Goal: Task Accomplishment & Management: Complete application form

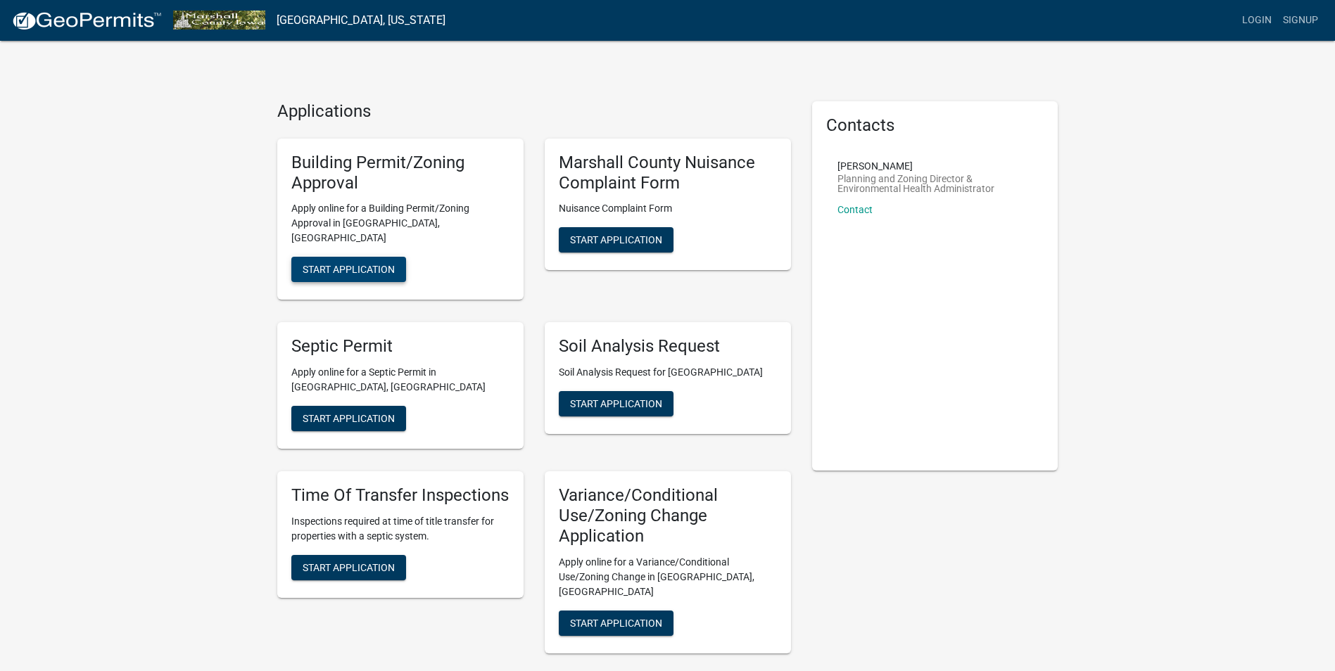
click at [333, 264] on span "Start Application" at bounding box center [349, 269] width 92 height 11
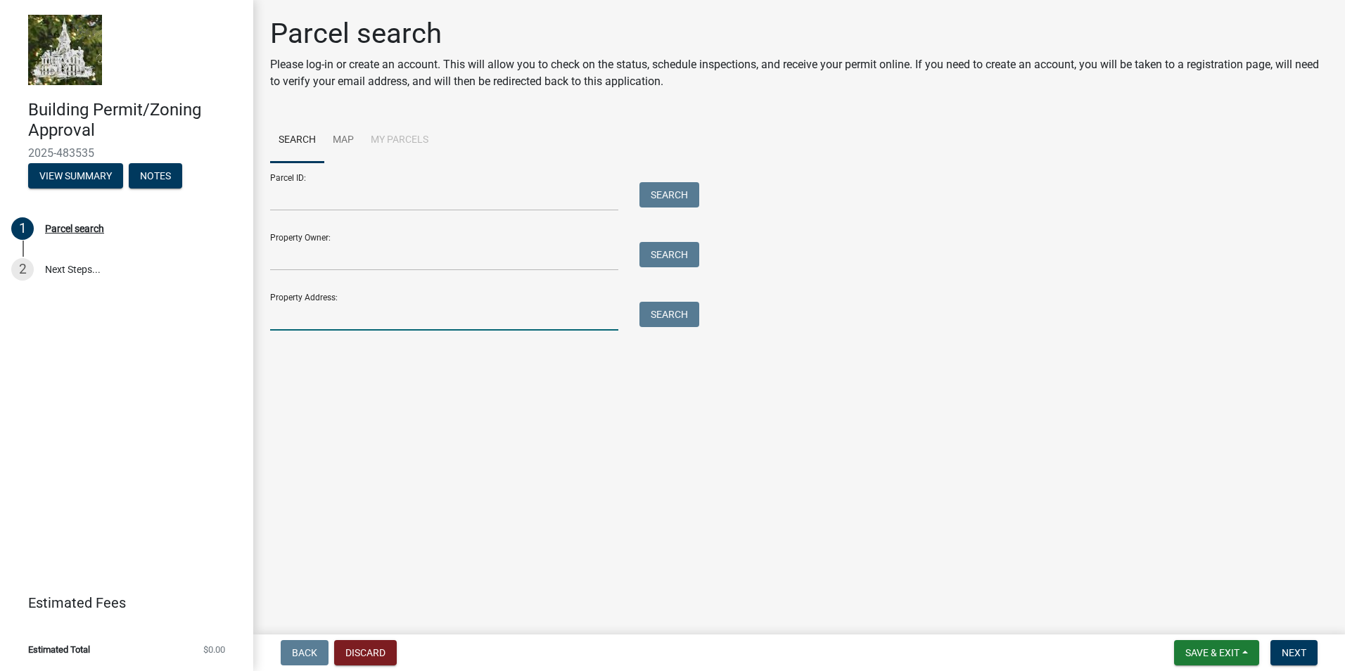
click at [300, 322] on input "Property Address:" at bounding box center [444, 316] width 348 height 29
type input "[STREET_ADDRESS][PERSON_NAME]"
click at [676, 317] on button "Search" at bounding box center [670, 314] width 60 height 25
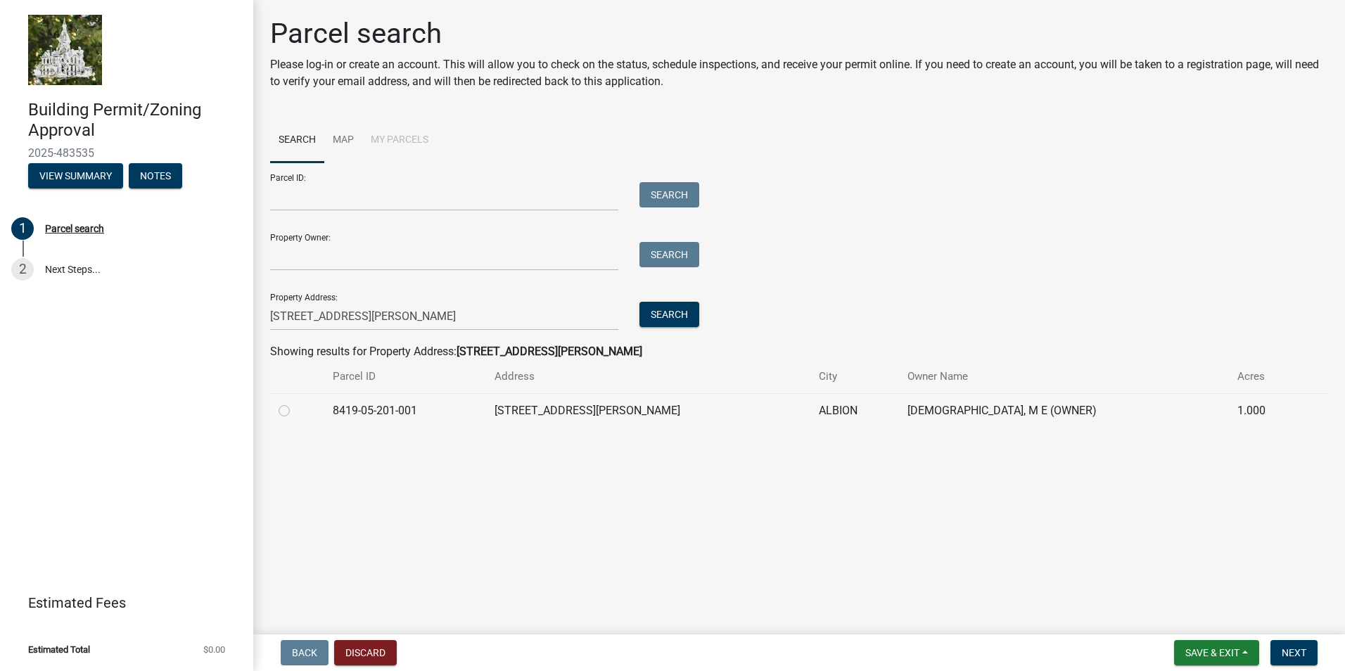
click at [296, 403] on label at bounding box center [296, 403] width 0 height 0
click at [296, 410] on input "radio" at bounding box center [300, 407] width 9 height 9
radio input "true"
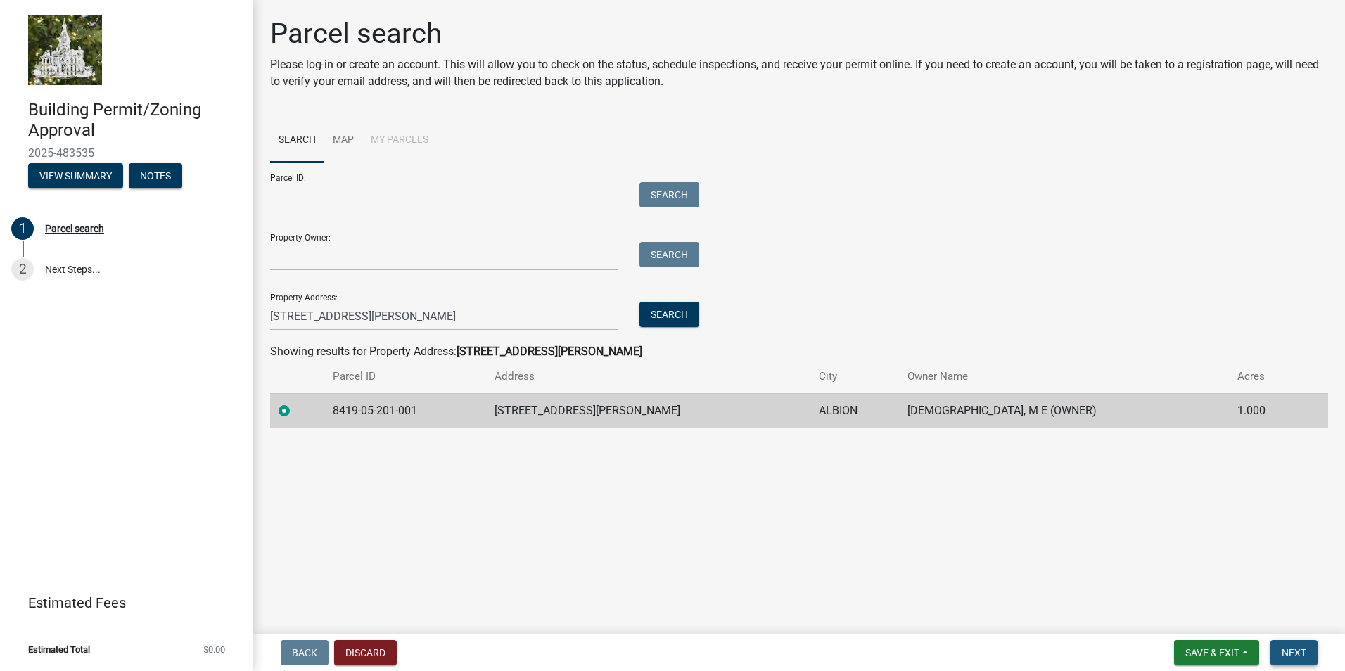
click at [1293, 647] on span "Next" at bounding box center [1294, 652] width 25 height 11
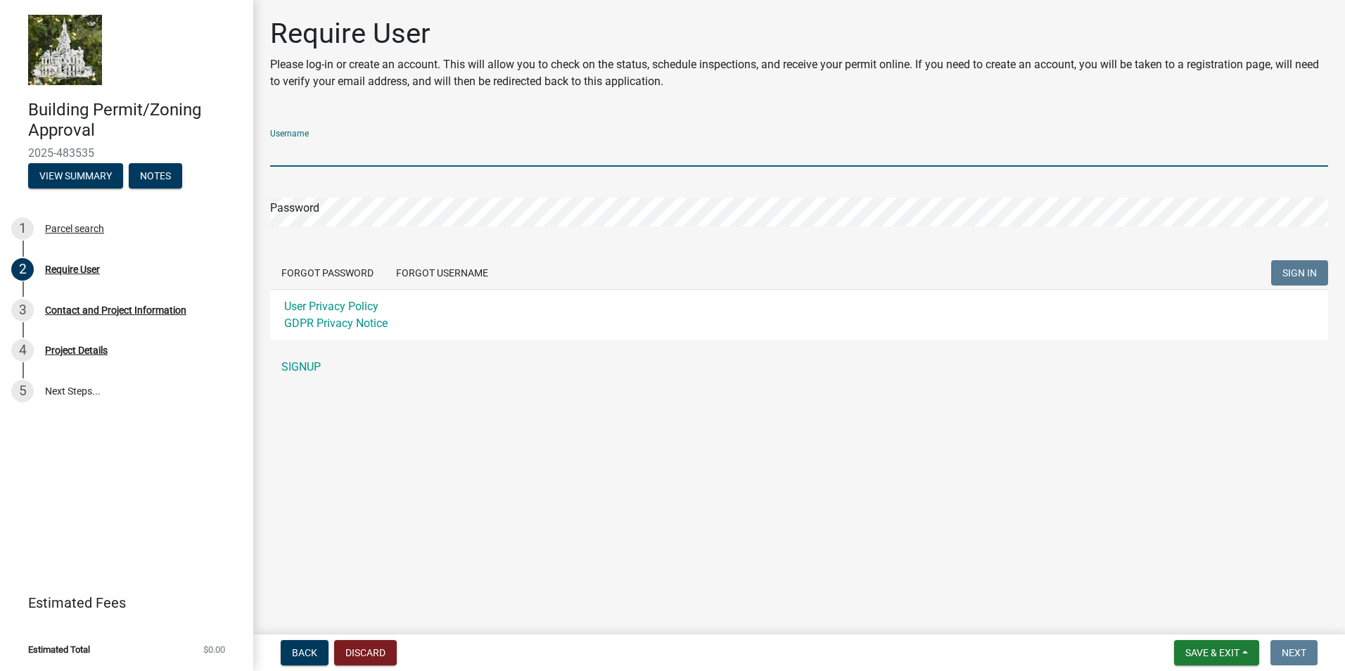
click at [385, 159] on input "Username" at bounding box center [799, 152] width 1058 height 29
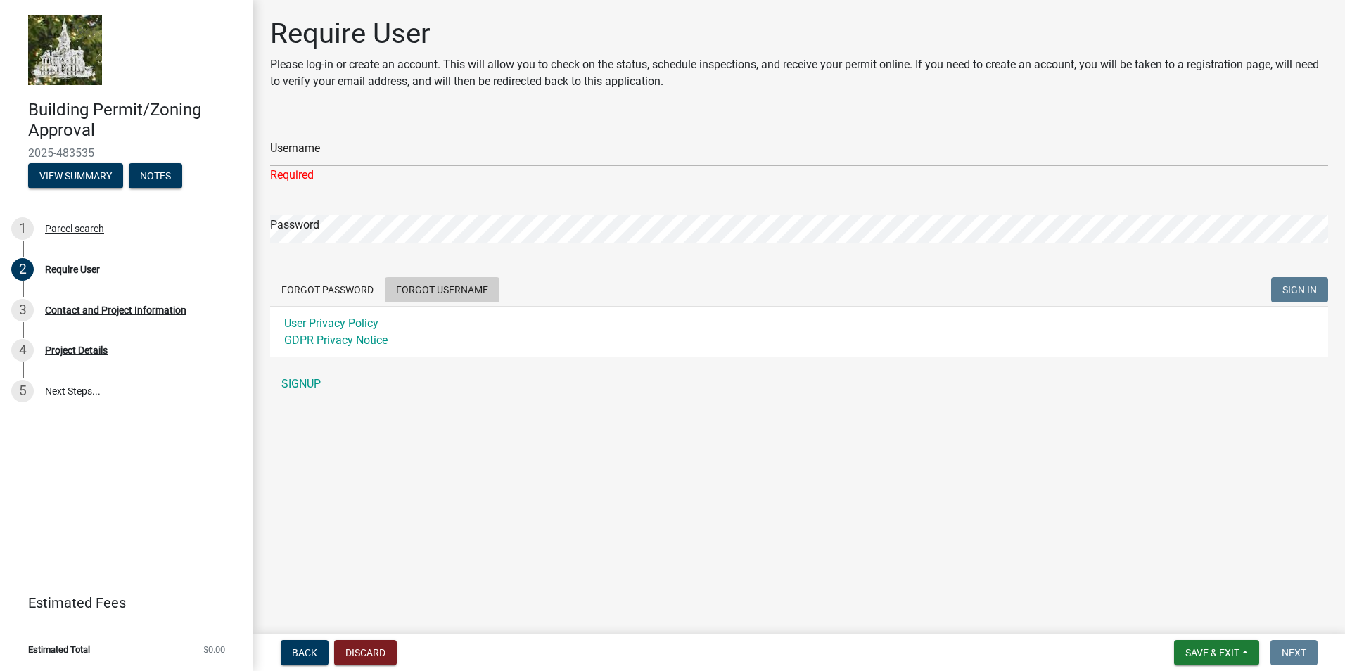
click at [429, 273] on form "Username Required Password Forgot Password Forgot Username SIGN IN User Privacy…" at bounding box center [799, 237] width 1058 height 239
click at [414, 288] on button "Forgot Username" at bounding box center [442, 289] width 115 height 25
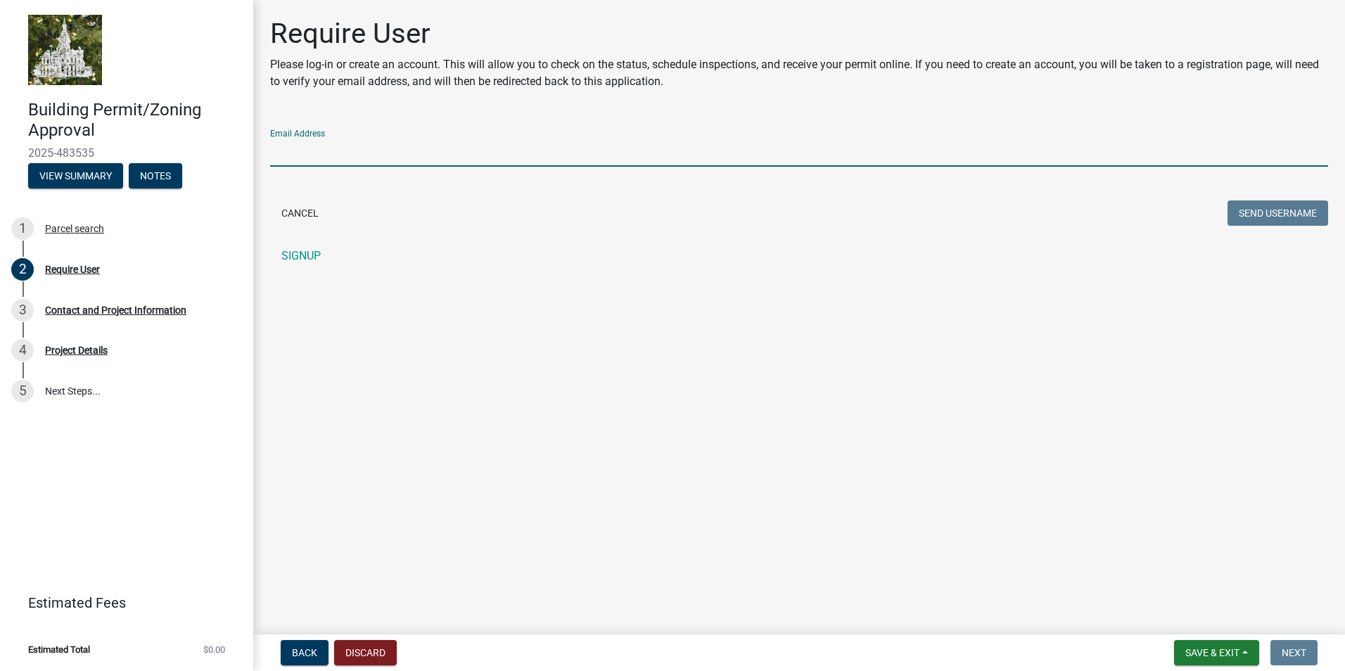
click at [336, 149] on input "Email Address" at bounding box center [799, 152] width 1058 height 29
type input "[EMAIL_ADDRESS][DOMAIN_NAME]"
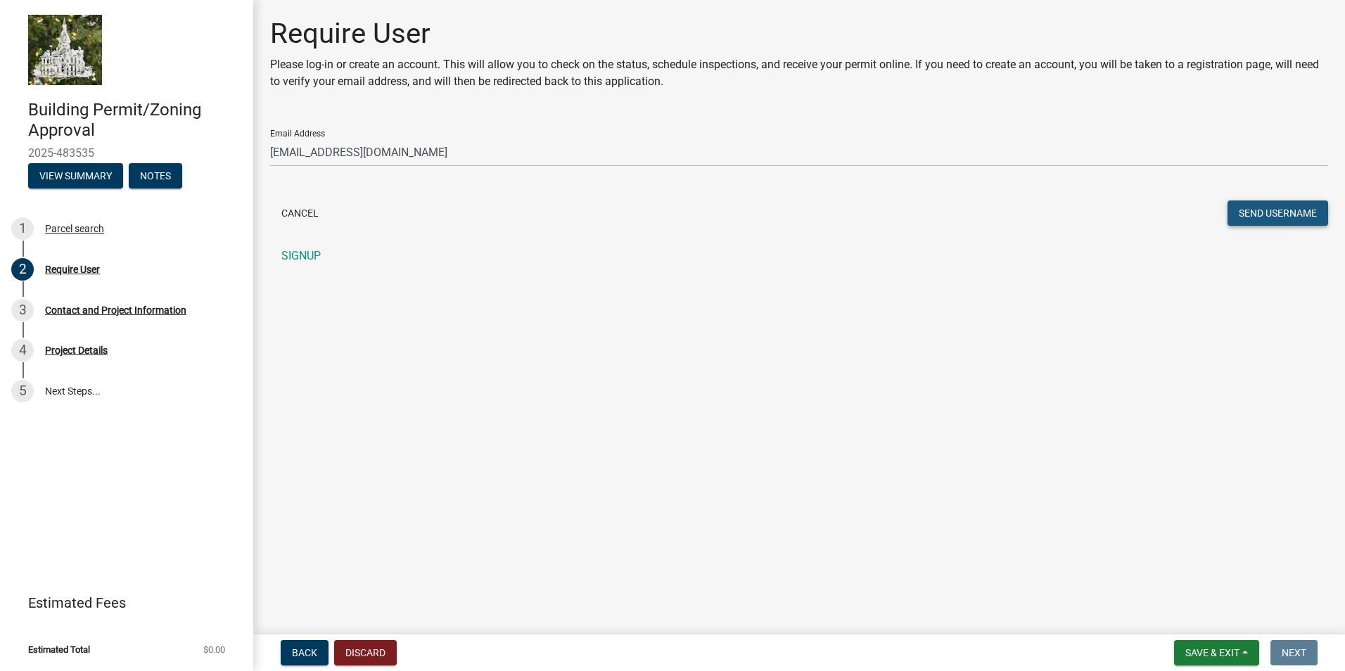
click at [1255, 217] on button "Send Username" at bounding box center [1278, 213] width 101 height 25
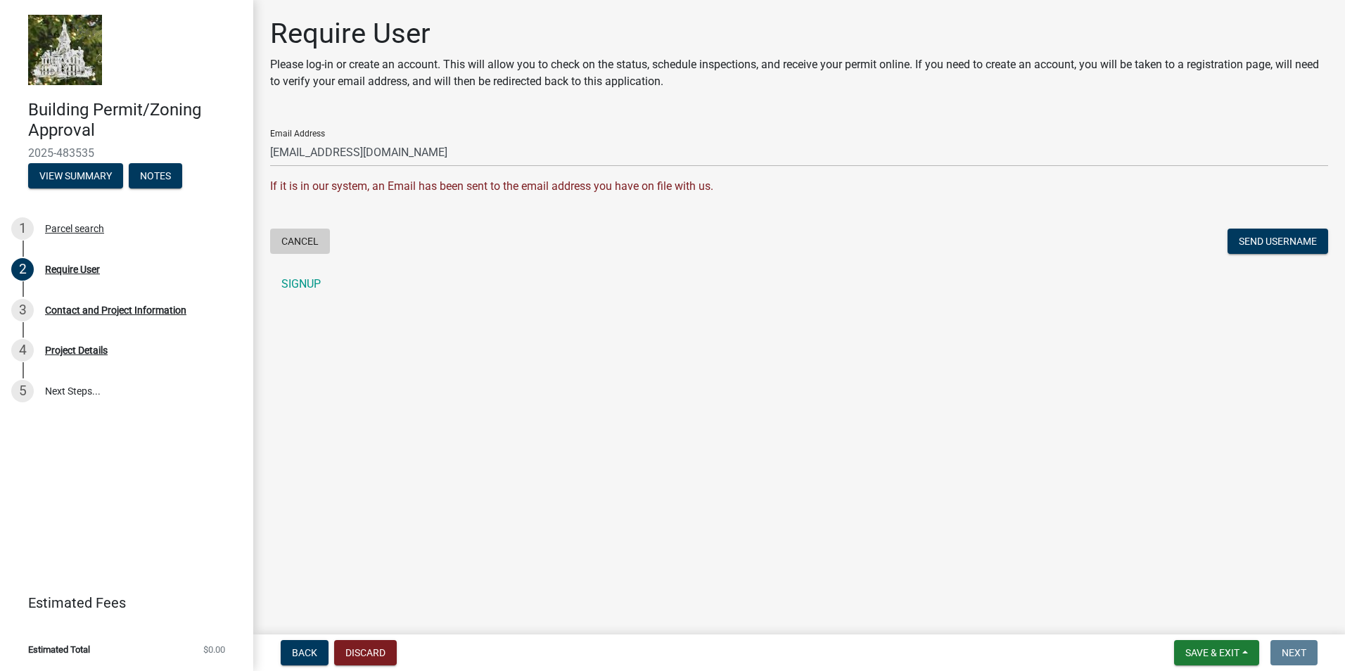
click at [318, 245] on button "Cancel" at bounding box center [300, 241] width 60 height 25
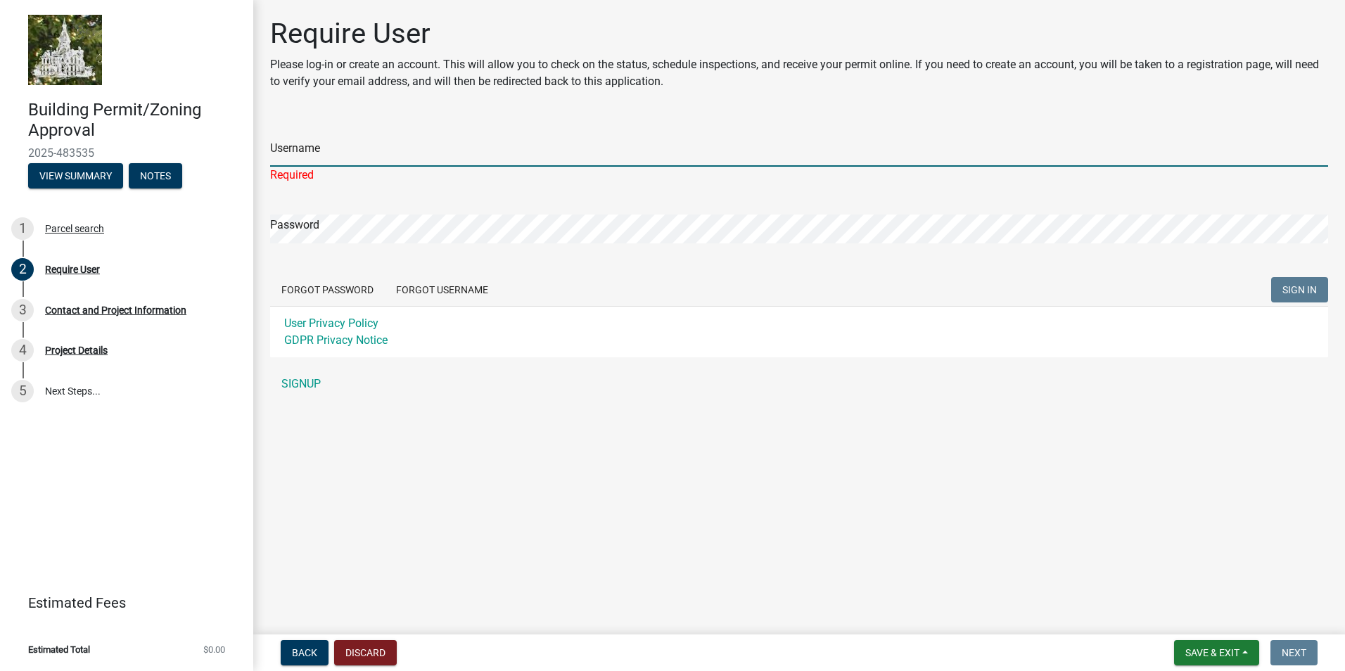
click at [324, 155] on input "Username" at bounding box center [799, 152] width 1058 height 29
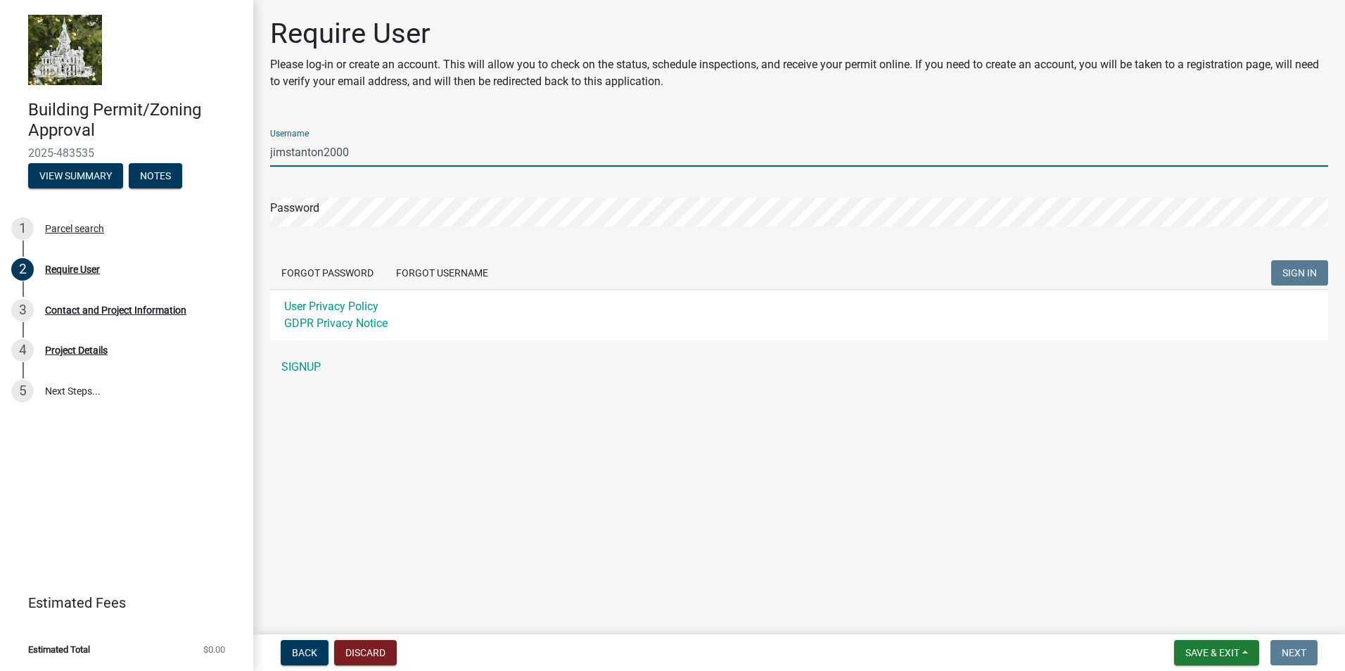
type input "jimstanton2000"
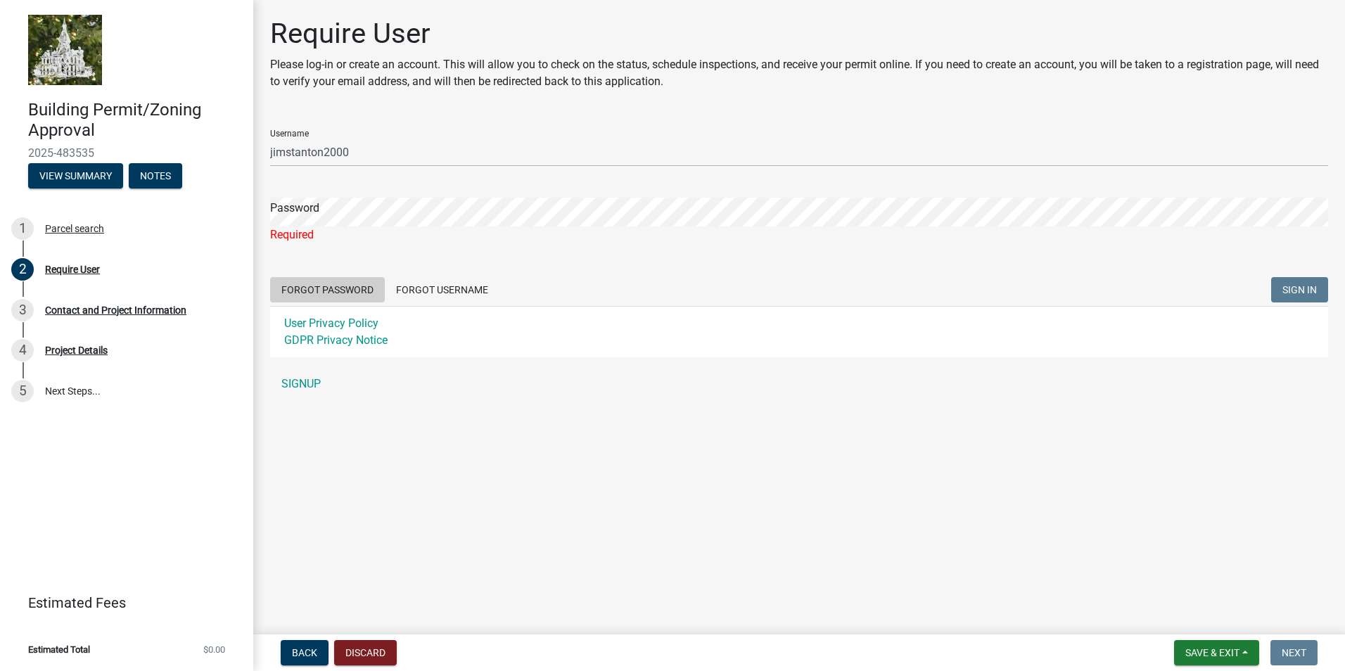
click at [347, 279] on button "Forgot Password" at bounding box center [327, 289] width 115 height 25
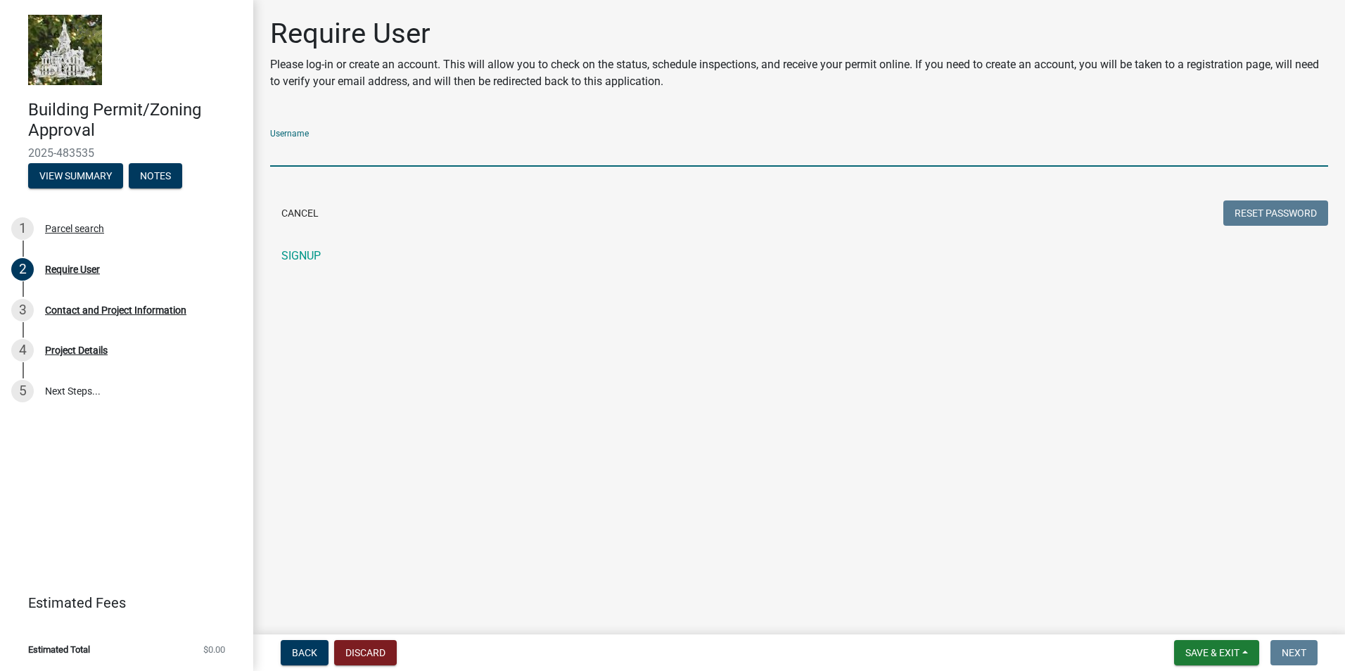
click at [298, 159] on input "Username" at bounding box center [799, 152] width 1058 height 29
click at [1256, 208] on button "Reset Password" at bounding box center [1276, 213] width 105 height 25
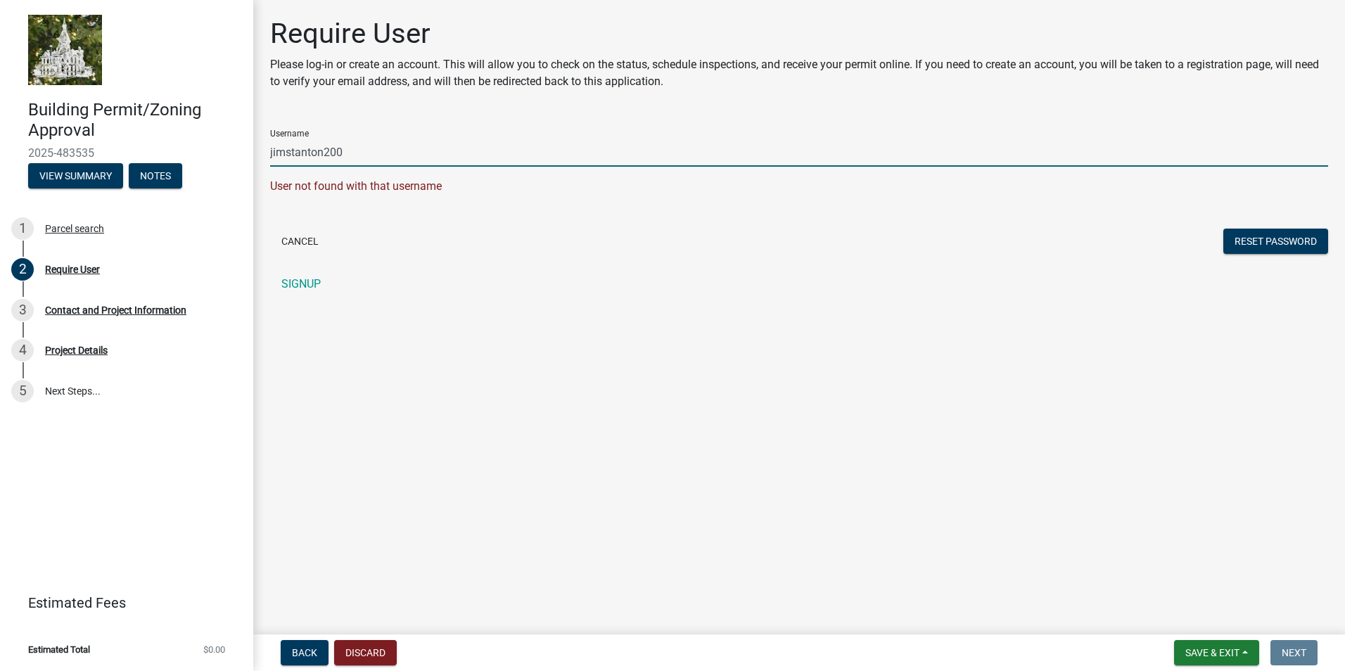
click at [346, 152] on input "jimstanton200" at bounding box center [799, 152] width 1058 height 29
drag, startPoint x: 335, startPoint y: 153, endPoint x: 463, endPoint y: 153, distance: 128.1
click at [463, 153] on input "jimstanton200" at bounding box center [799, 152] width 1058 height 29
click at [387, 151] on input "jimstanton200" at bounding box center [799, 152] width 1058 height 29
drag, startPoint x: 387, startPoint y: 151, endPoint x: 358, endPoint y: 150, distance: 28.9
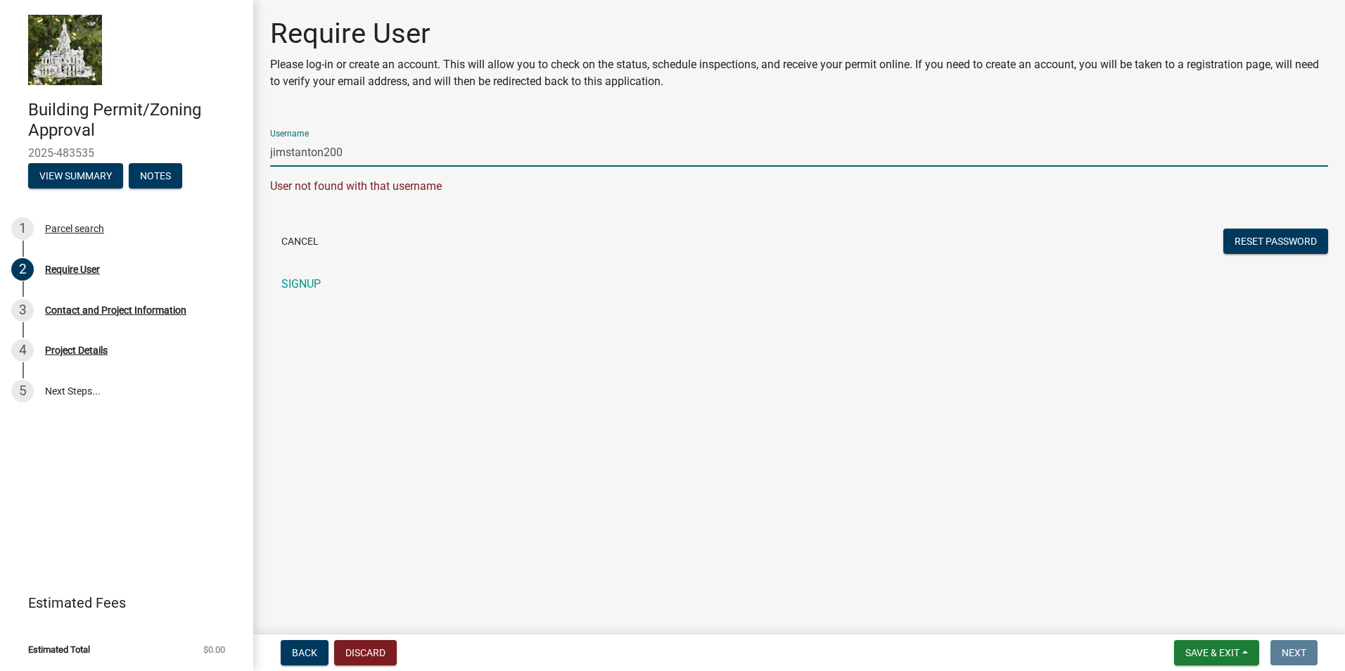
click at [358, 150] on input "jimstanton200" at bounding box center [799, 152] width 1058 height 29
click at [476, 145] on input "jimstanton200" at bounding box center [799, 152] width 1058 height 29
drag, startPoint x: 350, startPoint y: 153, endPoint x: 474, endPoint y: 157, distance: 124.6
click at [474, 157] on input "[EMAIL_ADDRESS][DOMAIN_NAME]" at bounding box center [799, 152] width 1058 height 29
type input "jimstanton2000"
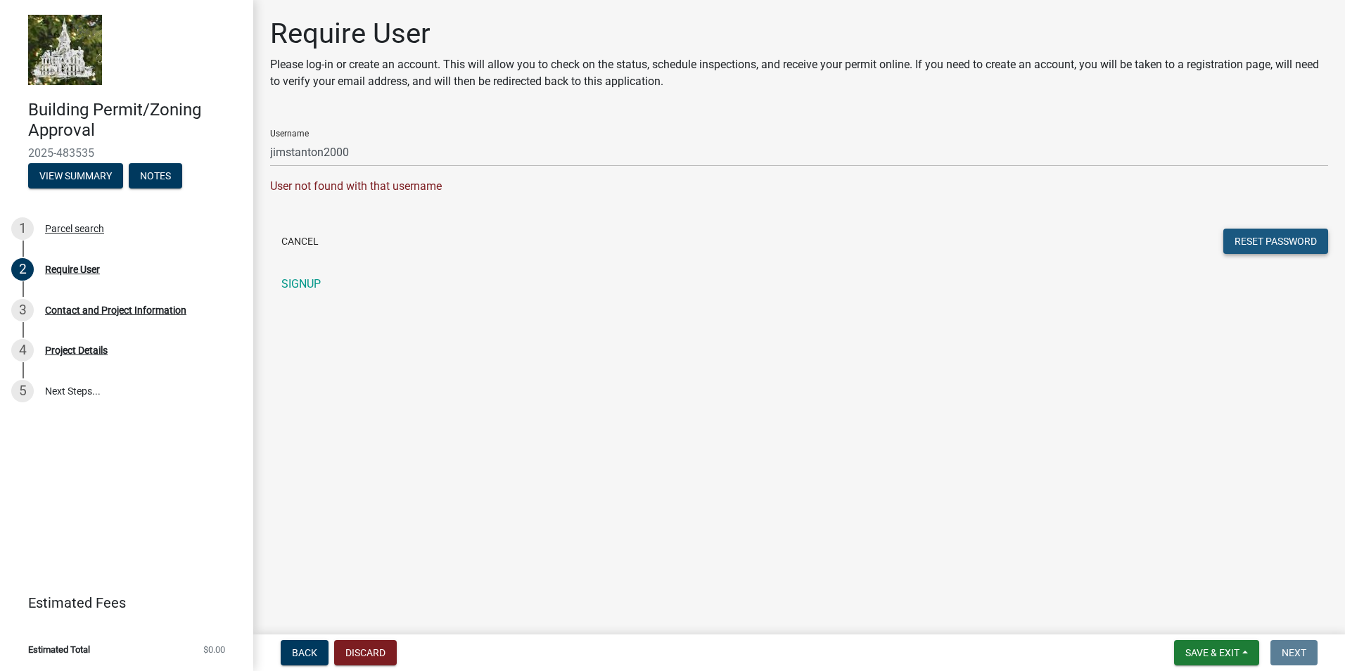
click at [1280, 241] on button "Reset Password" at bounding box center [1276, 241] width 105 height 25
click at [294, 243] on button "Cancel" at bounding box center [300, 241] width 60 height 25
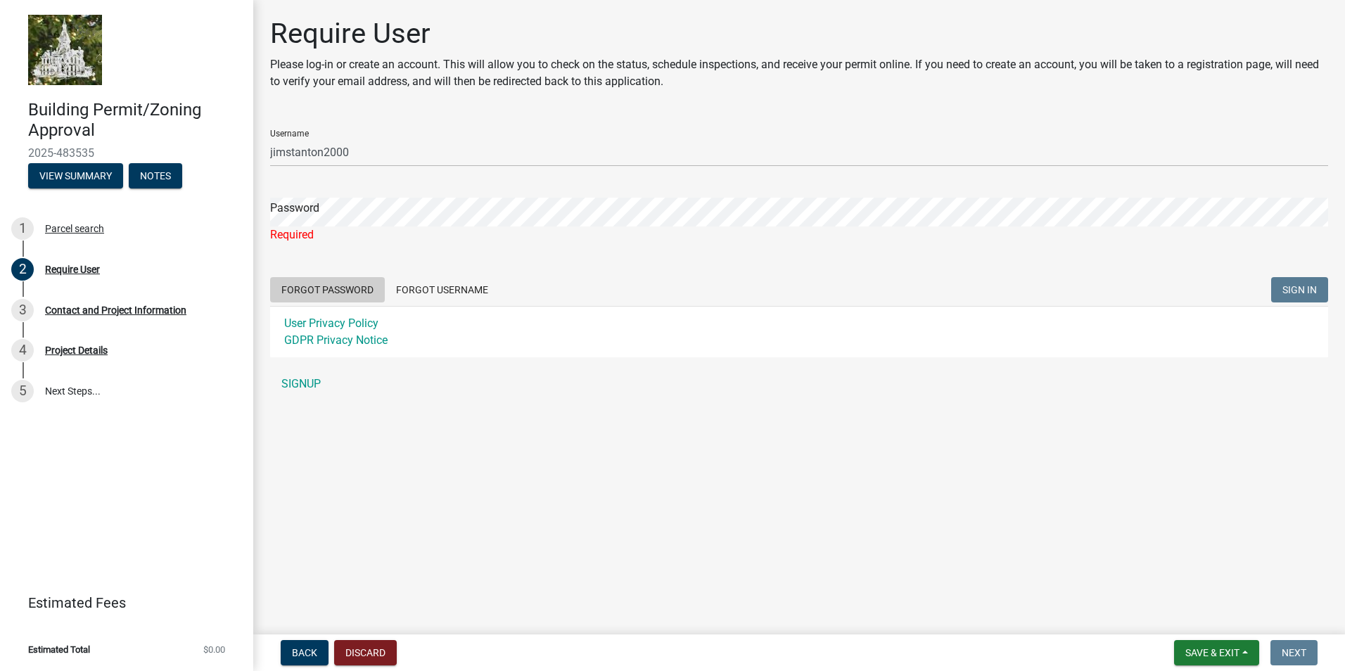
click at [339, 291] on button "Forgot Password" at bounding box center [327, 289] width 115 height 25
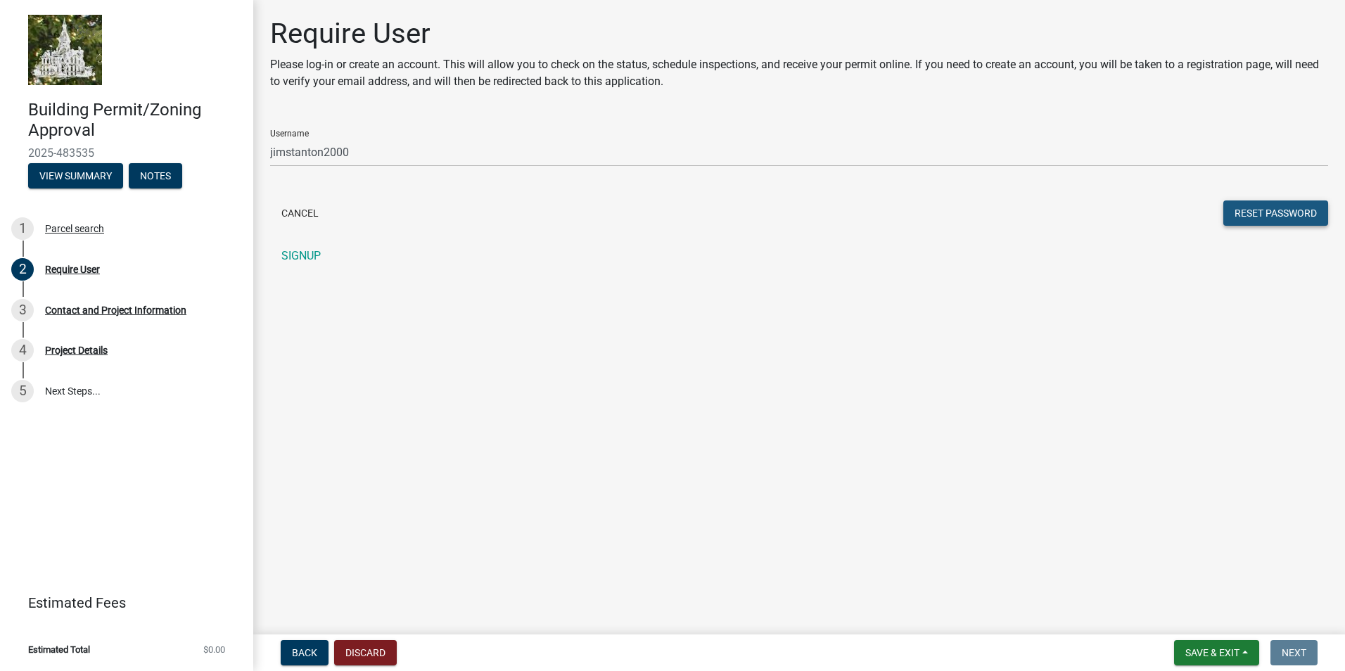
click at [1272, 216] on button "Reset Password" at bounding box center [1276, 213] width 105 height 25
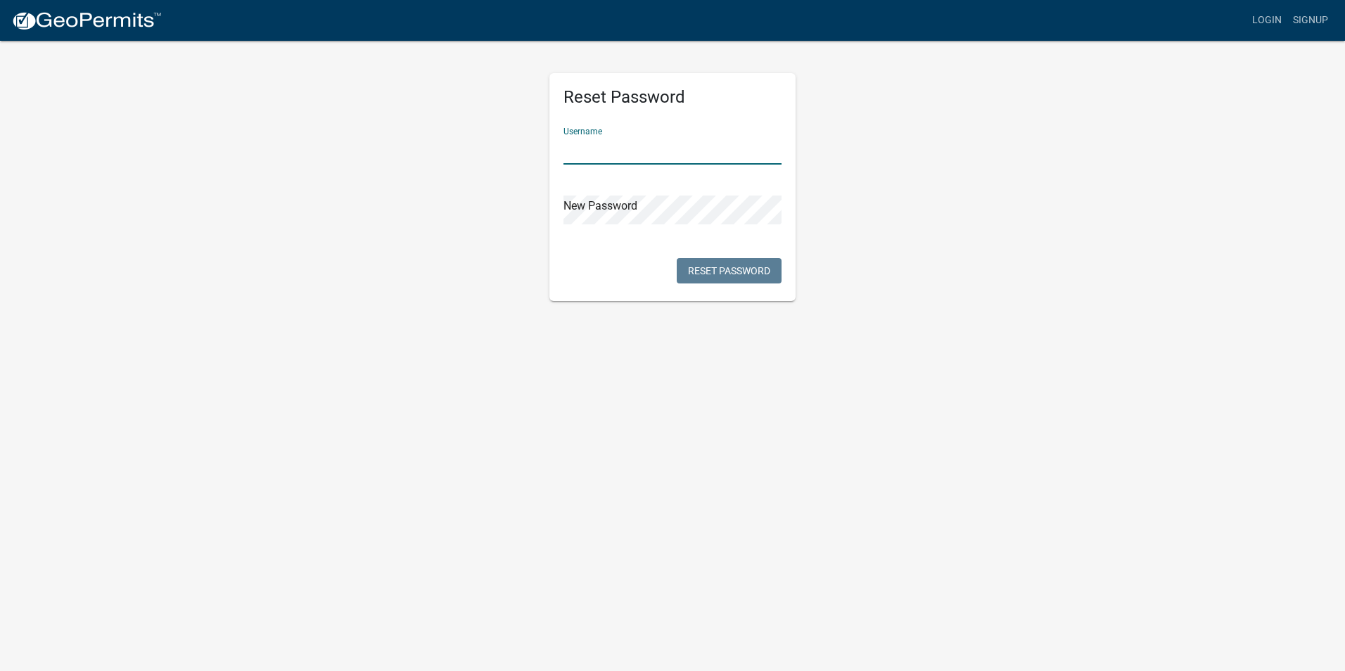
click at [593, 161] on input "text" at bounding box center [673, 150] width 218 height 29
type input "jimstanton2000"
click at [749, 269] on button "Reset Password" at bounding box center [729, 270] width 105 height 25
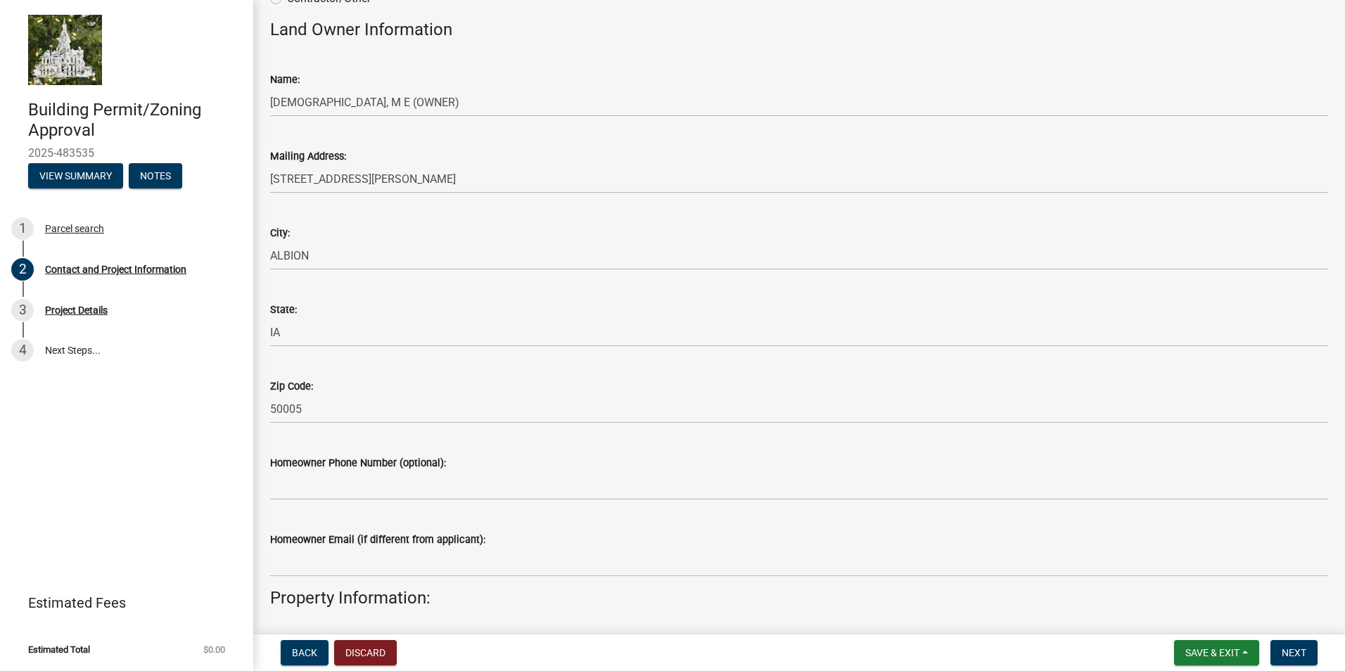
scroll to position [141, 0]
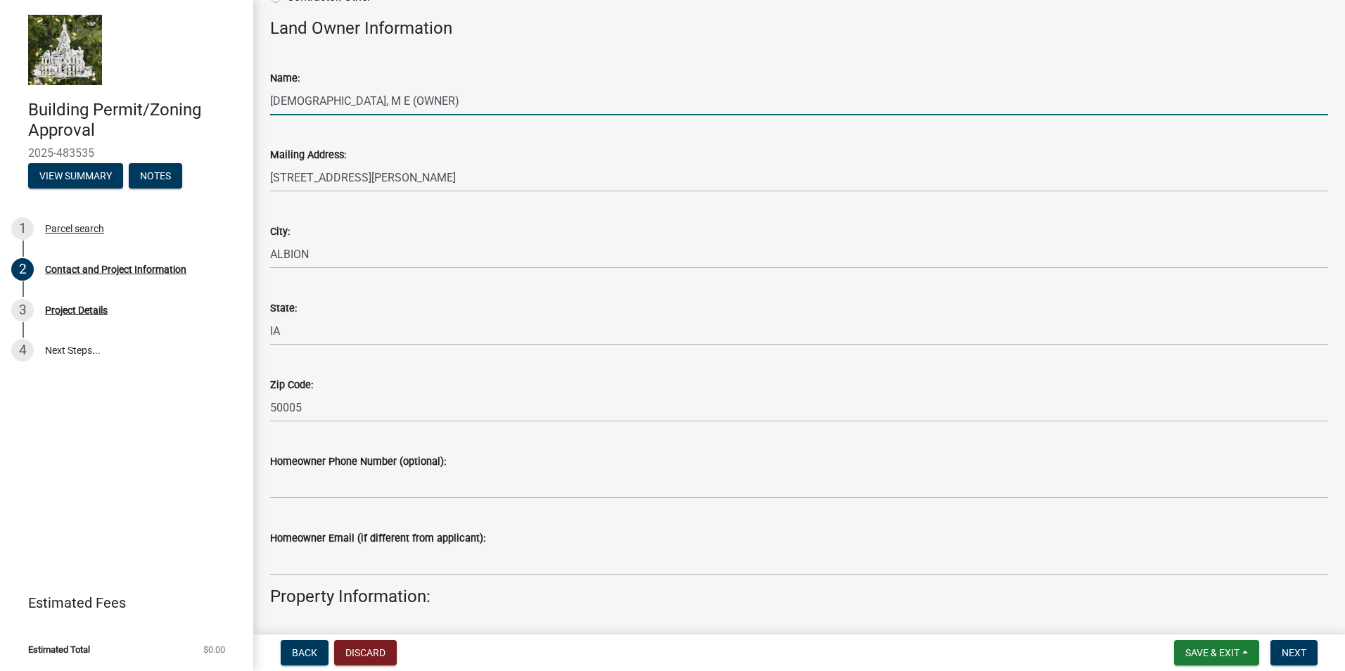
click at [415, 102] on input "[DEMOGRAPHIC_DATA], M E (OWNER)" at bounding box center [799, 101] width 1058 height 29
drag, startPoint x: 271, startPoint y: 103, endPoint x: 453, endPoint y: 99, distance: 182.3
click at [453, 99] on input "[DEMOGRAPHIC_DATA], M E (OWNER)" at bounding box center [799, 101] width 1058 height 29
type input "[PERSON_NAME] and [PERSON_NAME]"
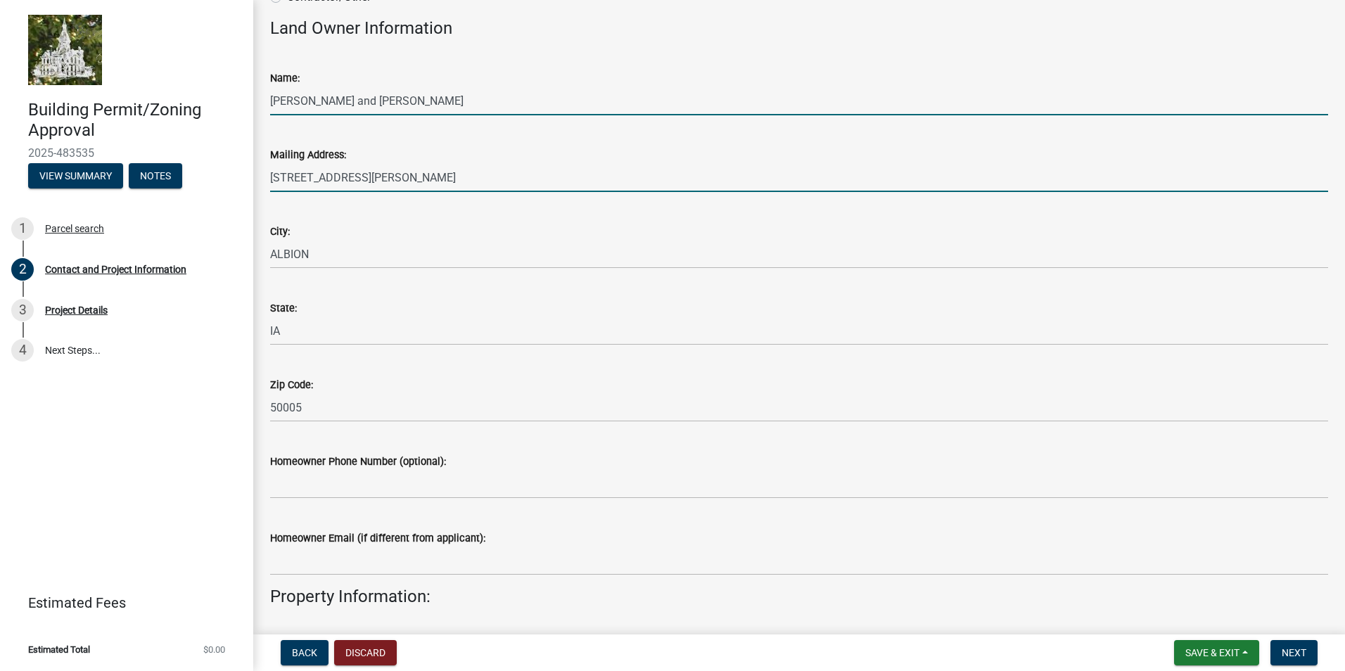
click at [402, 178] on input "[STREET_ADDRESS][PERSON_NAME]" at bounding box center [799, 177] width 1058 height 29
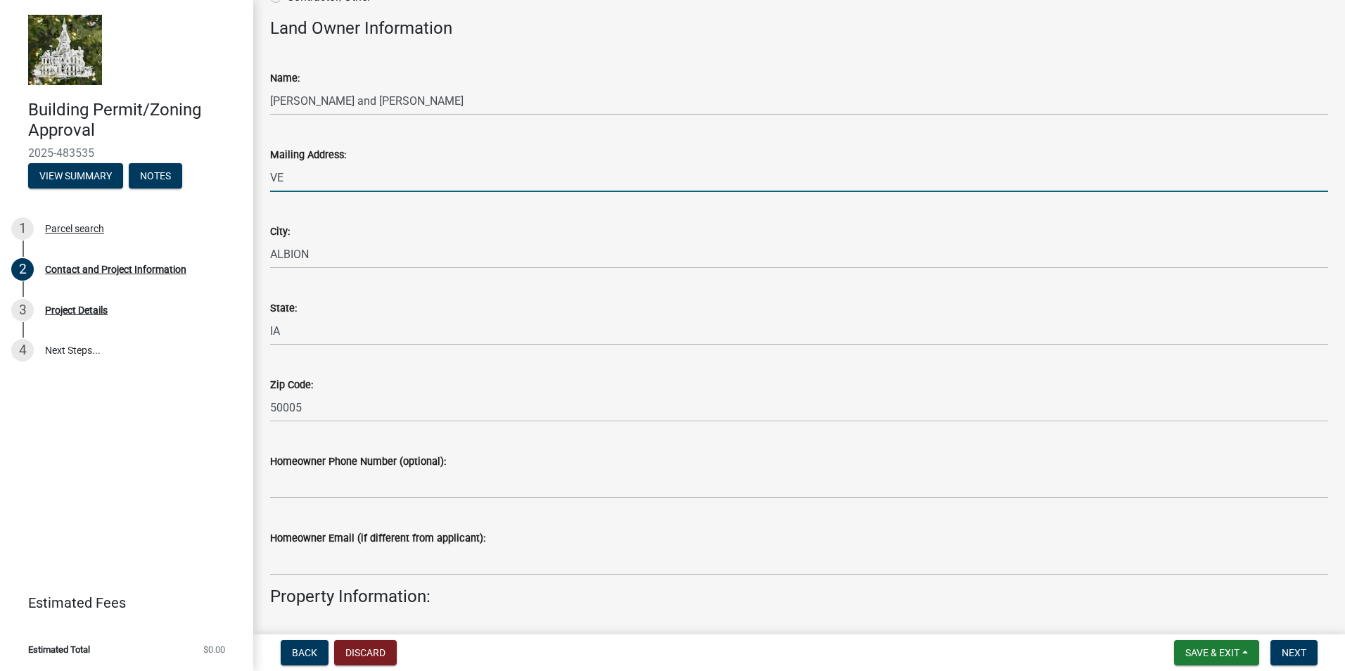
type input "E"
type input "408 1ave north"
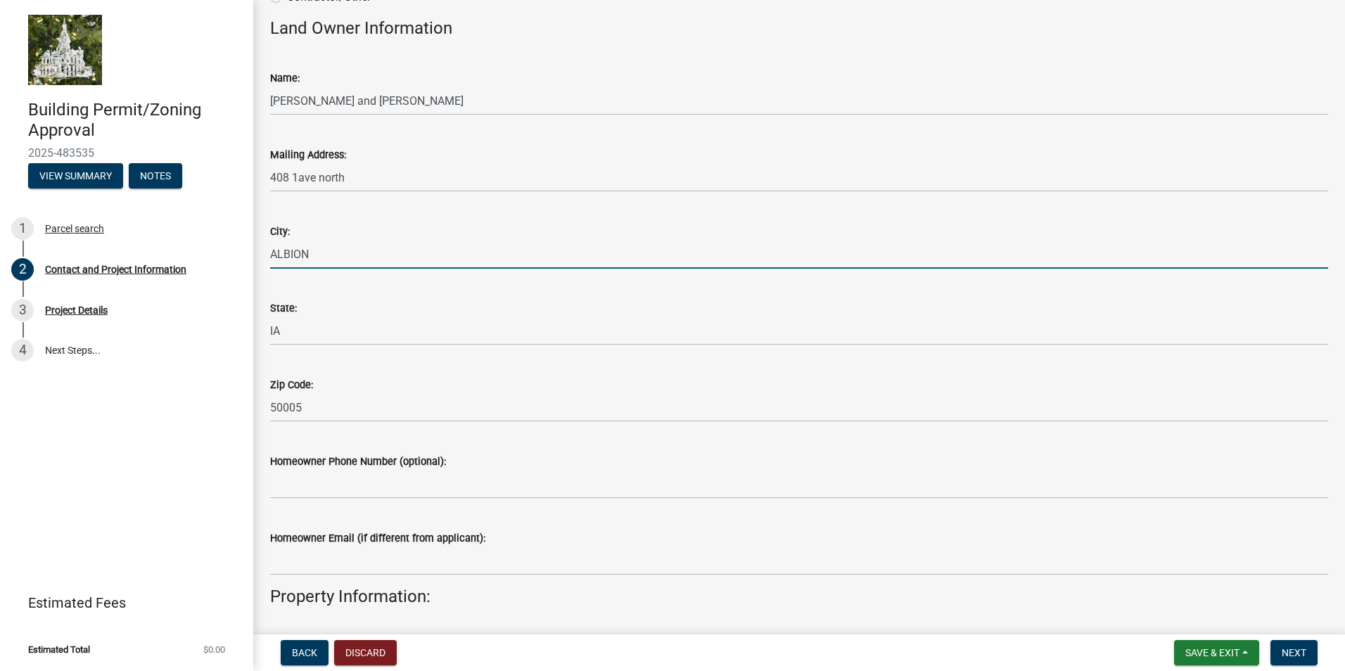
drag, startPoint x: 274, startPoint y: 254, endPoint x: 518, endPoint y: 243, distance: 243.7
click at [501, 246] on input "ALBION" at bounding box center [799, 254] width 1058 height 29
type input "A"
type input "state center"
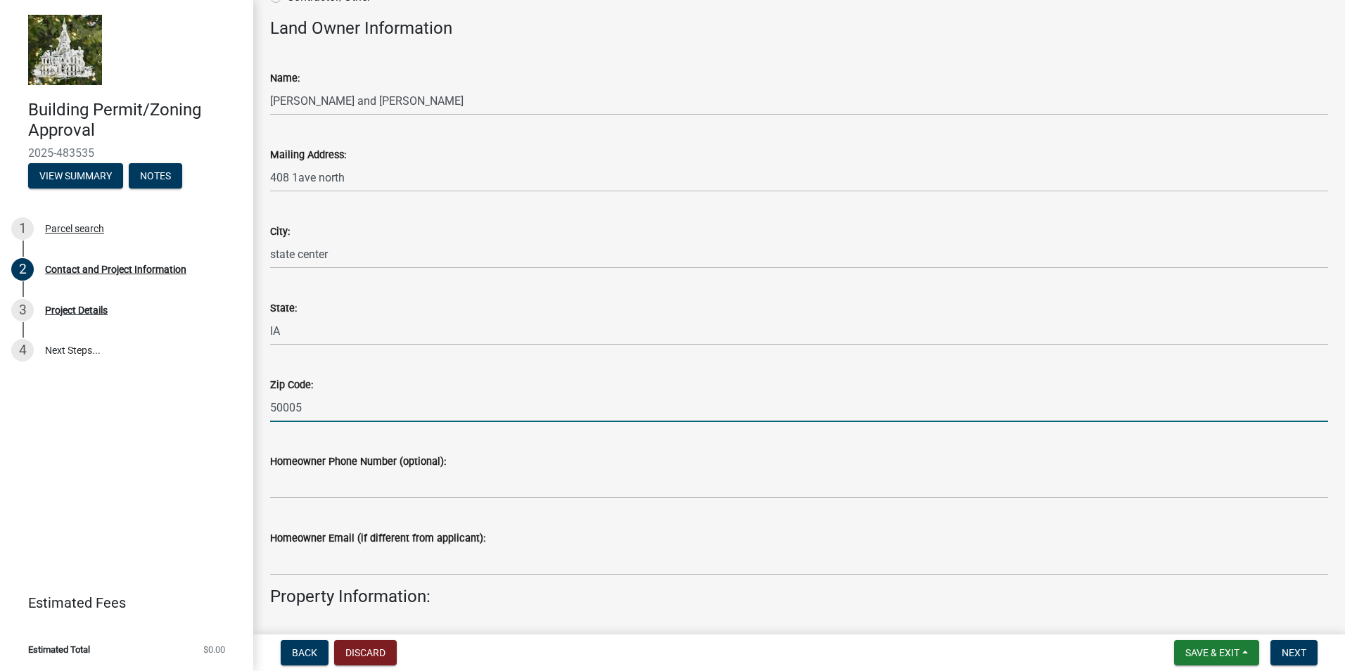
drag, startPoint x: 272, startPoint y: 407, endPoint x: 393, endPoint y: 403, distance: 121.8
click at [393, 403] on input "50005" at bounding box center [799, 407] width 1058 height 29
type input "50247"
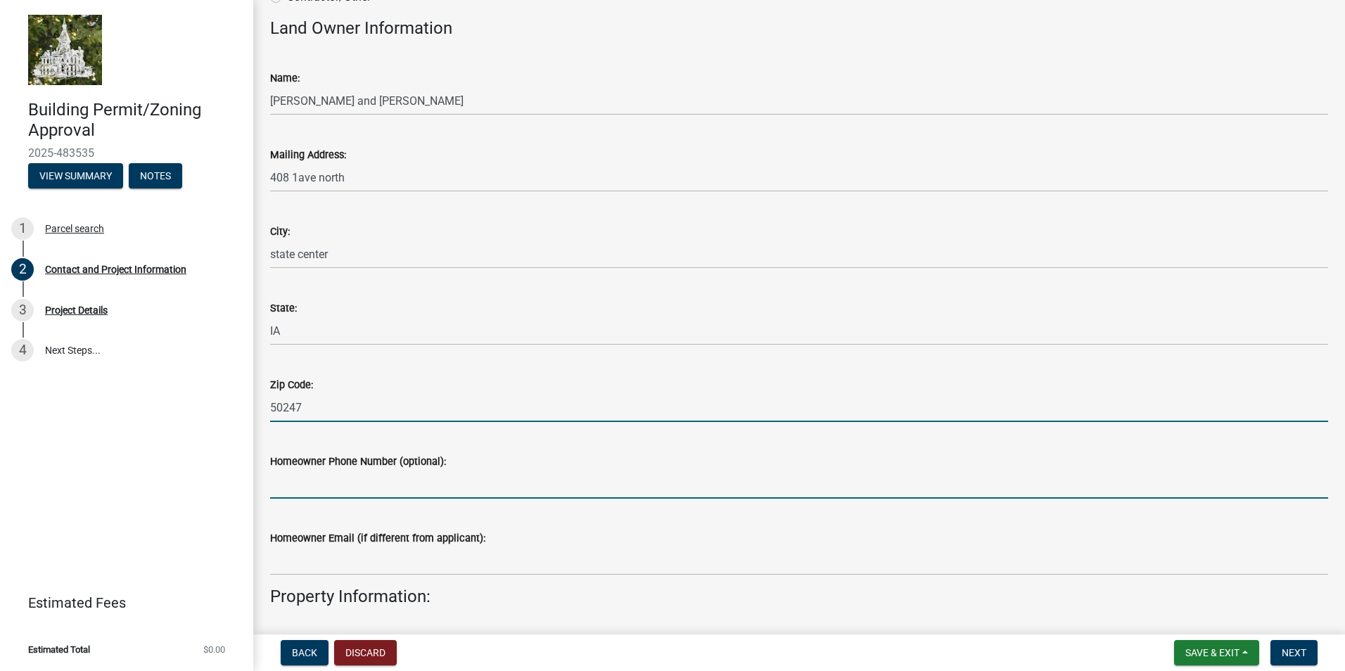
click at [318, 496] on input "Homeowner Phone Number (optional):" at bounding box center [799, 484] width 1058 height 29
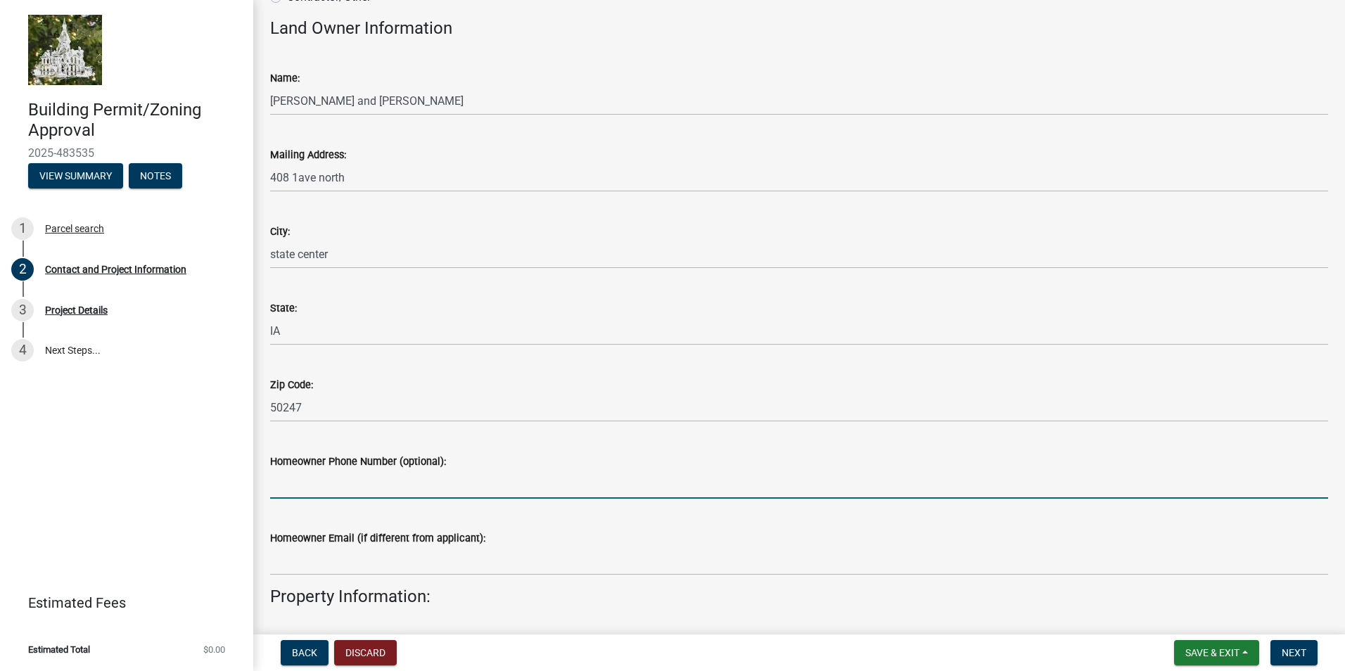
click at [431, 479] on input "Homeowner Phone Number (optional):" at bounding box center [799, 484] width 1058 height 29
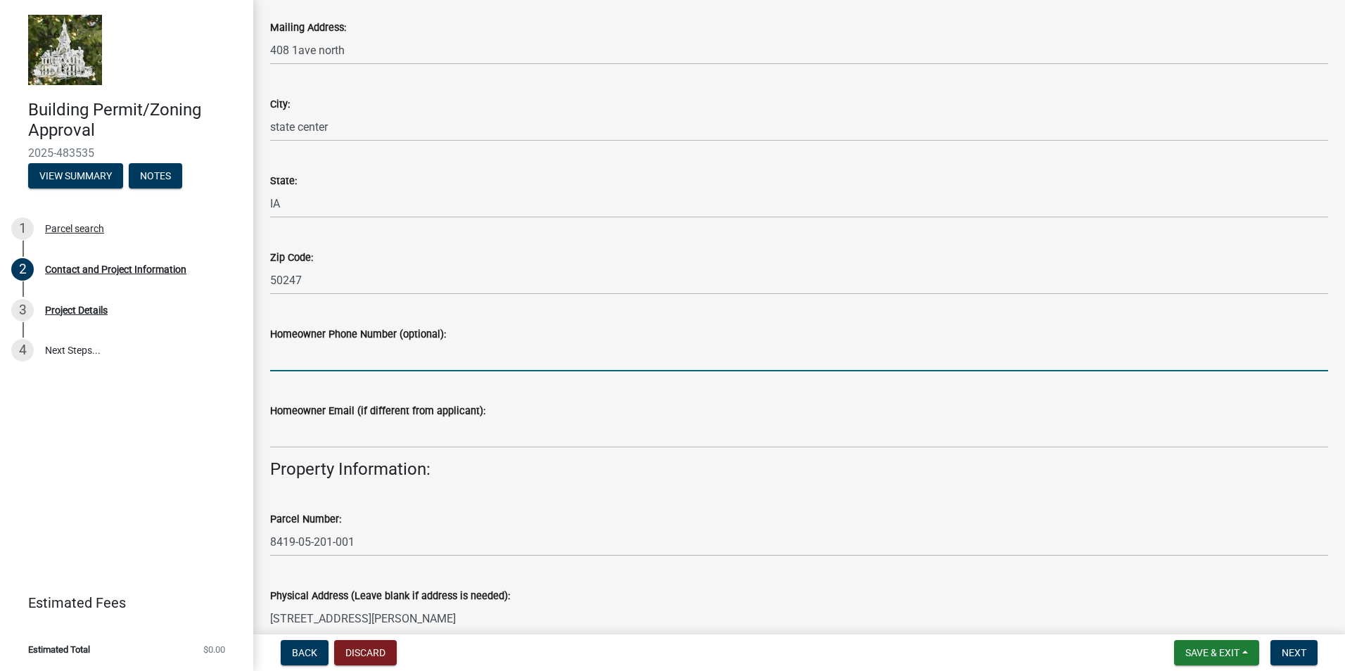
scroll to position [281, 0]
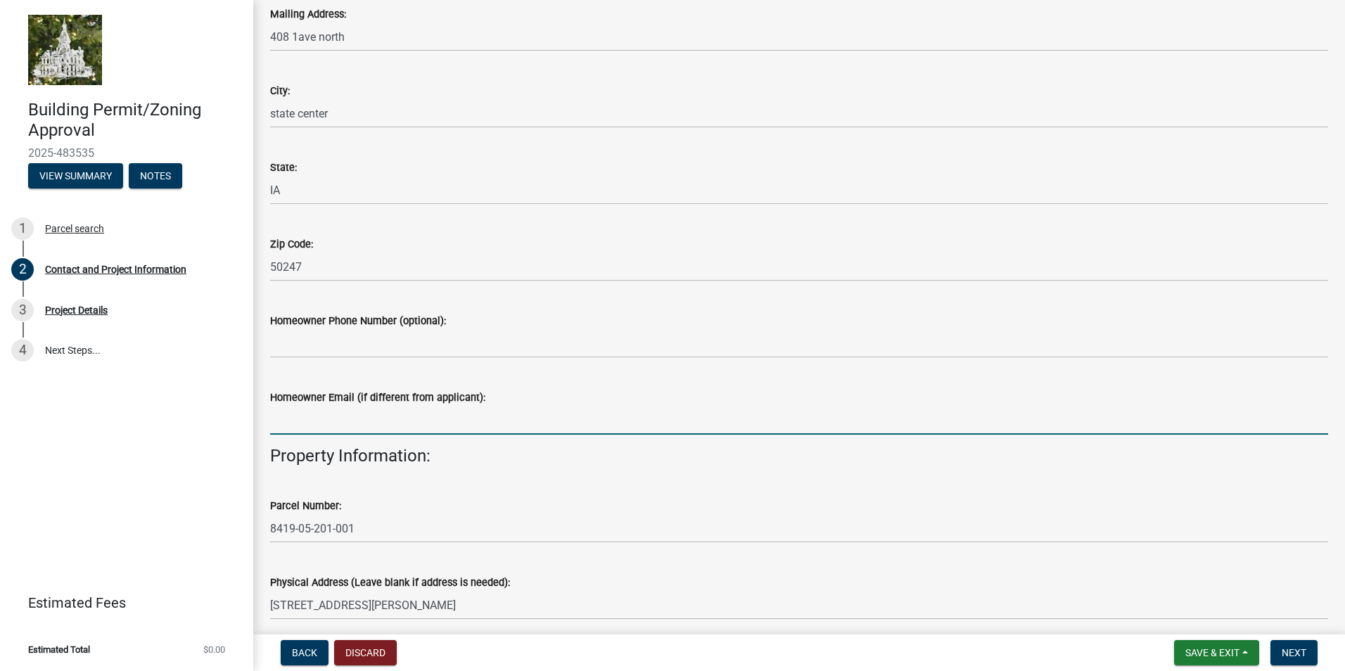
click at [345, 425] on input "Homeowner Email (if different from applicant):" at bounding box center [799, 420] width 1058 height 29
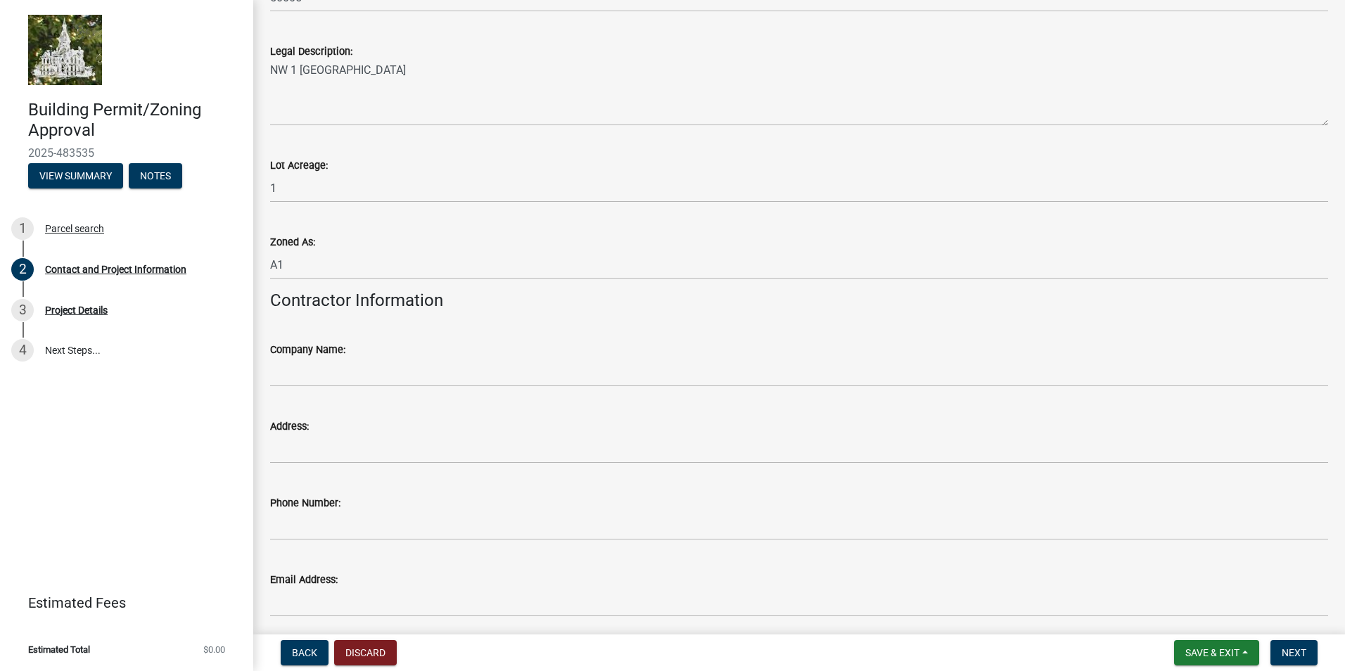
scroll to position [1126, 0]
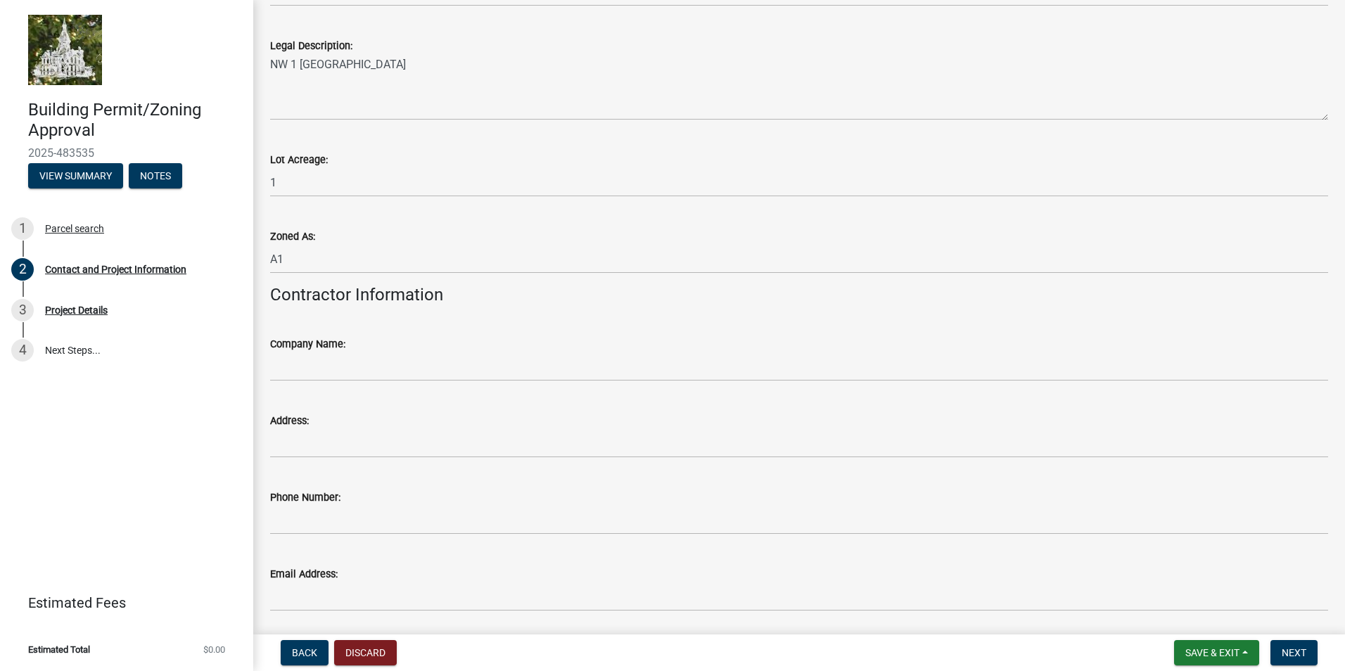
type input "lbnichols82@gmail.com"
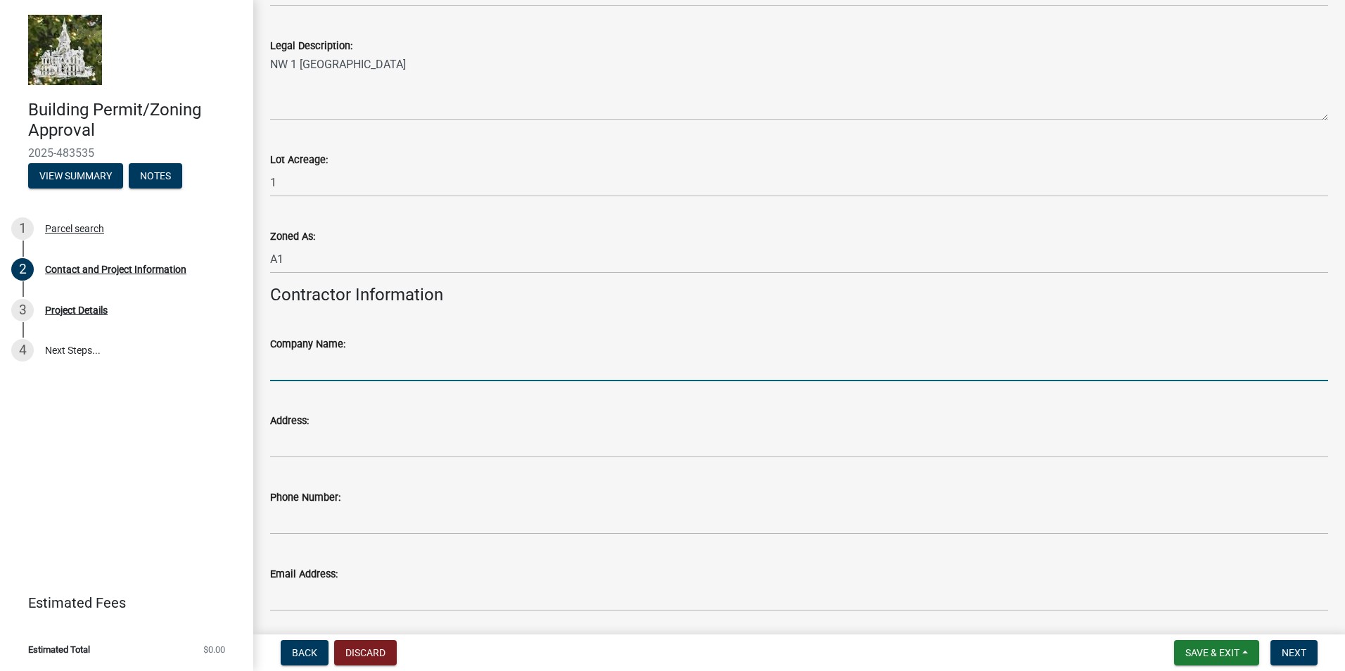
click at [284, 374] on input "Company Name:" at bounding box center [799, 367] width 1058 height 29
type input "stanton construction"
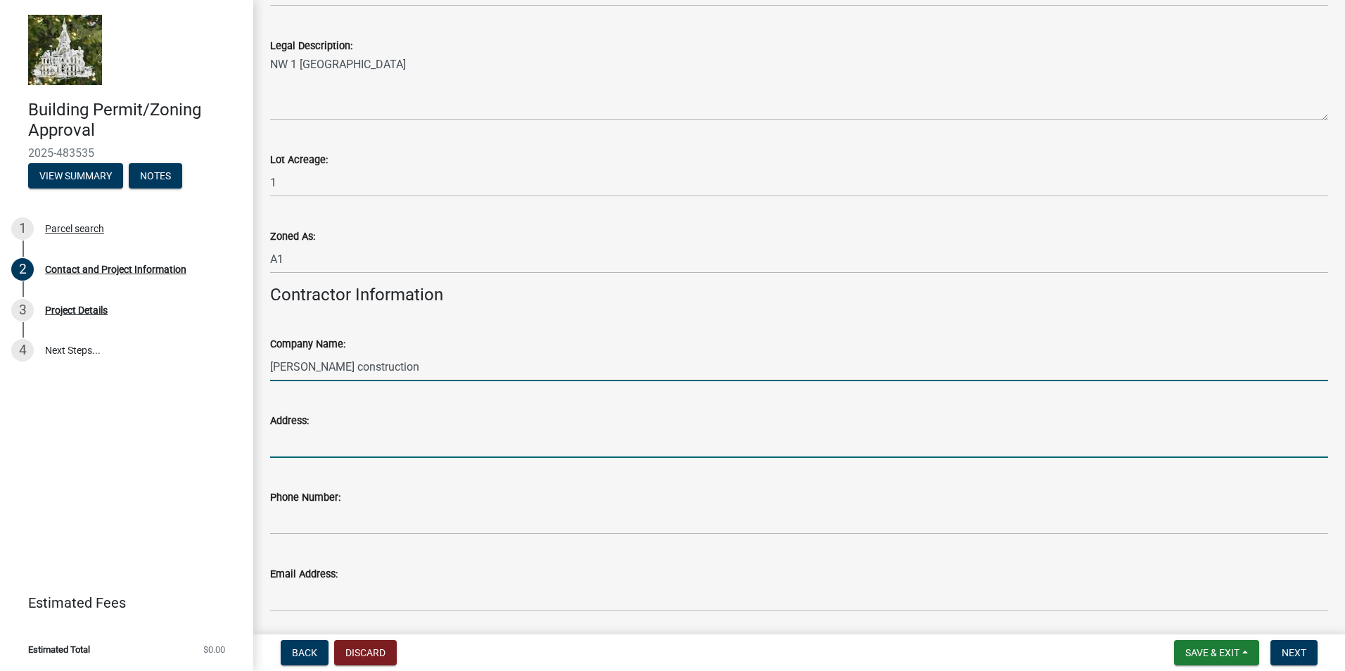
type input "311 1st street"
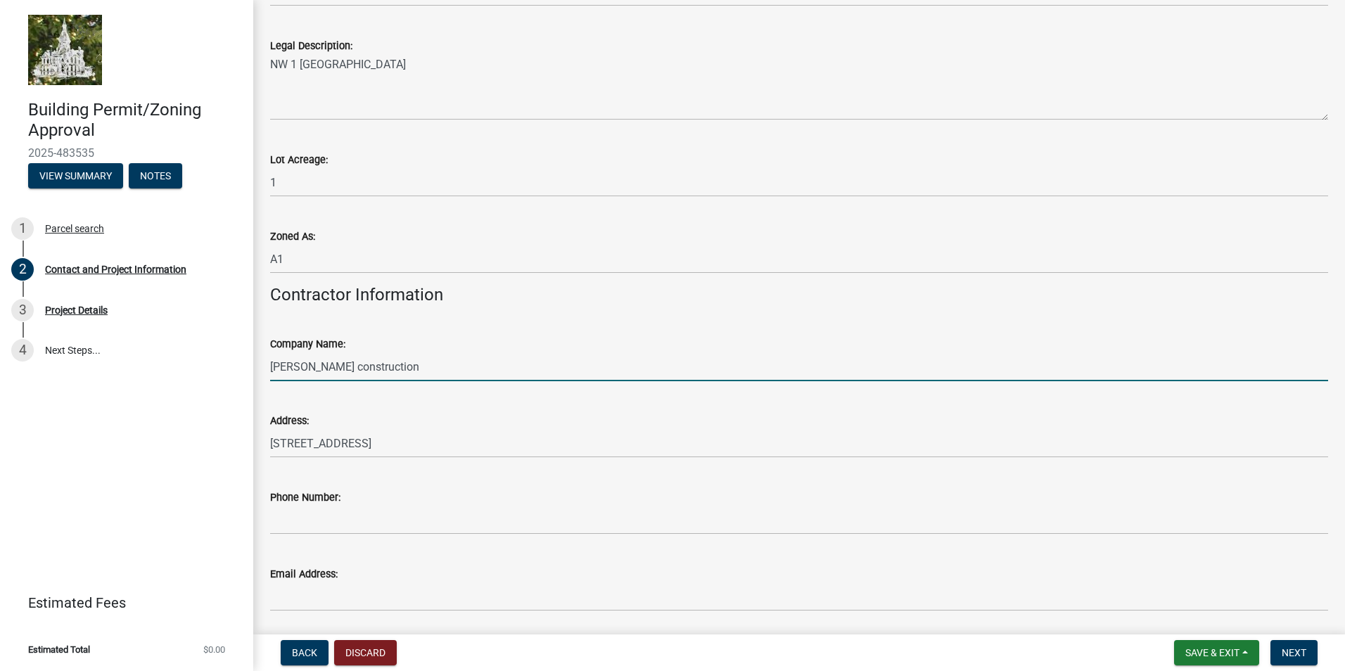
type input "6414859191"
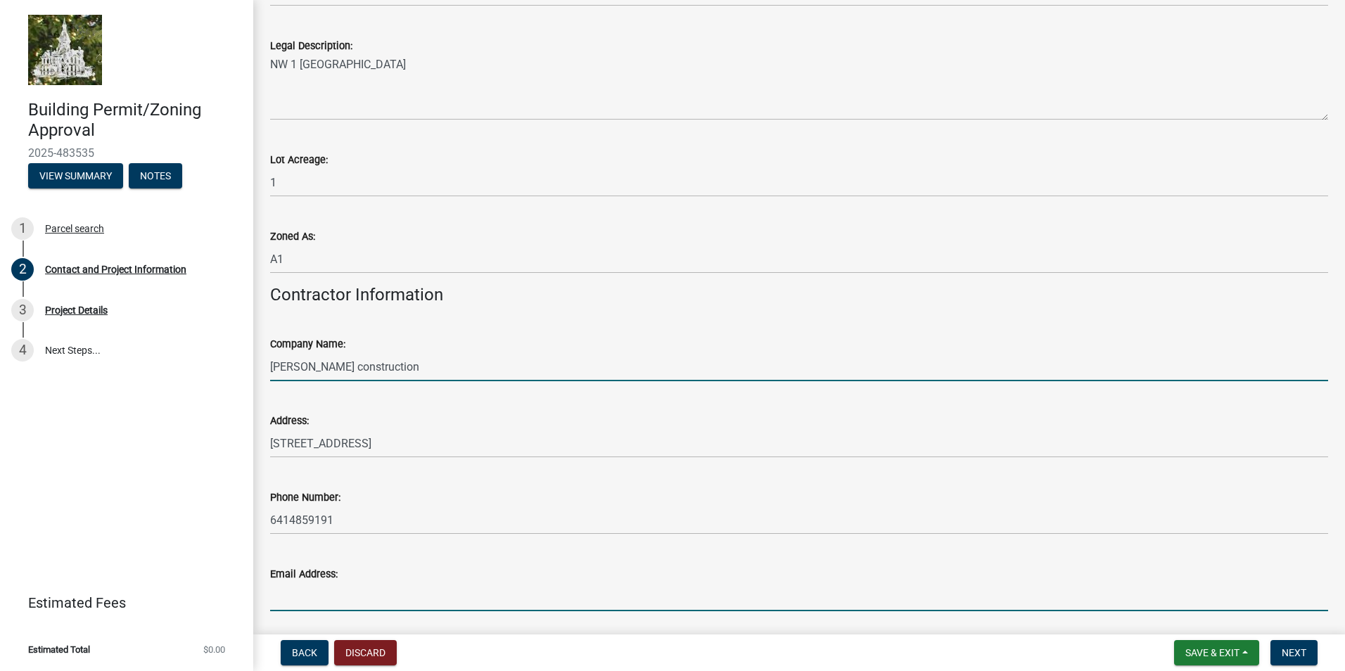
type input "[EMAIL_ADDRESS][DOMAIN_NAME]"
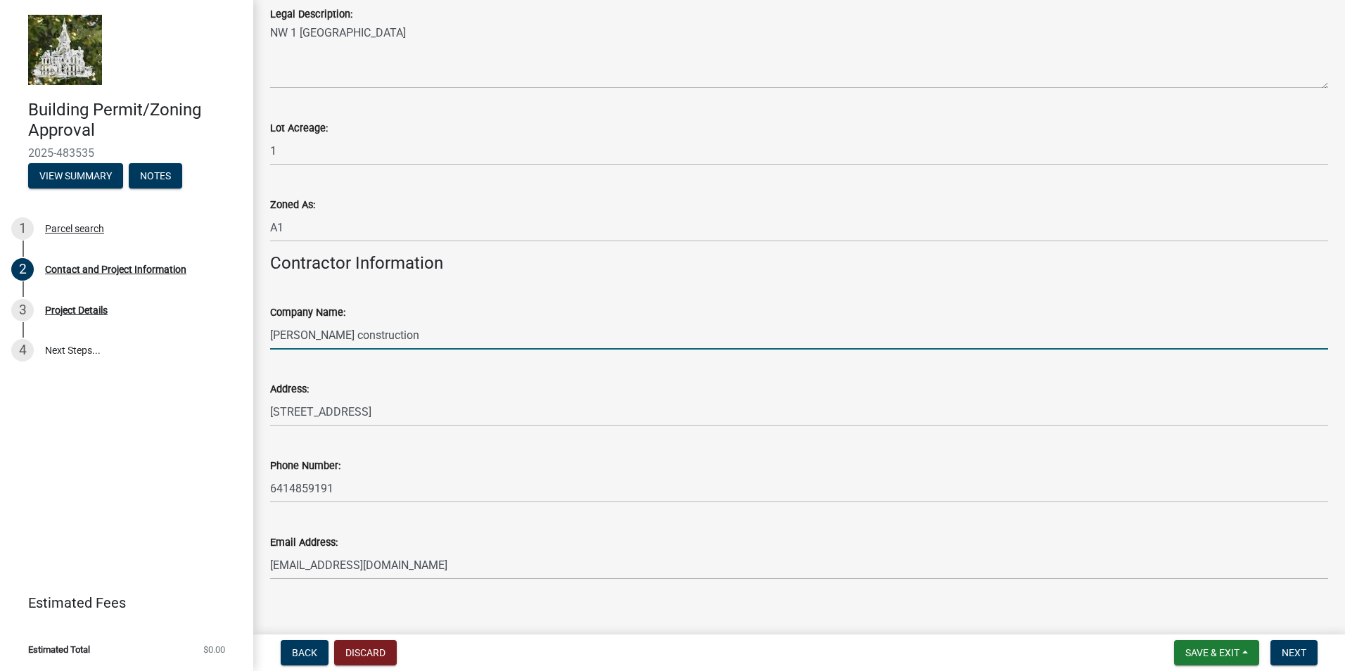
scroll to position [1174, 0]
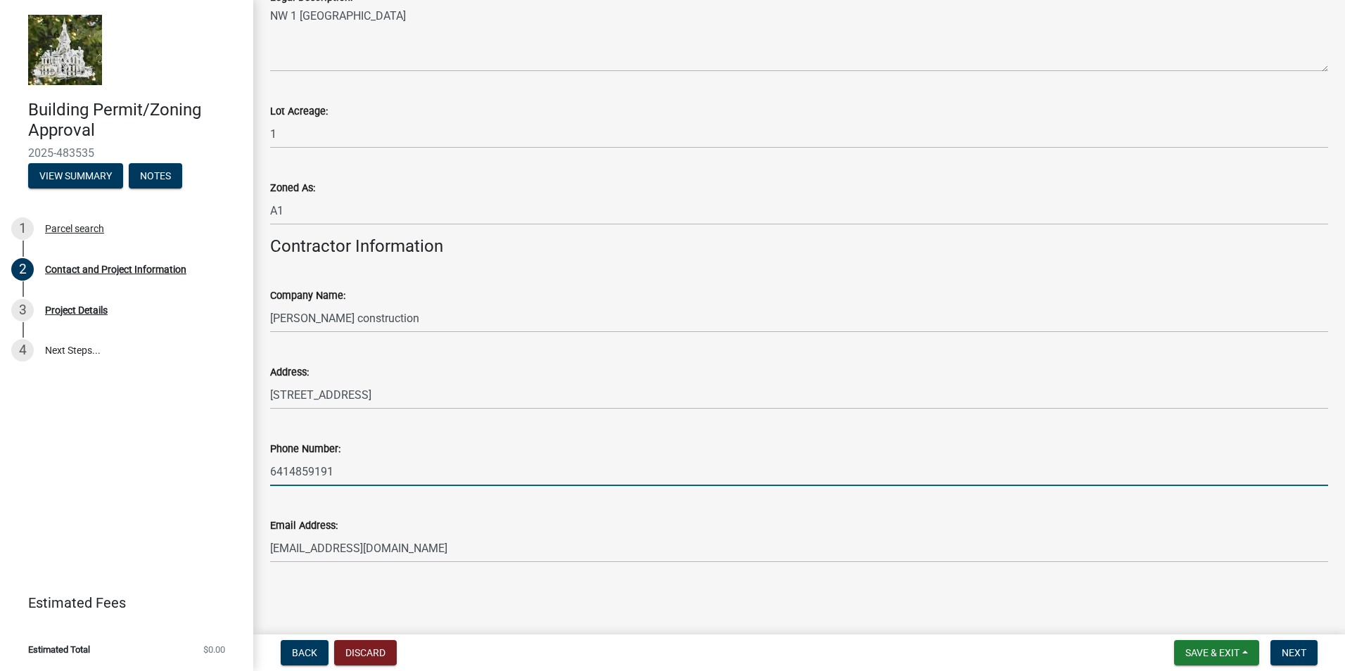
drag, startPoint x: 310, startPoint y: 472, endPoint x: 396, endPoint y: 471, distance: 86.6
click at [390, 472] on input "6414859191" at bounding box center [799, 471] width 1058 height 29
type input "6414852518"
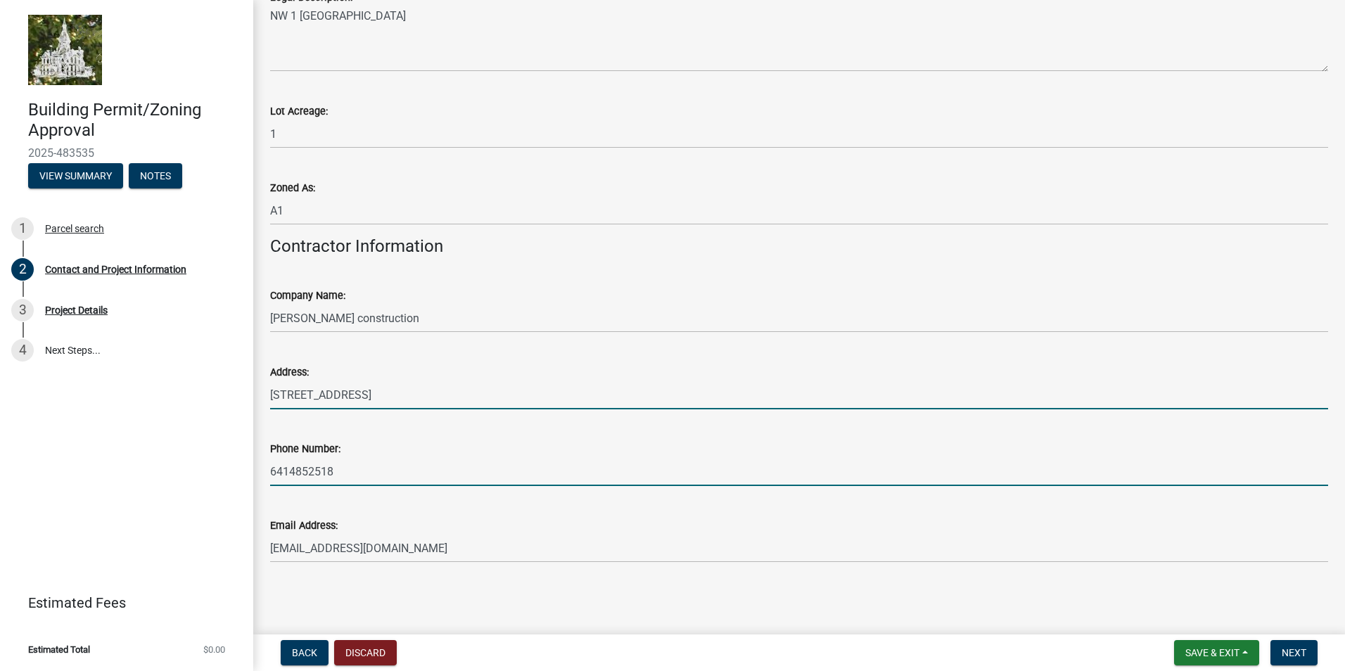
click at [488, 407] on input "311 1st street" at bounding box center [799, 395] width 1058 height 29
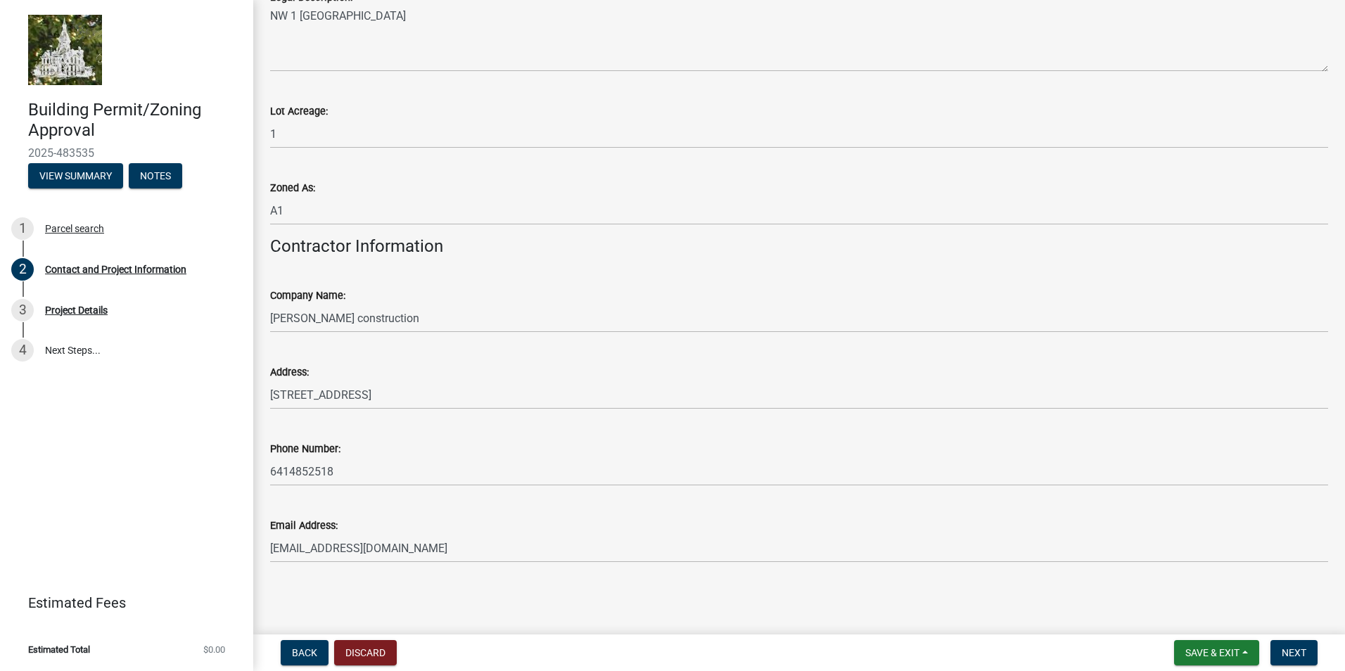
click at [171, 479] on div "Building Permit/Zoning Approval 2025-483535 View Summary Notes 1 Parcel search …" at bounding box center [126, 335] width 253 height 671
click at [1304, 656] on span "Next" at bounding box center [1294, 652] width 25 height 11
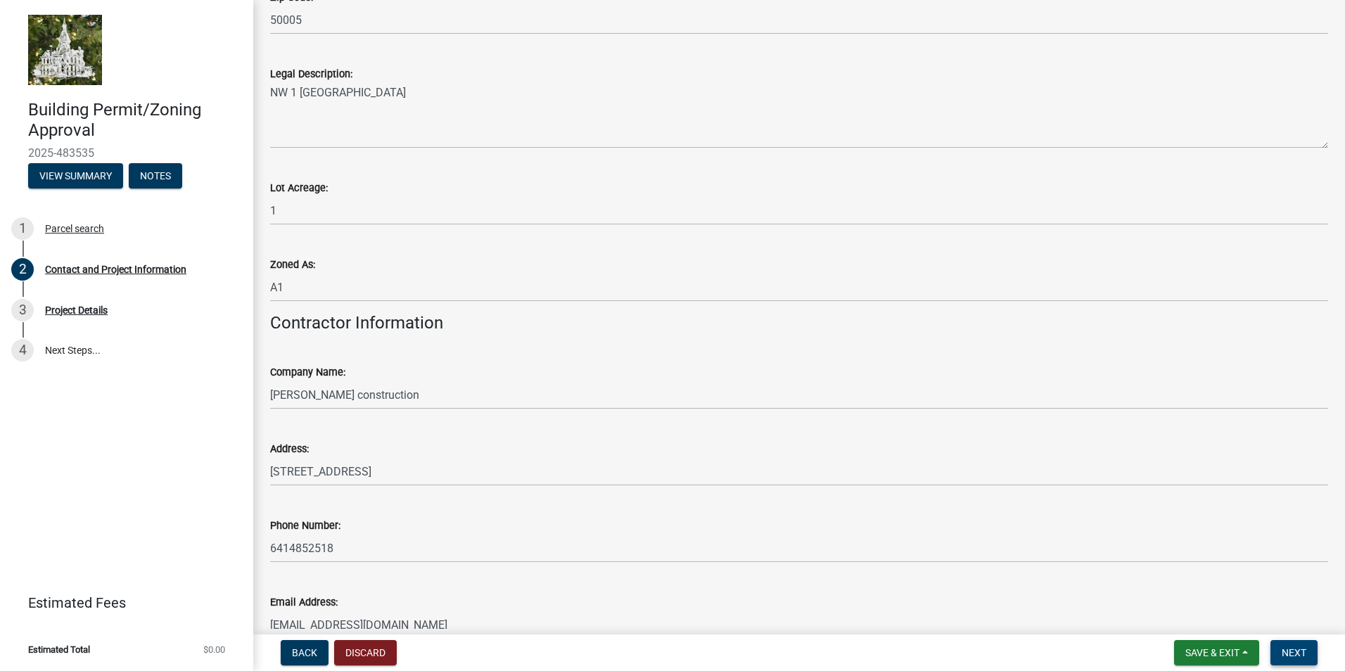
scroll to position [1203, 0]
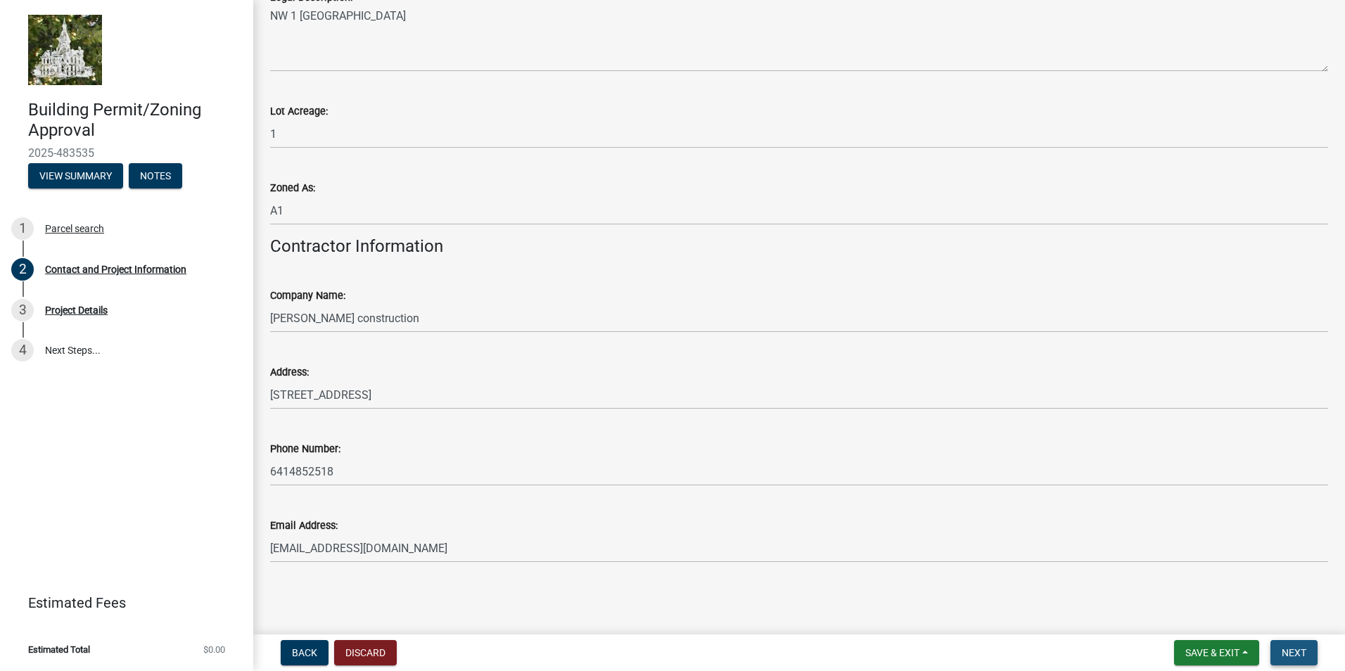
click at [1292, 646] on button "Next" at bounding box center [1294, 652] width 47 height 25
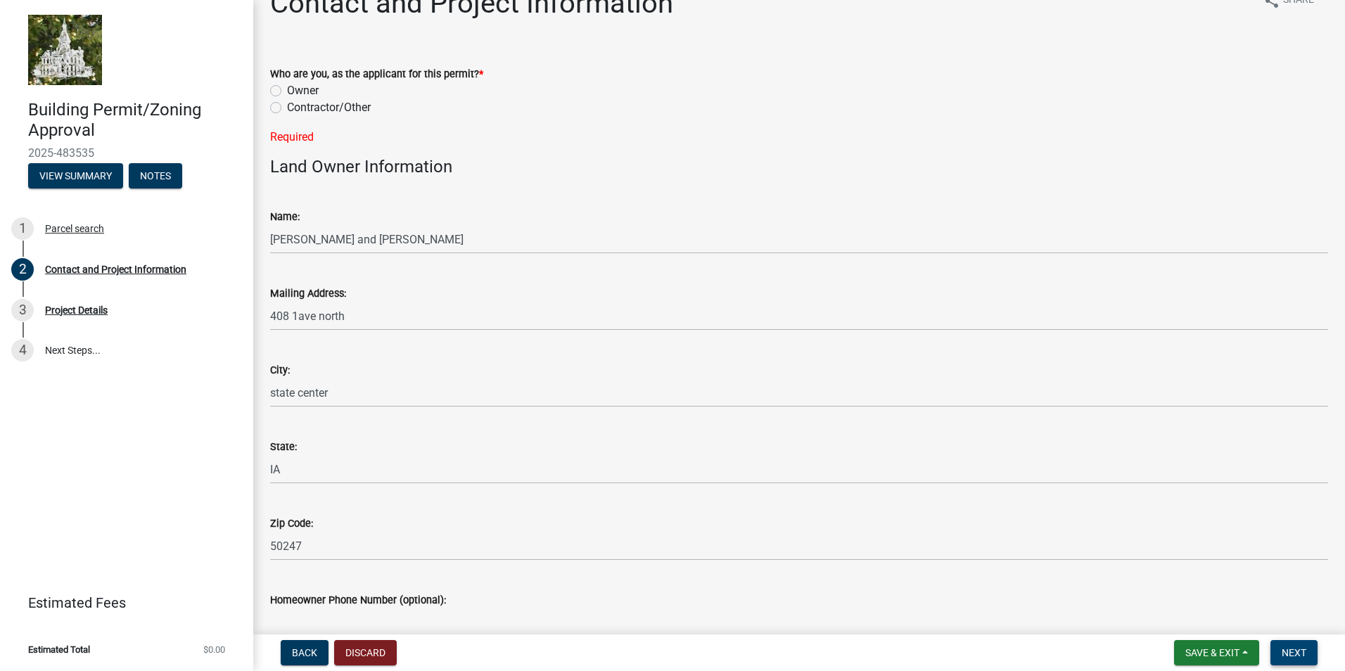
scroll to position [6, 0]
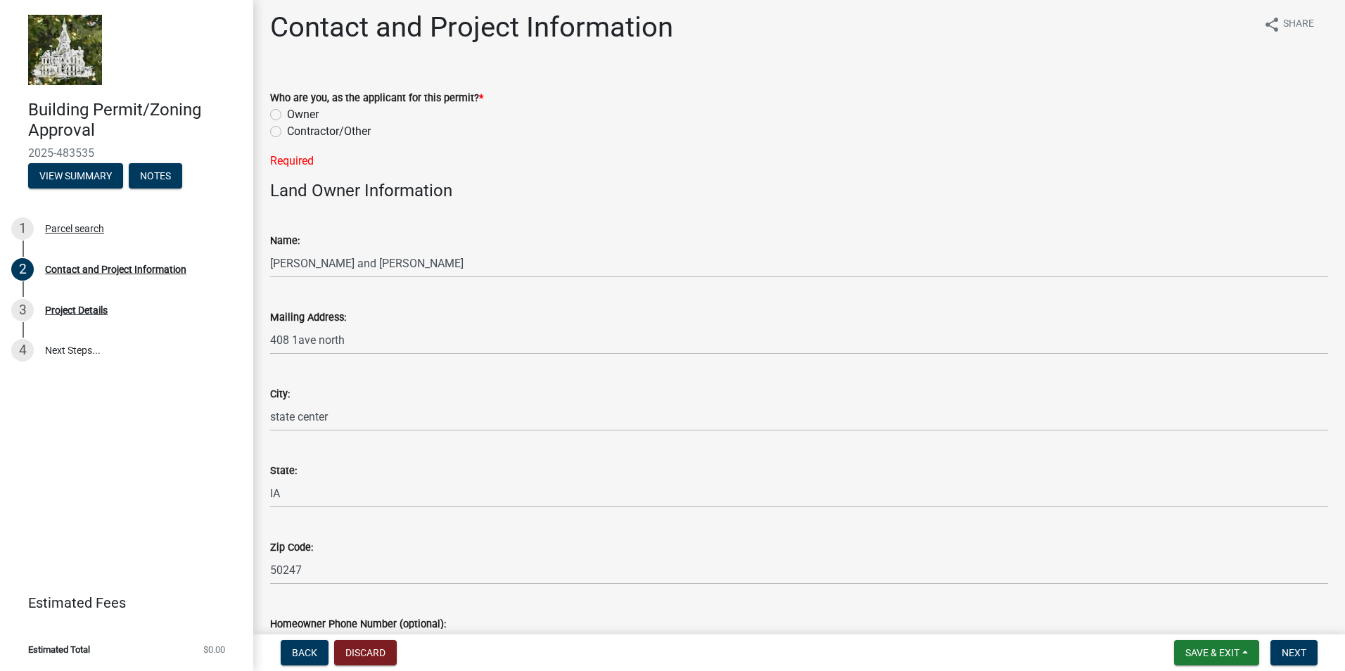
click at [287, 132] on label "Contractor/Other" at bounding box center [329, 131] width 84 height 17
click at [287, 132] on input "Contractor/Other" at bounding box center [291, 127] width 9 height 9
radio input "true"
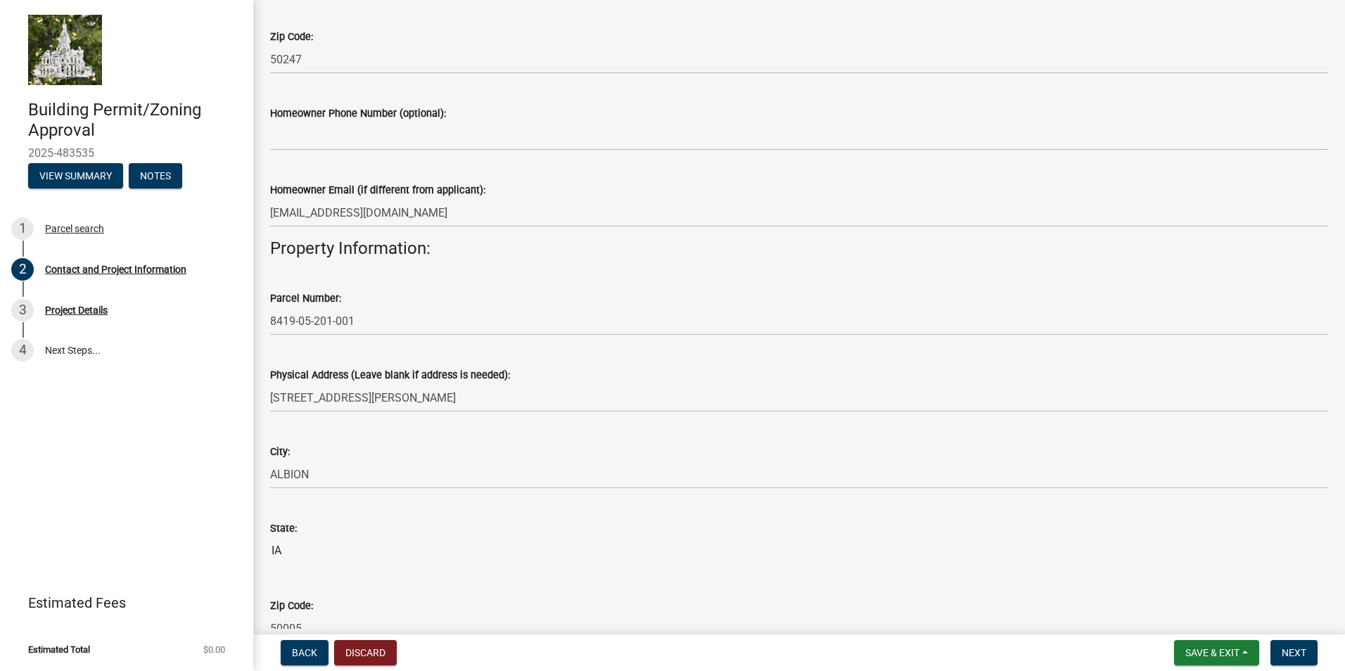
scroll to position [640, 0]
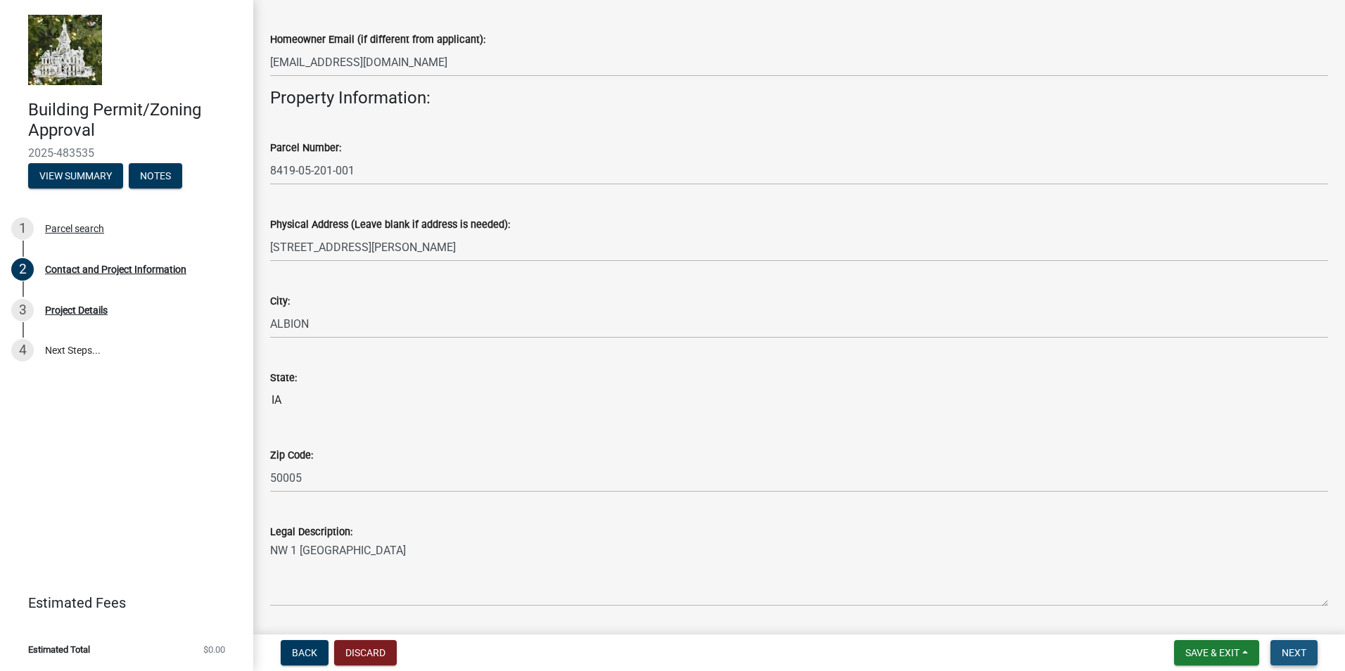
click at [1289, 652] on span "Next" at bounding box center [1294, 652] width 25 height 11
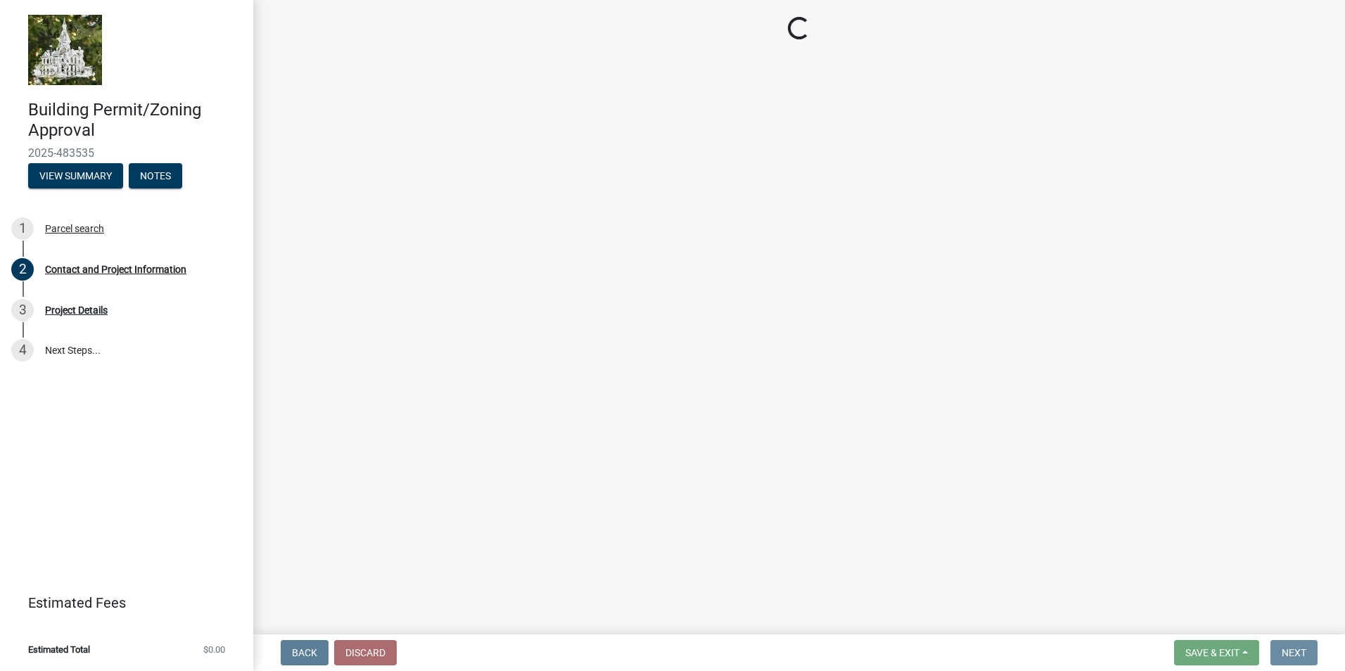
scroll to position [0, 0]
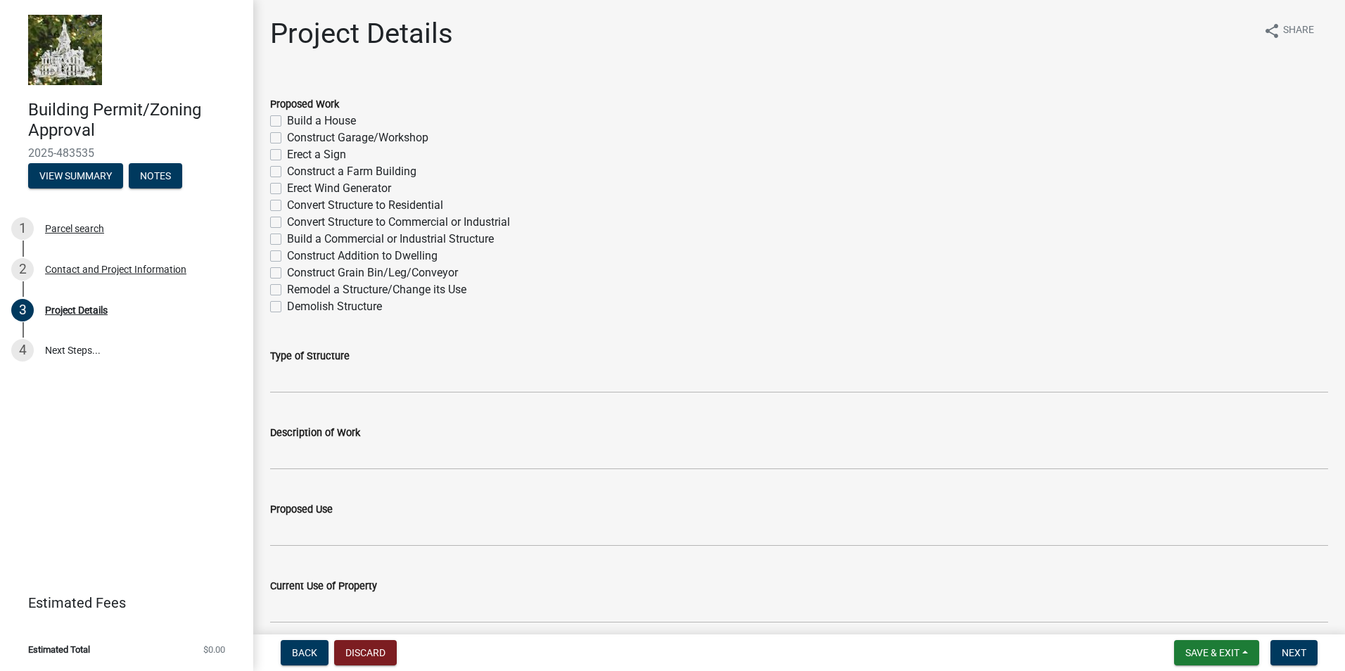
click at [287, 121] on label "Build a House" at bounding box center [321, 121] width 69 height 17
click at [287, 121] on input "Build a House" at bounding box center [291, 117] width 9 height 9
checkbox input "true"
checkbox input "false"
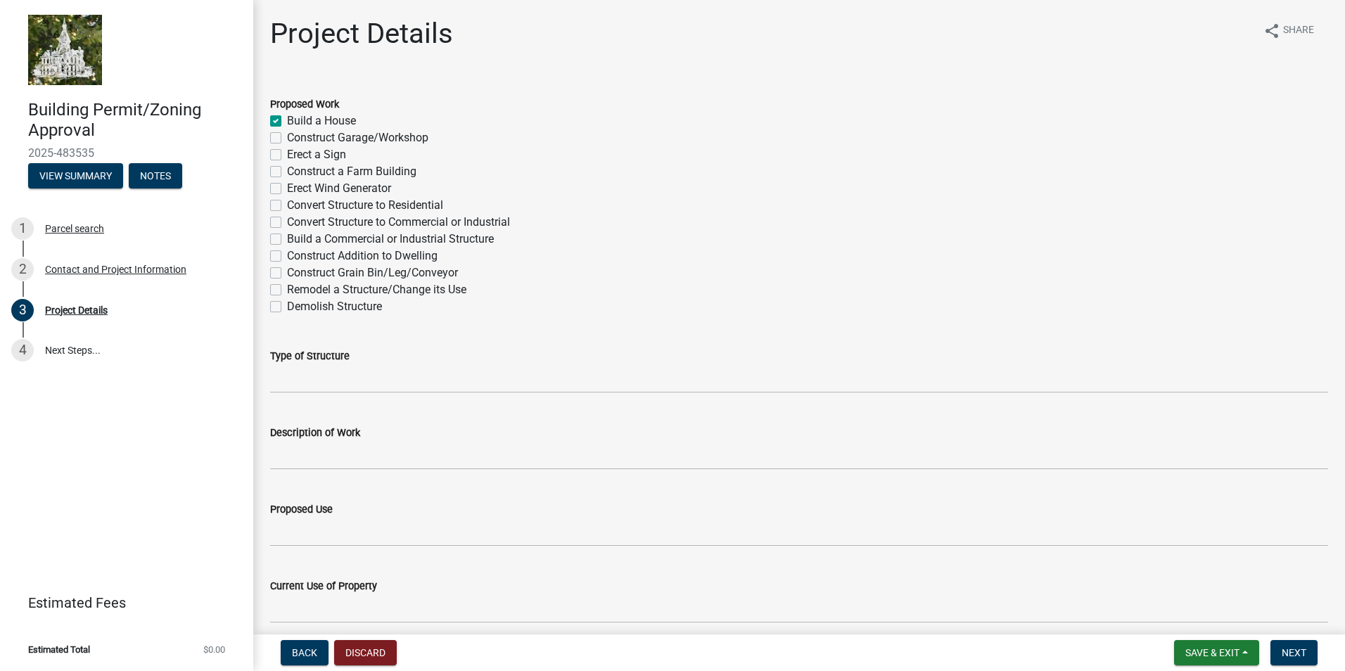
checkbox input "false"
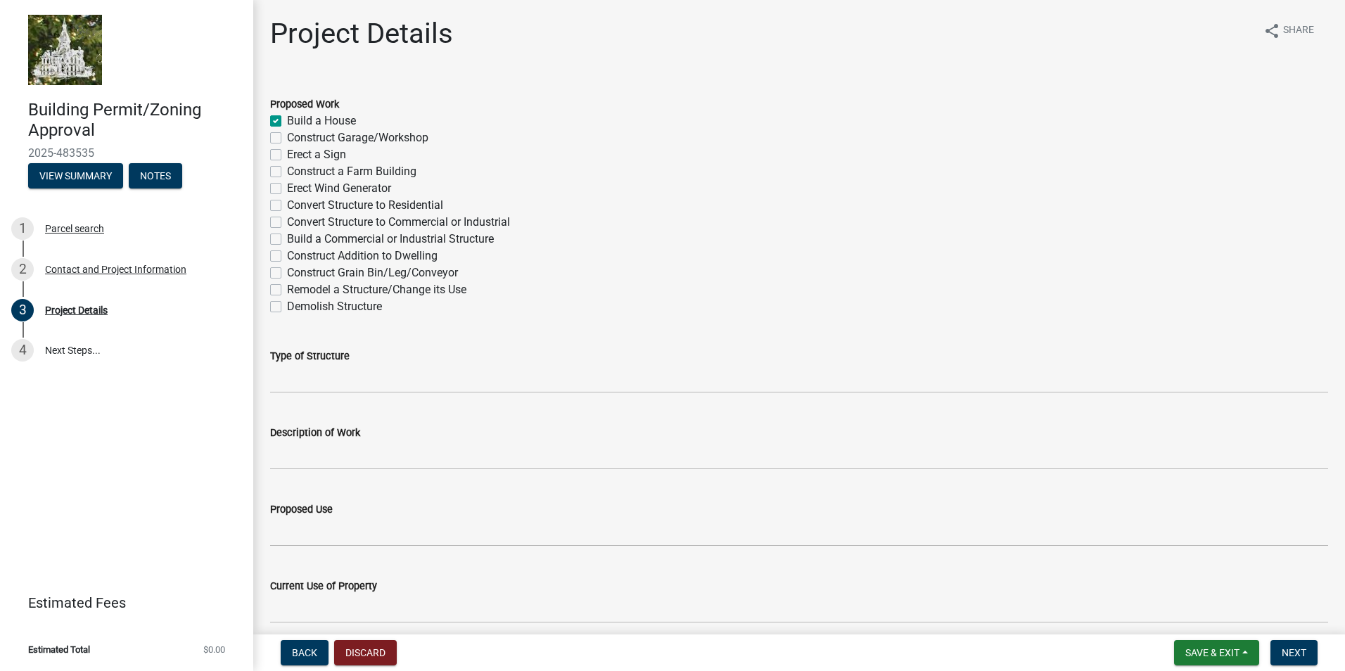
checkbox input "false"
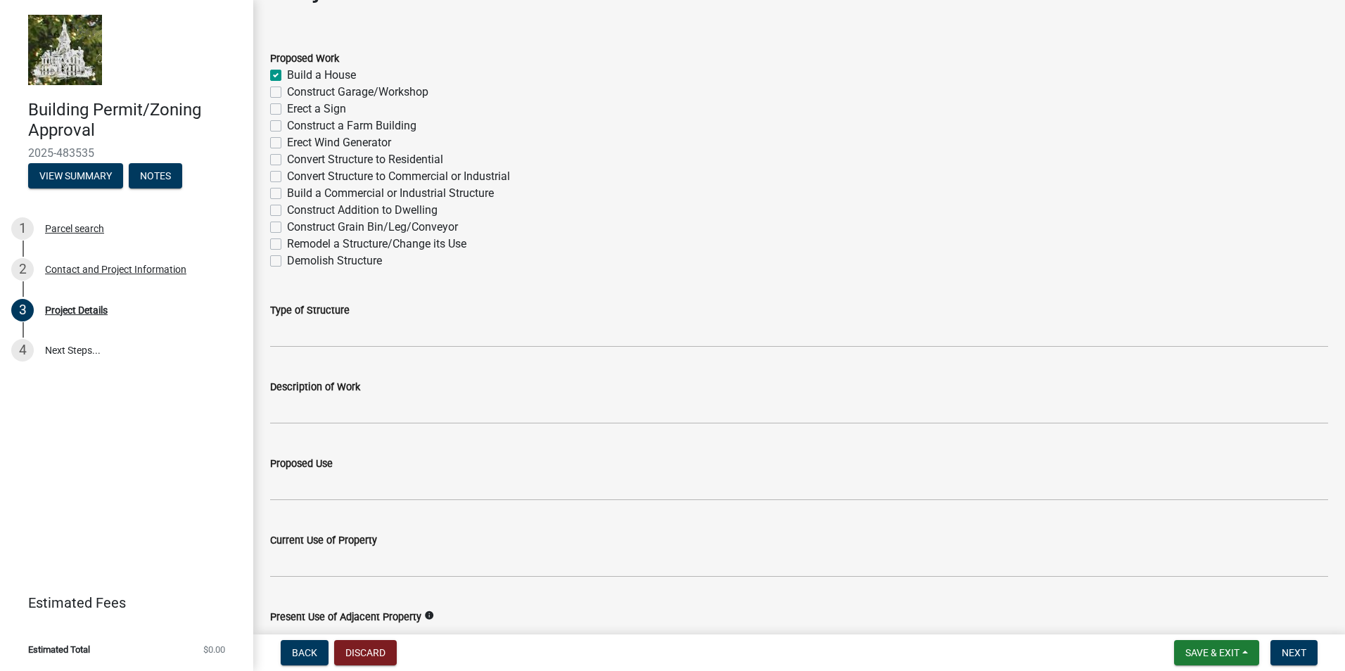
scroll to position [70, 0]
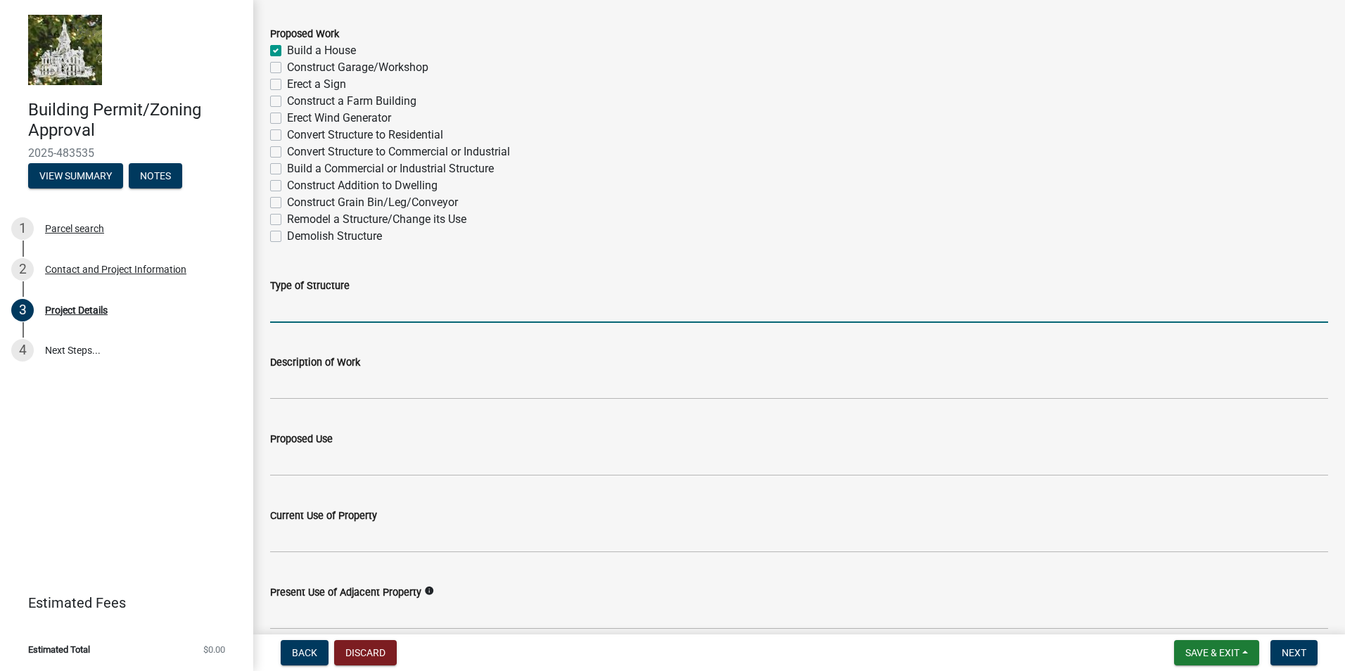
click at [291, 312] on input "Type of Structure" at bounding box center [799, 308] width 1058 height 29
type input "new house"
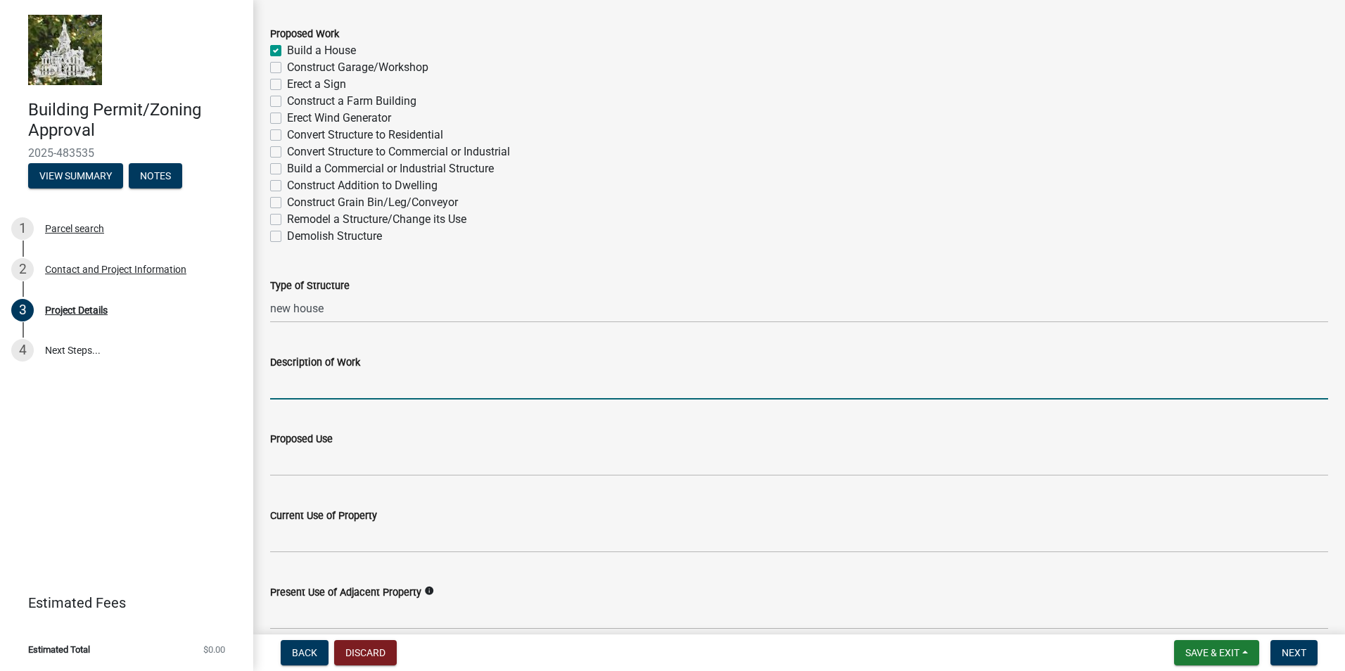
click at [300, 398] on input "Description of Work" at bounding box center [799, 385] width 1058 height 29
type input "w"
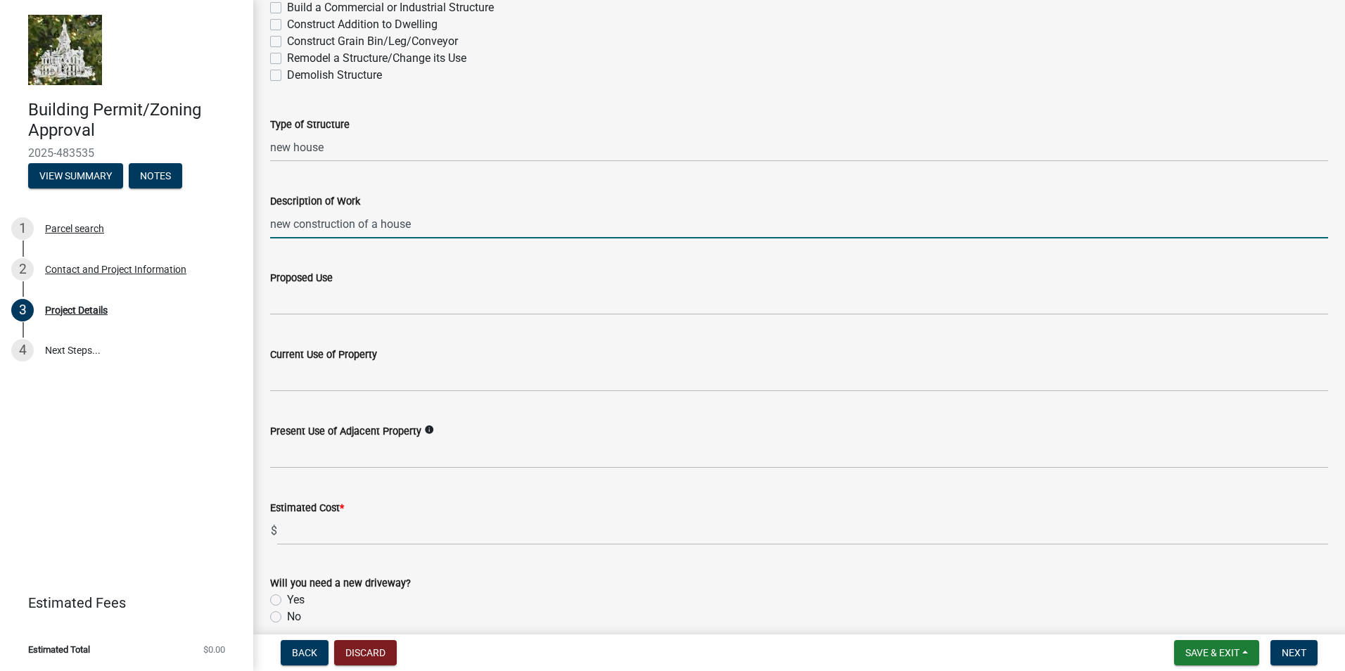
scroll to position [281, 0]
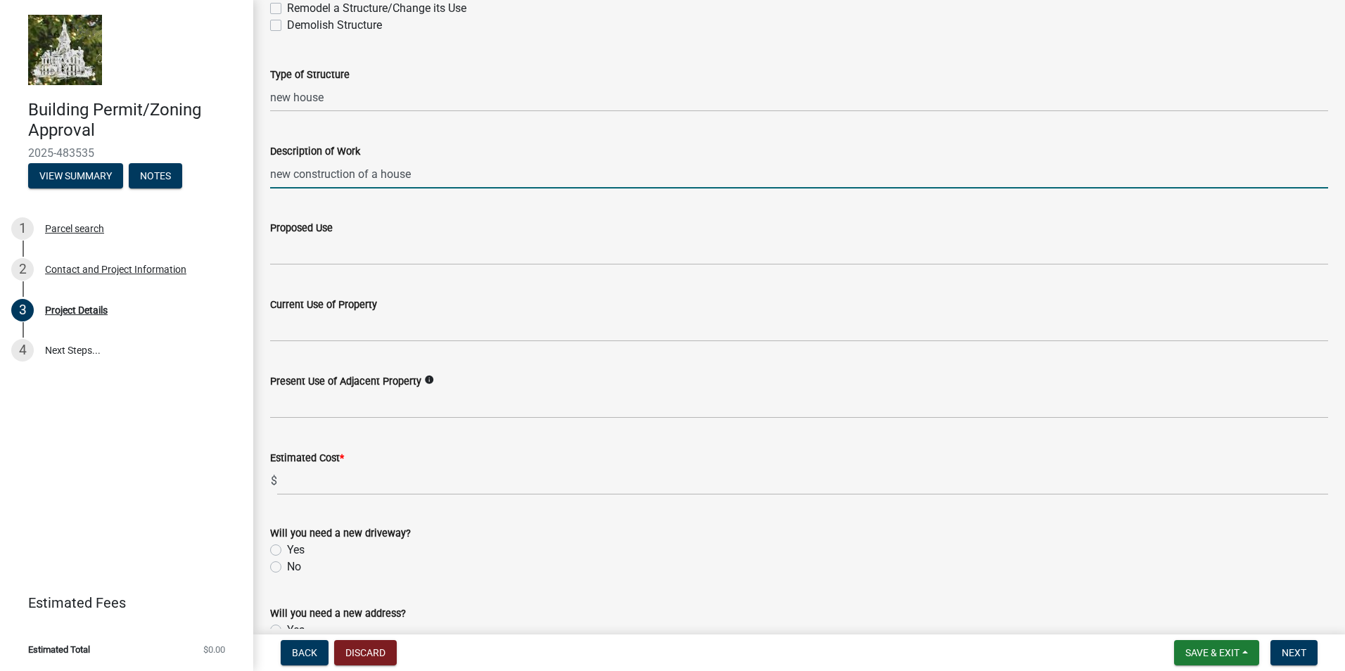
type input "new construction of a house"
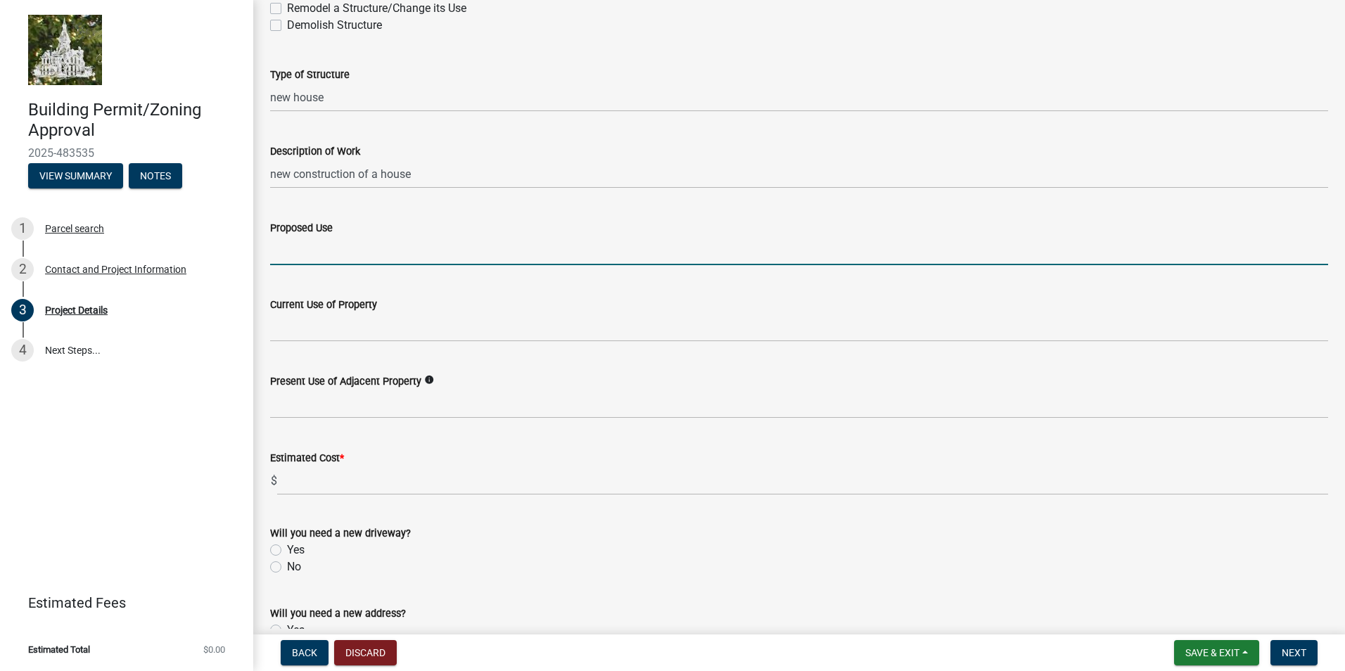
click at [298, 253] on input "Proposed Use" at bounding box center [799, 250] width 1058 height 29
drag, startPoint x: 279, startPoint y: 252, endPoint x: 286, endPoint y: 251, distance: 7.8
click at [286, 251] on input "prprimart residence" at bounding box center [799, 250] width 1058 height 29
drag, startPoint x: 284, startPoint y: 250, endPoint x: 322, endPoint y: 248, distance: 38.7
click at [322, 248] on input "primart residence" at bounding box center [799, 250] width 1058 height 29
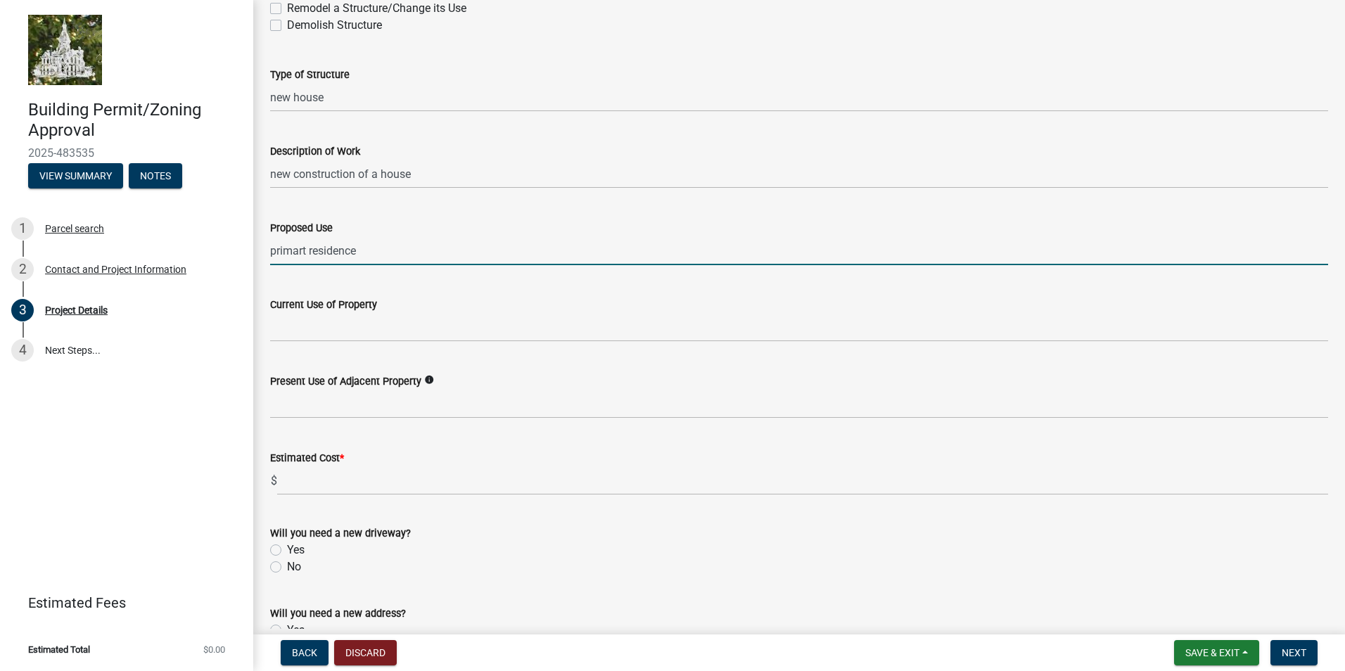
drag, startPoint x: 308, startPoint y: 248, endPoint x: 284, endPoint y: 247, distance: 24.0
click at [284, 247] on input "primart residence" at bounding box center [799, 250] width 1058 height 29
click at [373, 252] on input "primary residence" at bounding box center [799, 250] width 1058 height 29
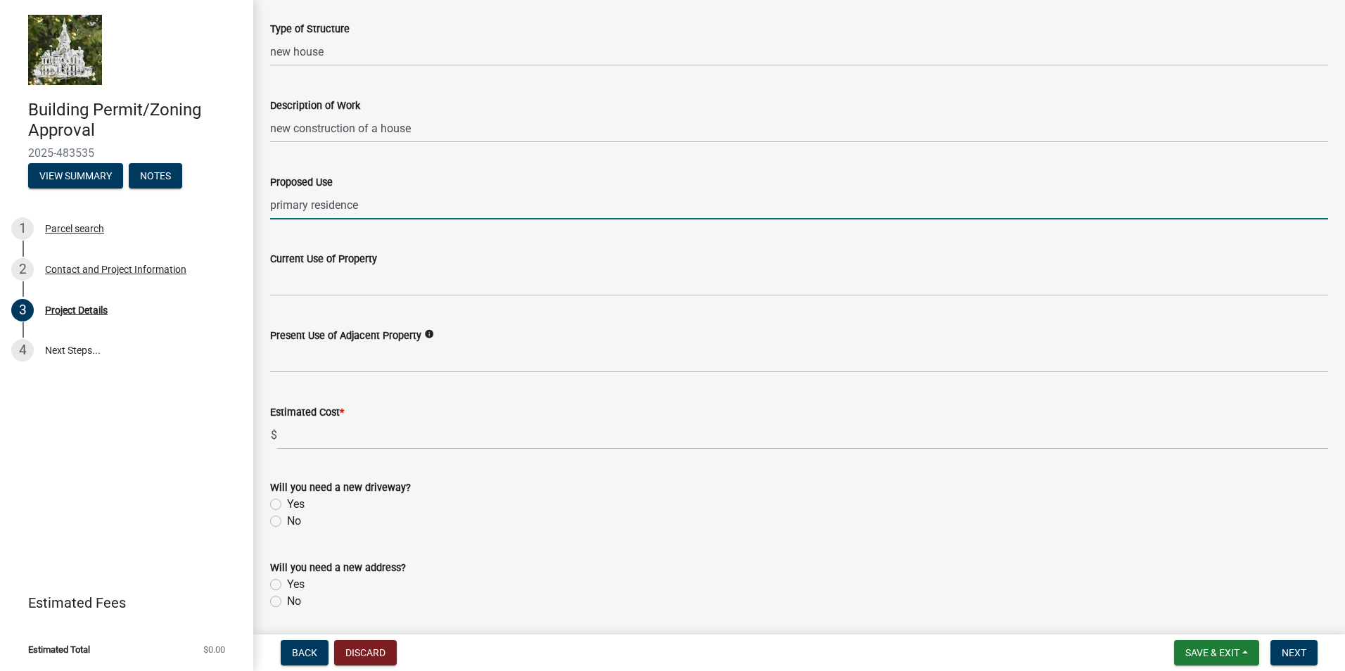
scroll to position [352, 0]
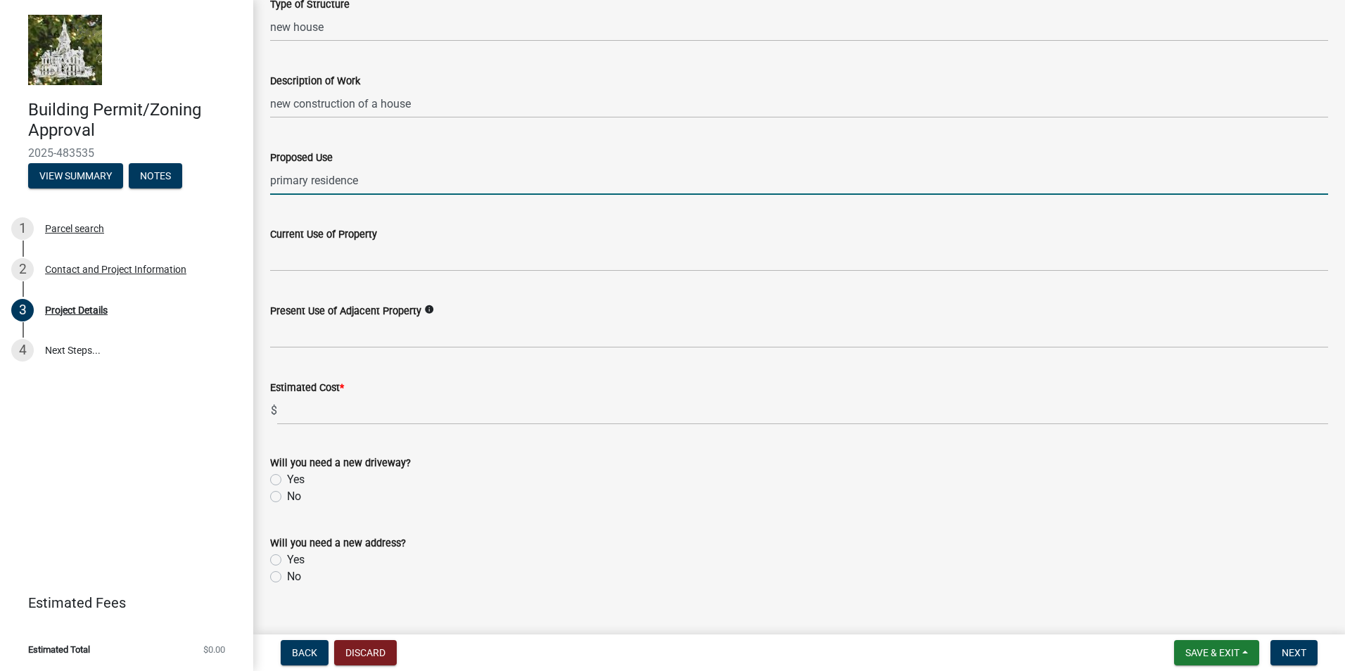
type input "primary residence"
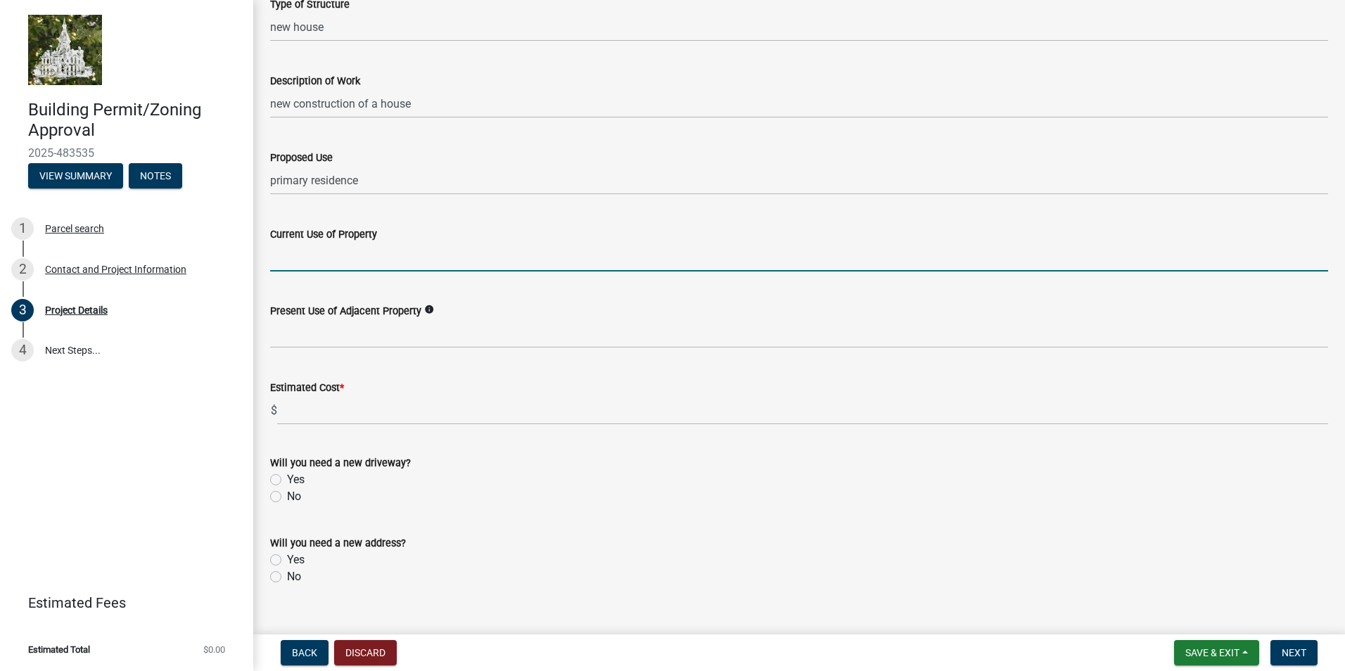
click at [285, 265] on input "Current Use of Property" at bounding box center [799, 257] width 1058 height 29
type input "o"
click at [319, 264] on input "empty" at bounding box center [799, 257] width 1058 height 29
type input "empty lot"
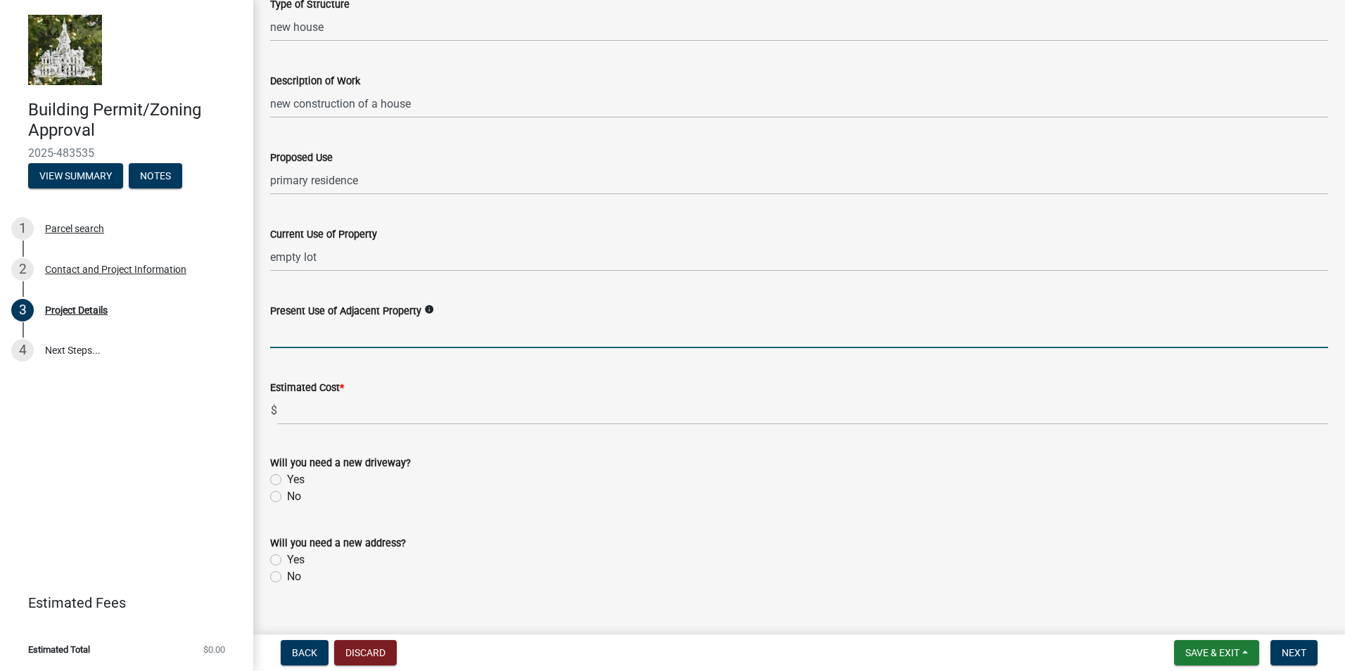
click at [318, 346] on input "Present Use of Adjacent Property" at bounding box center [799, 333] width 1058 height 29
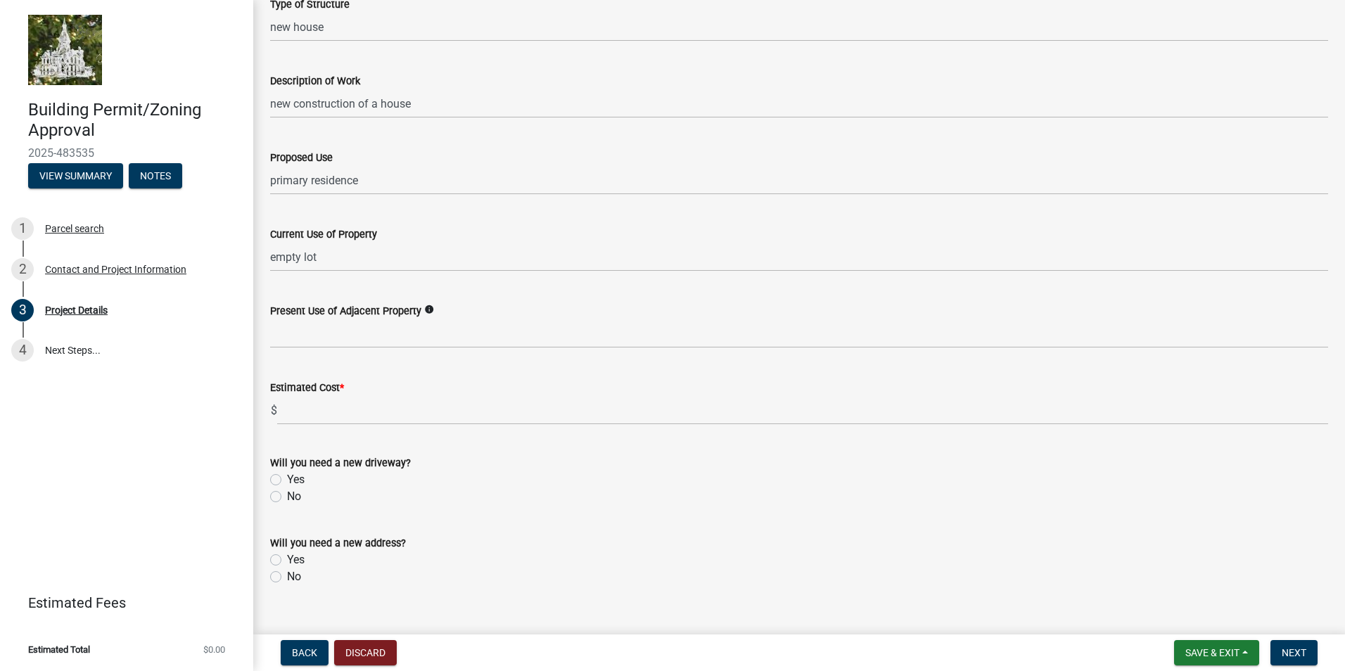
click at [425, 310] on icon "info" at bounding box center [429, 310] width 10 height 10
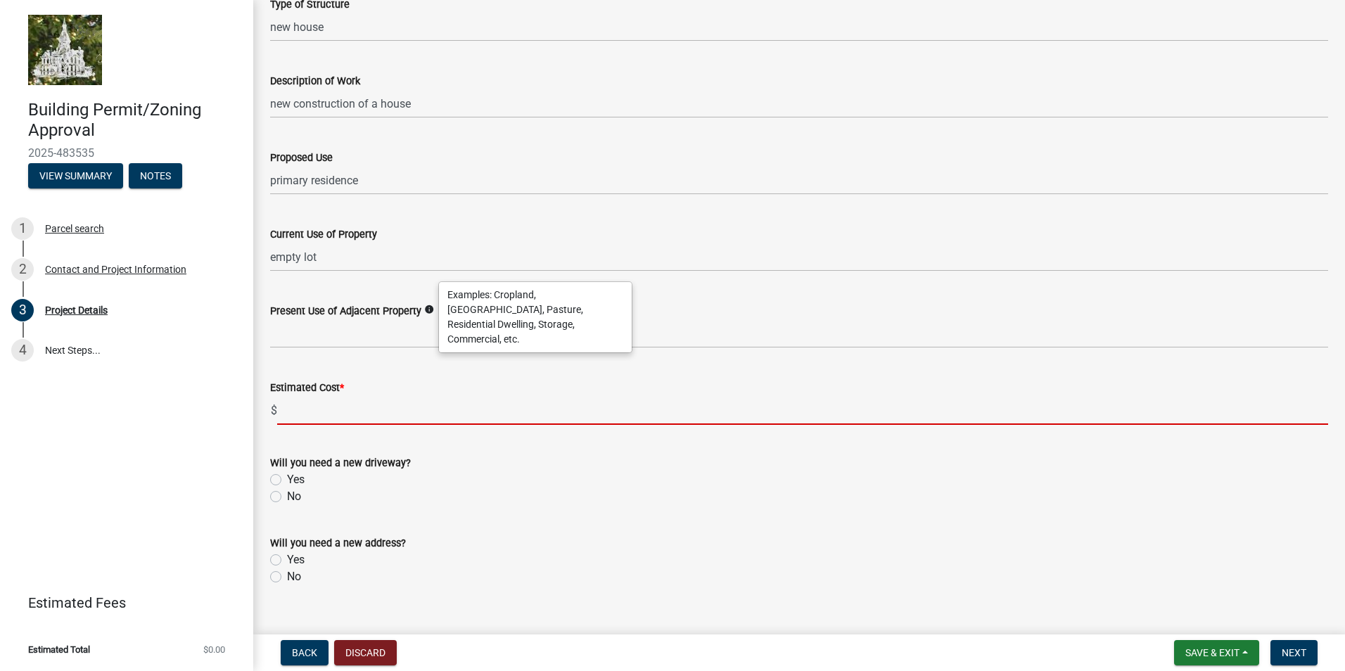
click at [308, 411] on input "text" at bounding box center [802, 410] width 1051 height 29
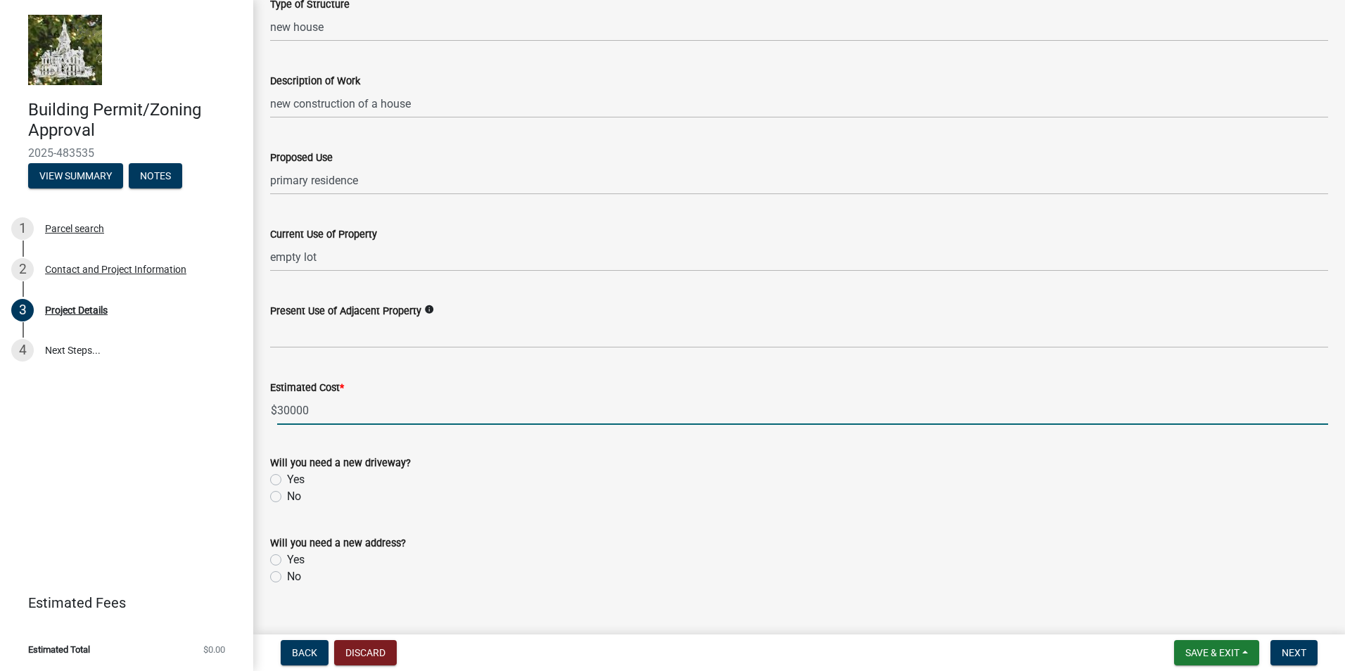
click at [443, 401] on input "30000" at bounding box center [802, 410] width 1051 height 29
type input "300000"
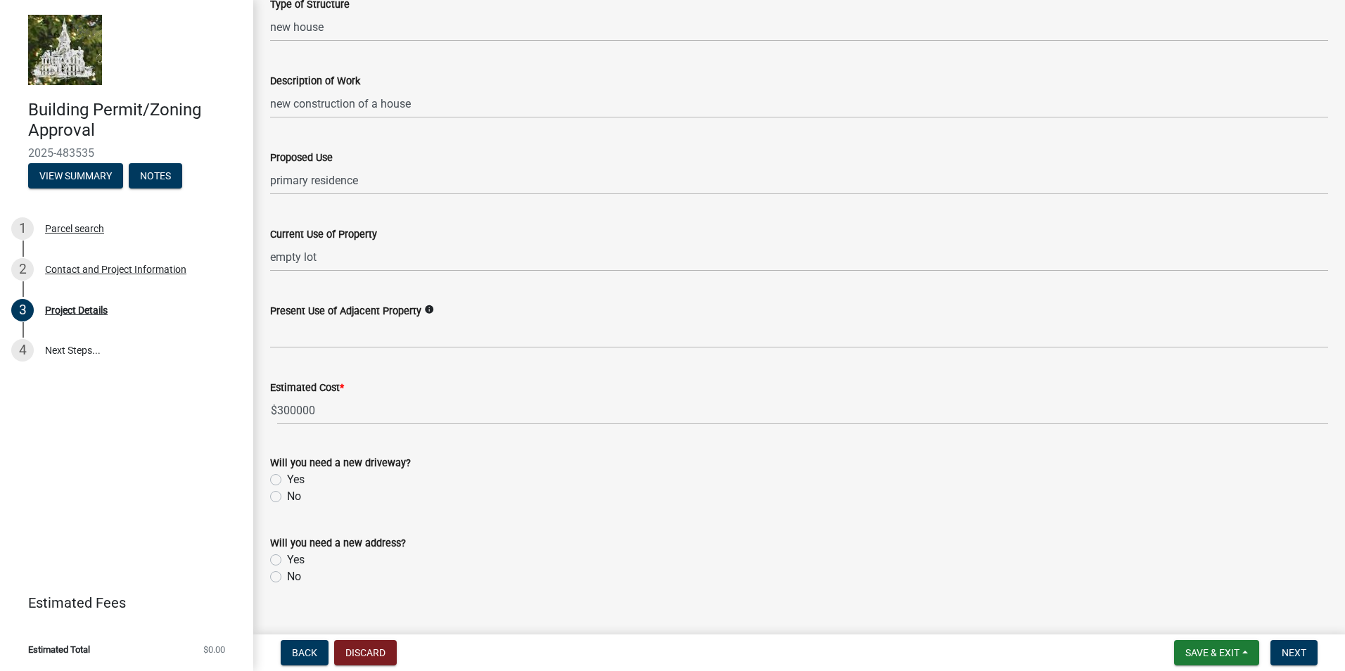
click at [287, 498] on label "No" at bounding box center [294, 496] width 14 height 17
click at [287, 498] on input "No" at bounding box center [291, 492] width 9 height 9
radio input "true"
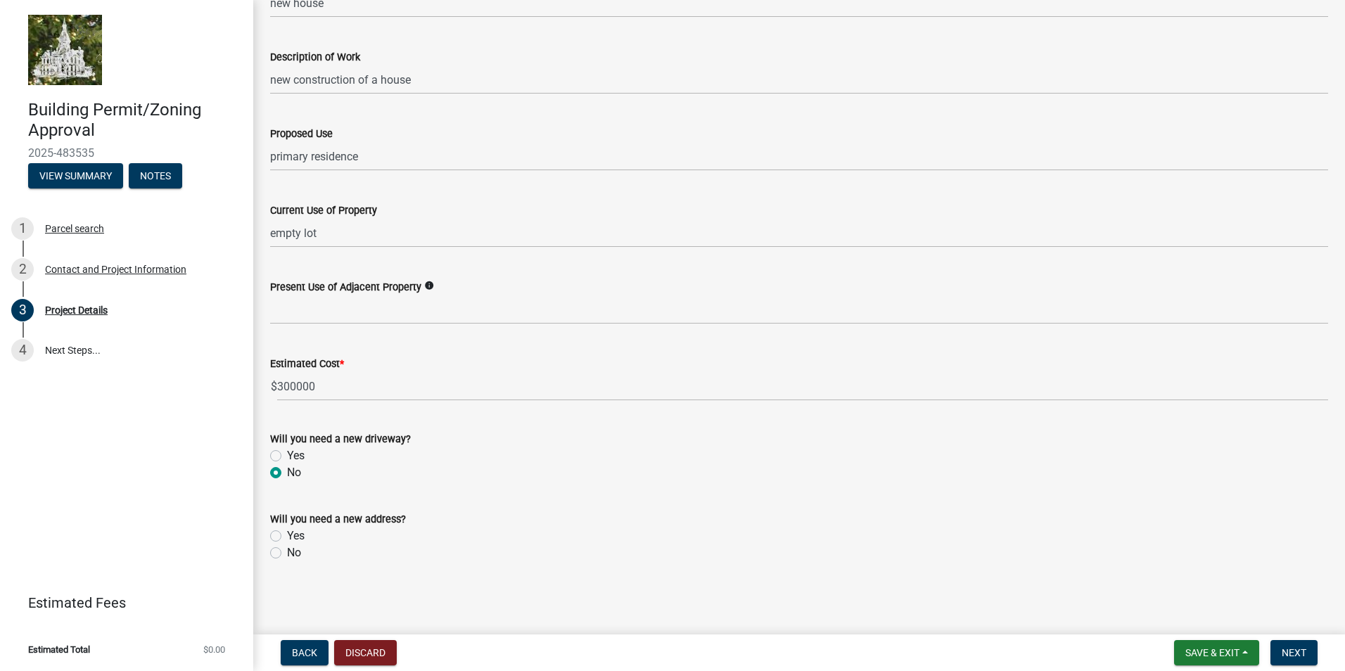
click at [287, 553] on label "No" at bounding box center [294, 553] width 14 height 17
click at [287, 553] on input "No" at bounding box center [291, 549] width 9 height 9
radio input "true"
click at [1305, 649] on span "Next" at bounding box center [1294, 652] width 25 height 11
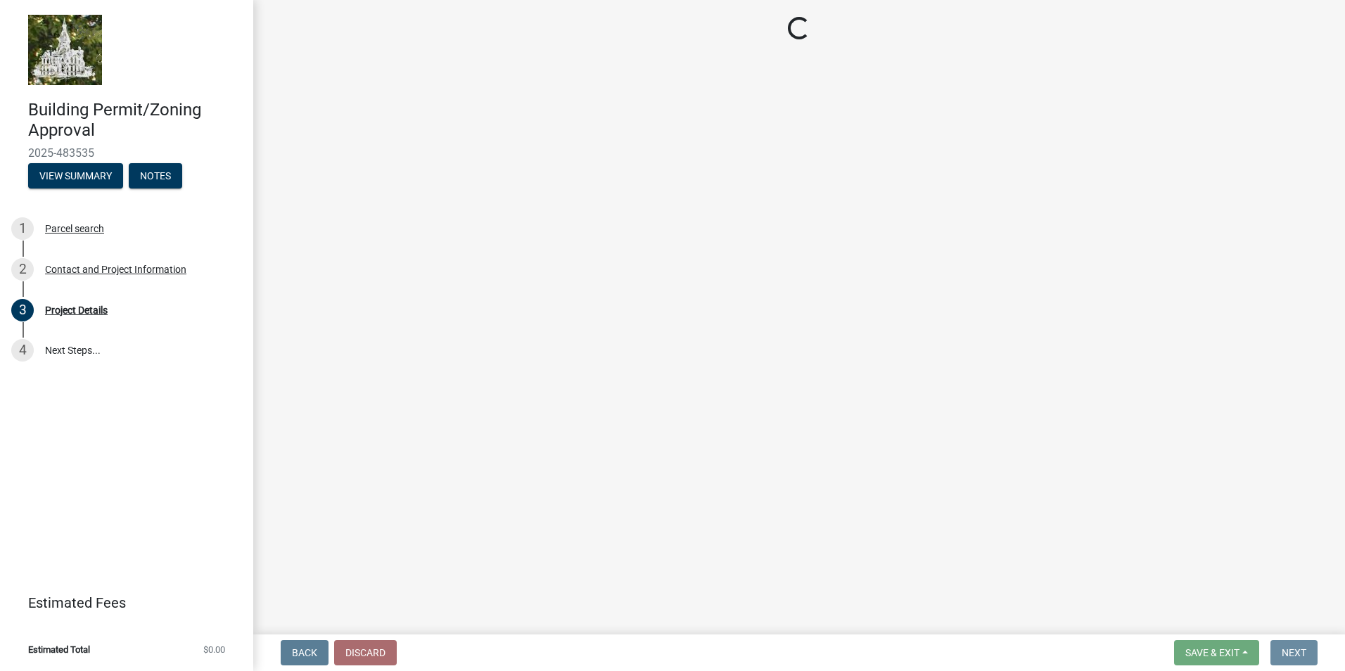
scroll to position [0, 0]
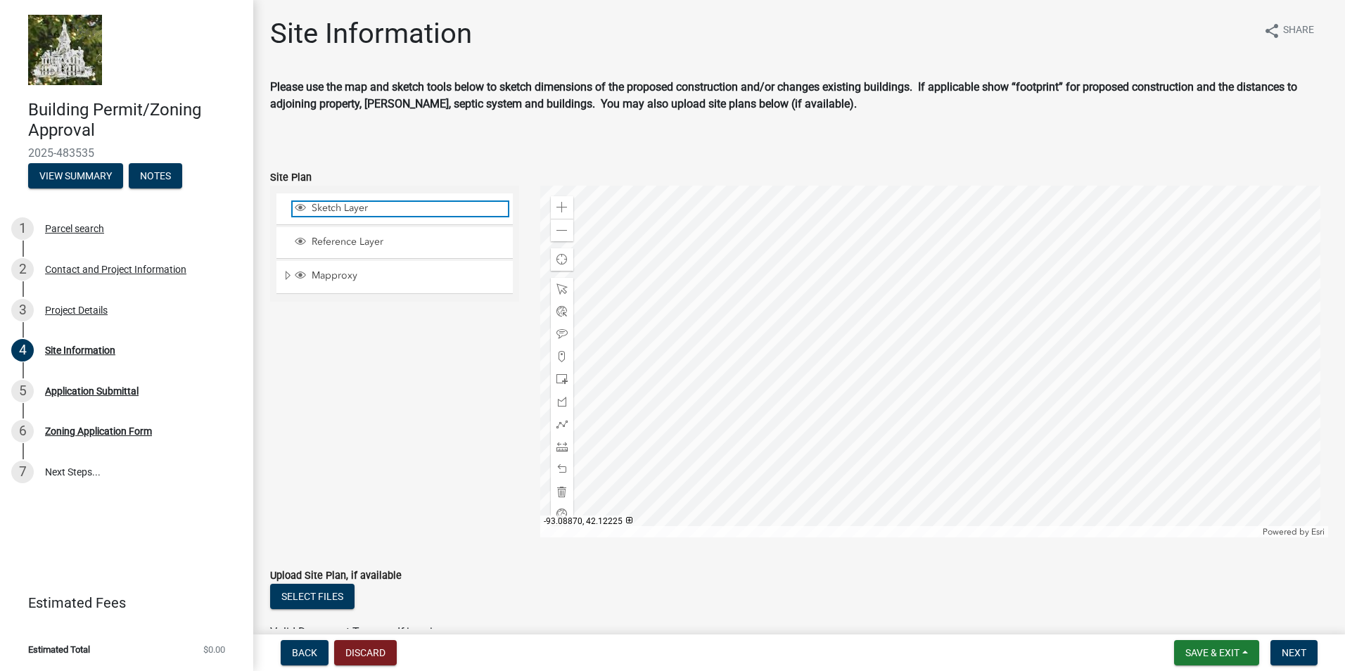
click at [308, 206] on span "Sketch Layer" at bounding box center [408, 208] width 200 height 13
click at [560, 377] on span at bounding box center [562, 379] width 11 height 11
click at [997, 426] on div at bounding box center [934, 362] width 789 height 352
click at [564, 209] on span at bounding box center [562, 207] width 11 height 11
click at [565, 232] on div "Zoom out" at bounding box center [562, 230] width 23 height 23
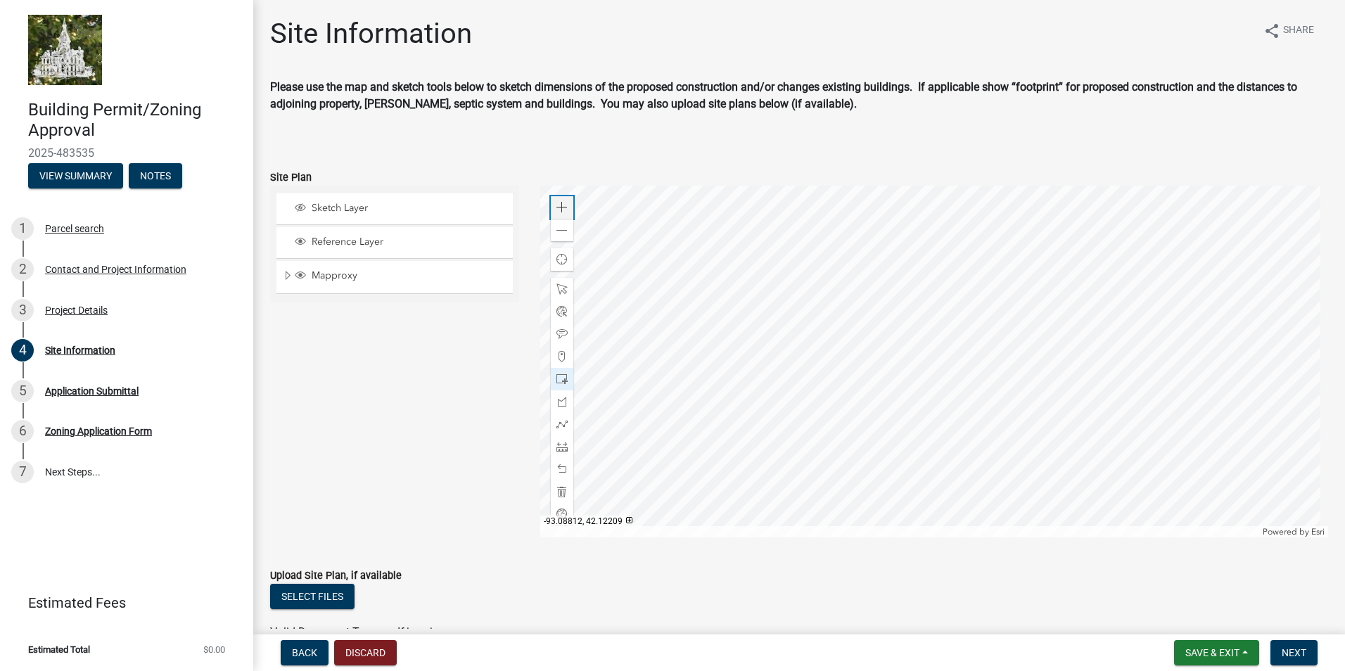
click at [560, 213] on span at bounding box center [562, 207] width 11 height 11
click at [559, 235] on span at bounding box center [562, 230] width 11 height 11
click at [562, 283] on div at bounding box center [562, 289] width 23 height 23
click at [557, 381] on span at bounding box center [562, 379] width 11 height 11
click at [970, 434] on div at bounding box center [934, 362] width 789 height 352
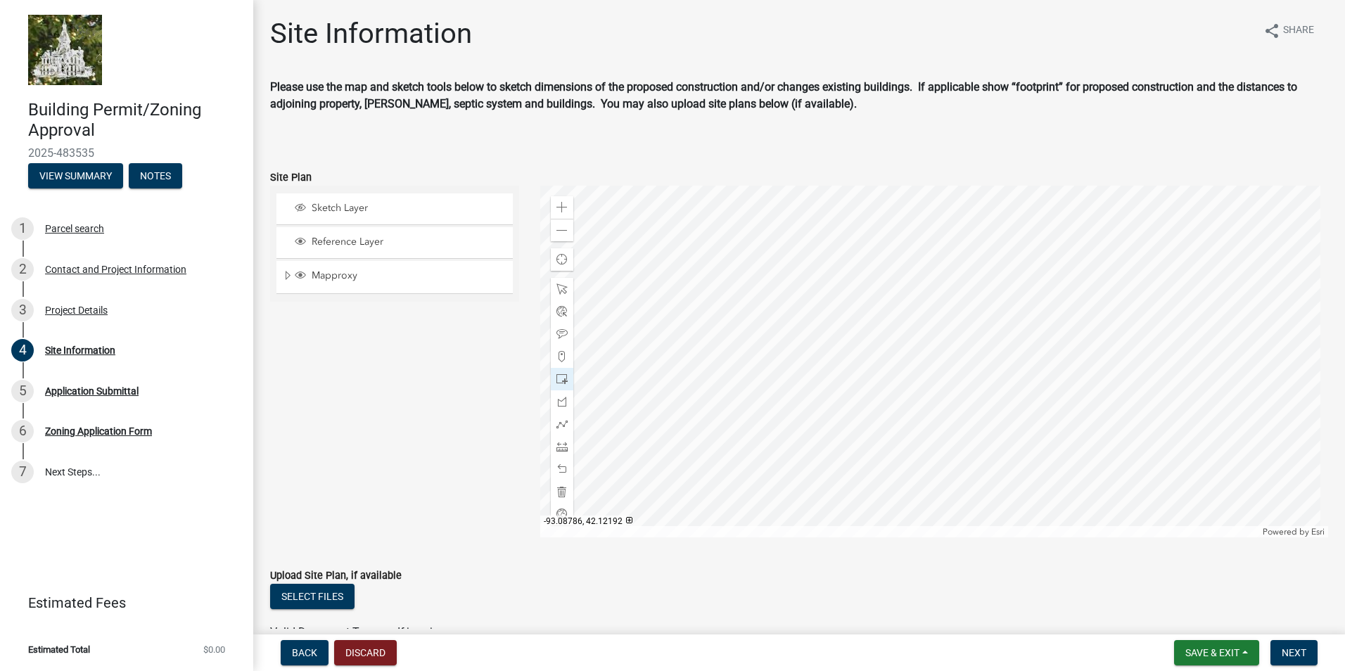
click at [837, 386] on div at bounding box center [934, 362] width 789 height 352
click at [298, 235] on div "Reference Layer" at bounding box center [395, 242] width 236 height 31
click at [284, 239] on div "Reference Layer" at bounding box center [395, 242] width 236 height 31
click at [299, 242] on span "Layer List" at bounding box center [300, 241] width 11 height 11
click at [320, 210] on span "Sketch Layer" at bounding box center [408, 208] width 200 height 13
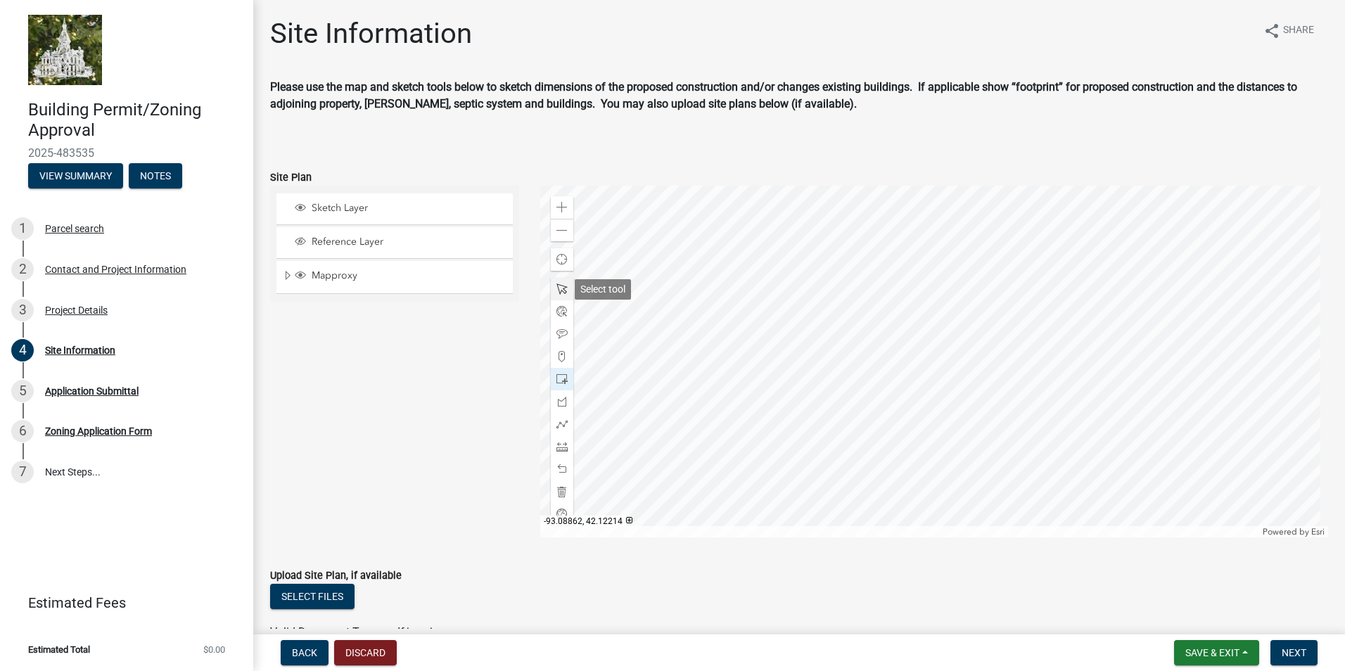
click at [559, 284] on span at bounding box center [562, 289] width 11 height 11
click at [836, 341] on div at bounding box center [934, 362] width 789 height 352
click at [840, 339] on div at bounding box center [934, 362] width 789 height 352
click at [980, 373] on div at bounding box center [934, 362] width 789 height 352
click at [1103, 298] on span "Close" at bounding box center [1108, 296] width 11 height 11
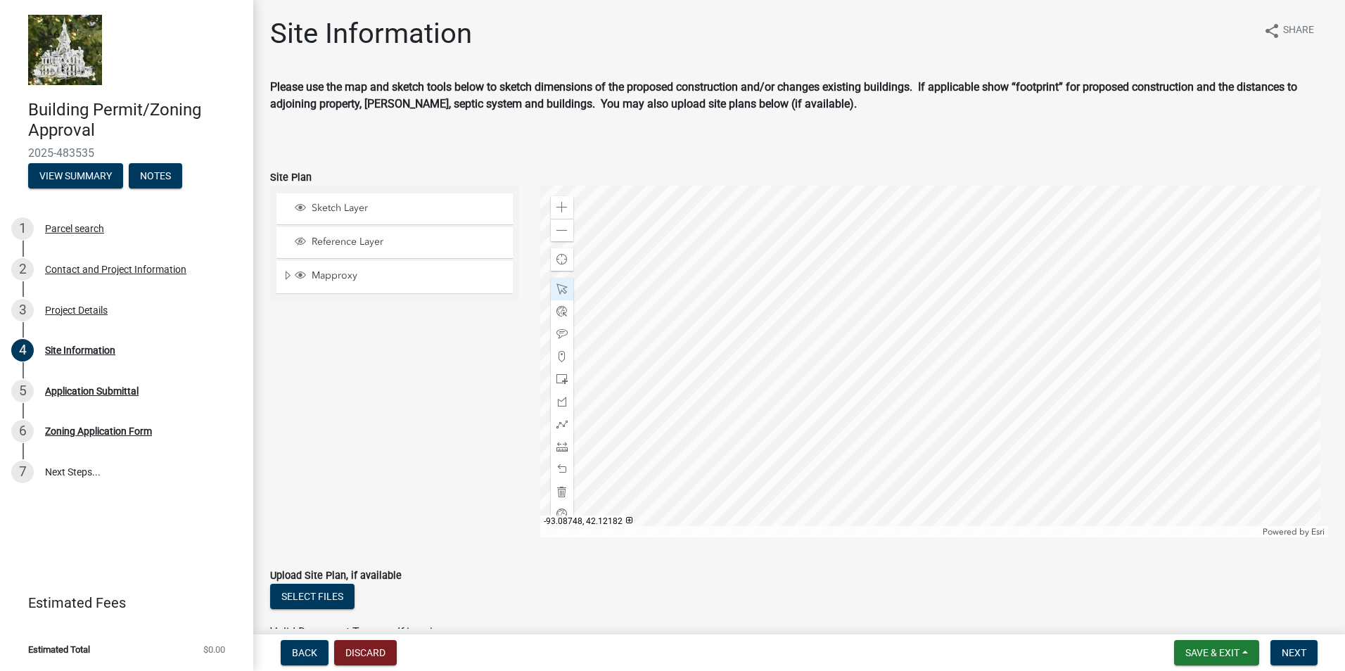
click at [971, 433] on div at bounding box center [934, 362] width 789 height 352
click at [968, 431] on div at bounding box center [934, 362] width 789 height 352
click at [1072, 357] on span "Dock" at bounding box center [1075, 355] width 11 height 11
click at [982, 309] on div at bounding box center [934, 362] width 789 height 352
click at [911, 291] on div at bounding box center [934, 362] width 789 height 352
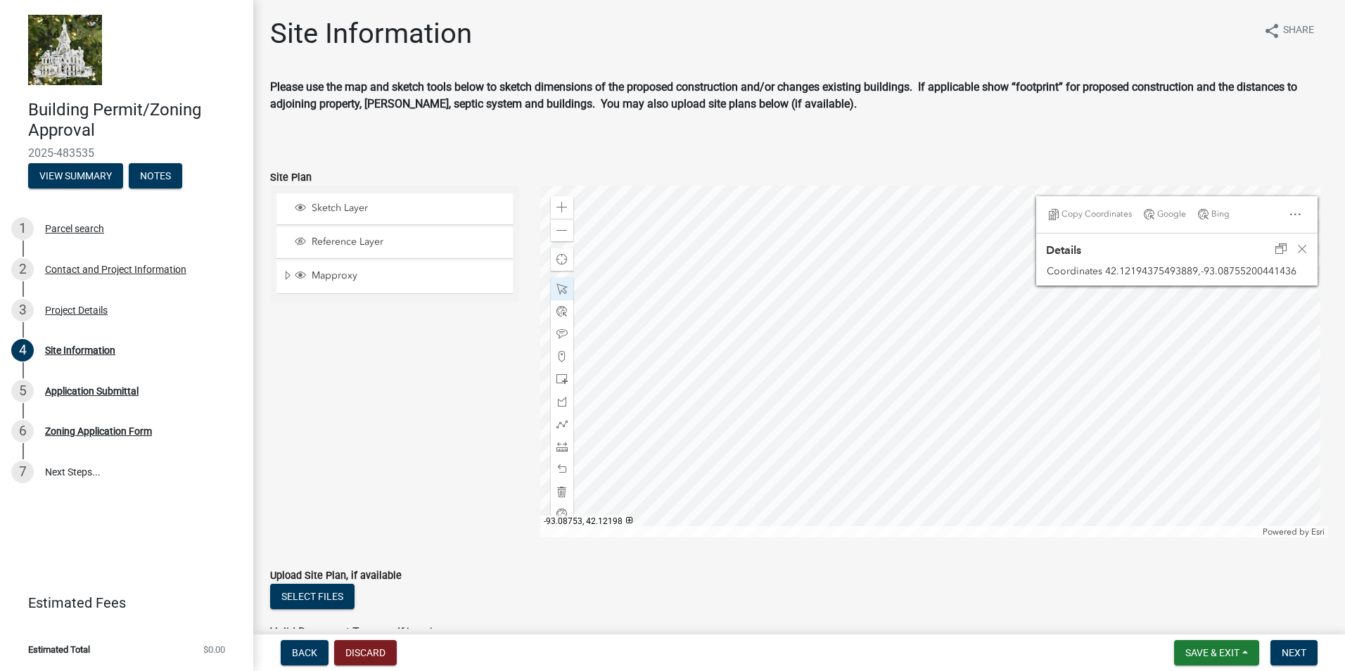
click at [953, 357] on div at bounding box center [934, 362] width 789 height 352
click at [481, 376] on div "Sketch Layer Reference Layer Mapproxy Cadastral Anno Condo Name 100 Corp Name 1…" at bounding box center [395, 362] width 270 height 352
click at [970, 374] on div at bounding box center [934, 362] width 789 height 352
click at [395, 348] on div "Sketch Layer Reference Layer Mapproxy Cadastral Anno Condo Name 100 Corp Name 1…" at bounding box center [395, 362] width 270 height 352
click at [904, 550] on wm-data-entity-input "Site Plan Sketch Layer Reference Layer Mapproxy Cadastral Anno Condo Name 100 C…" at bounding box center [799, 351] width 1058 height 398
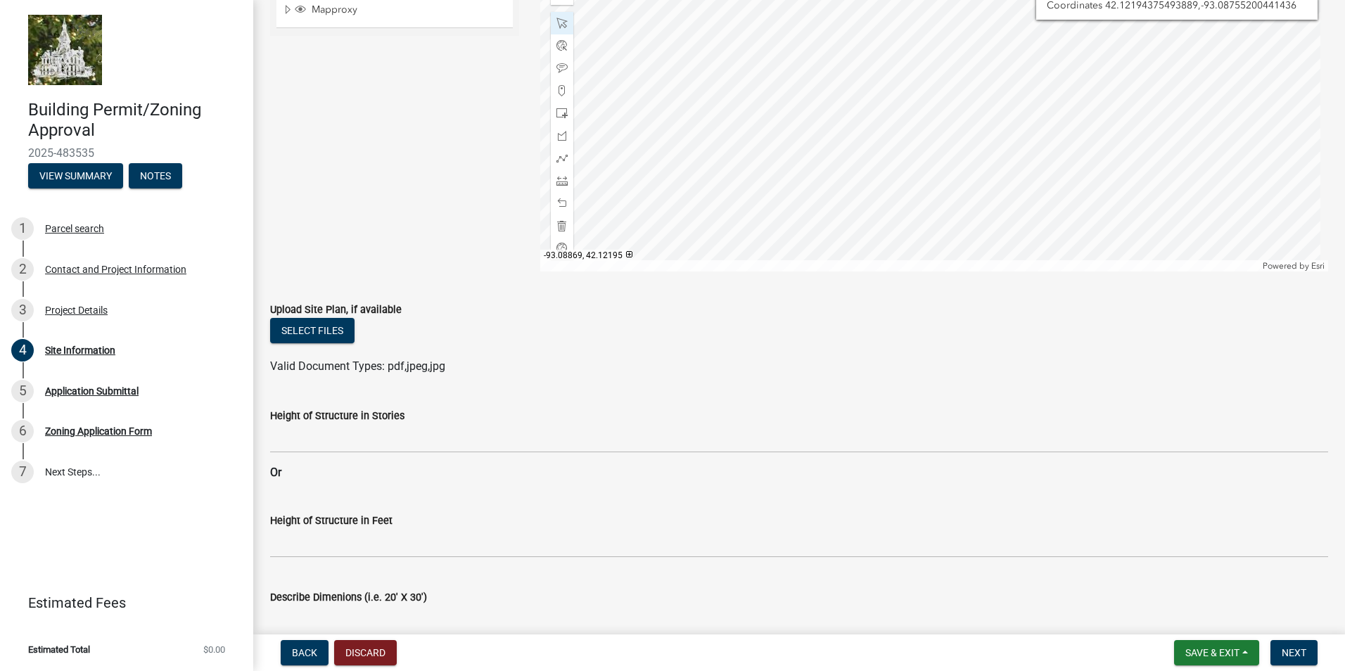
scroll to position [281, 0]
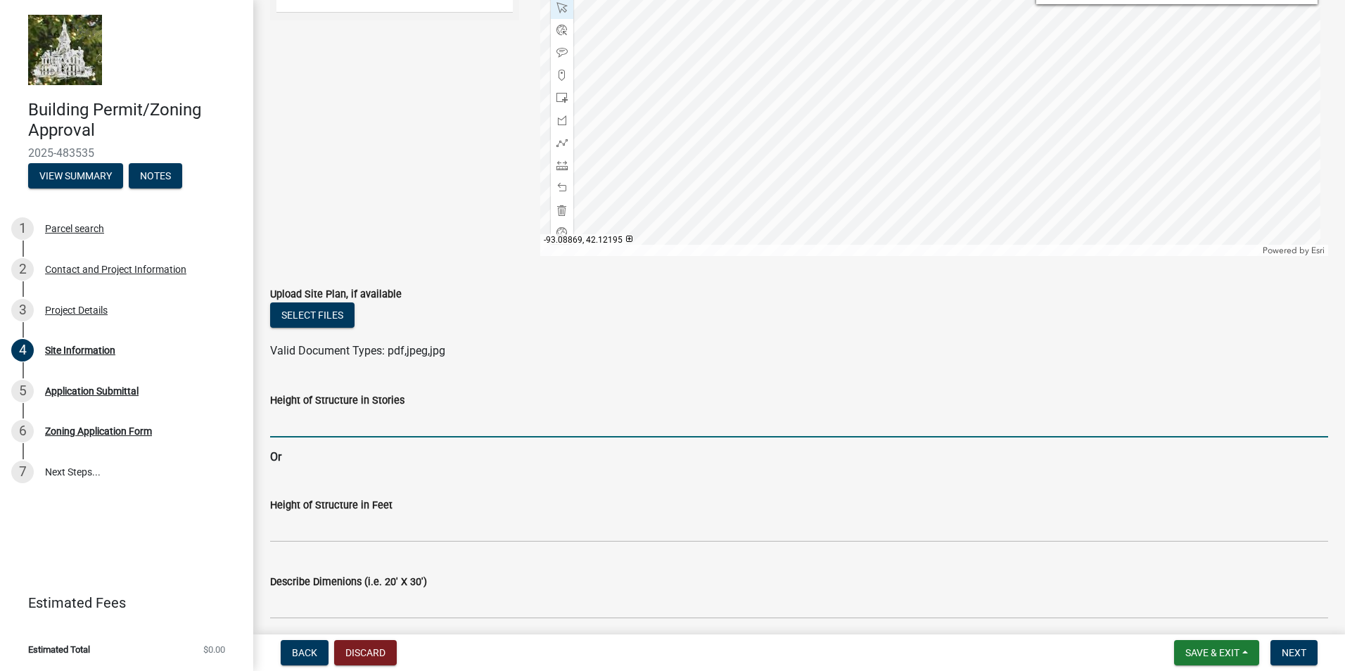
click at [312, 426] on input "Height of Structure in Stories" at bounding box center [799, 423] width 1058 height 29
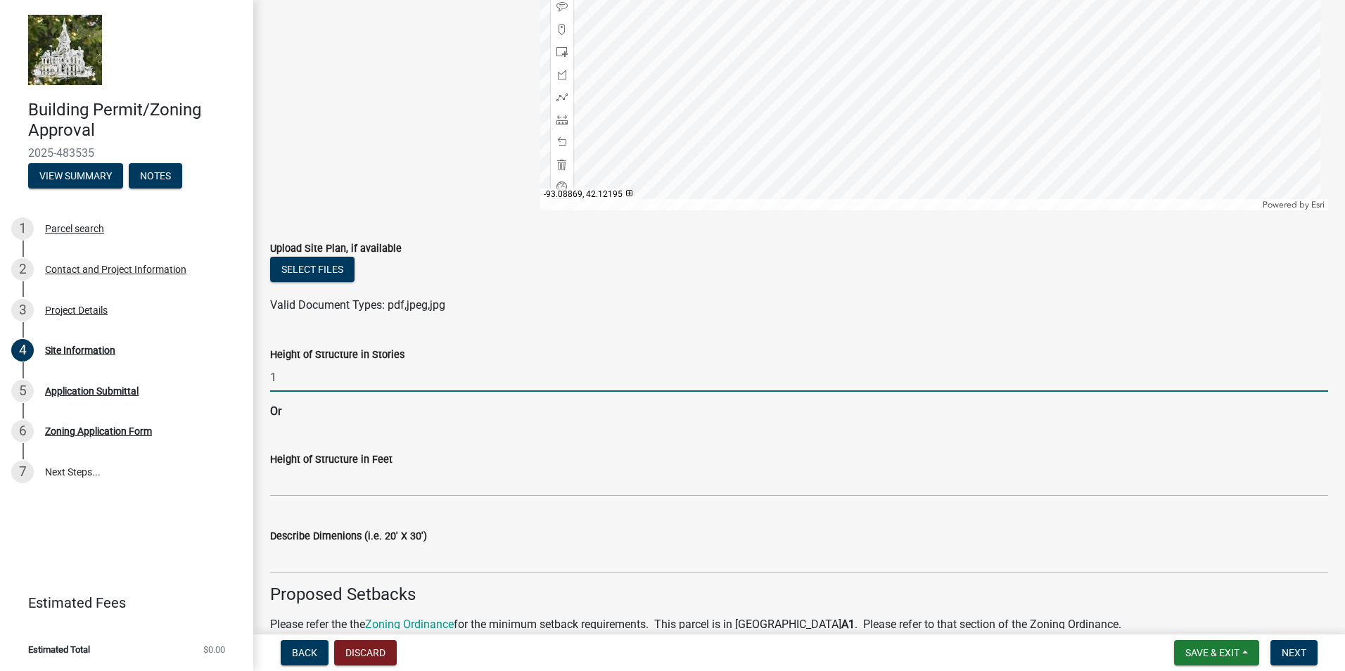
scroll to position [352, 0]
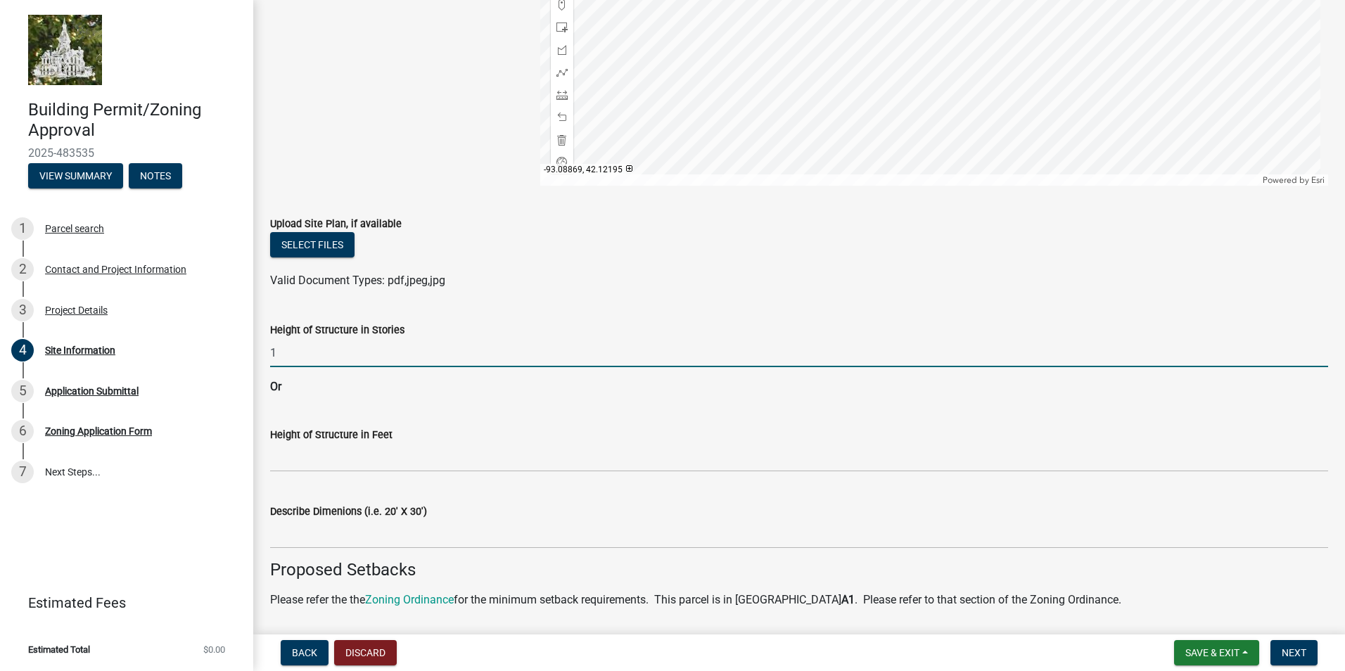
type input "1"
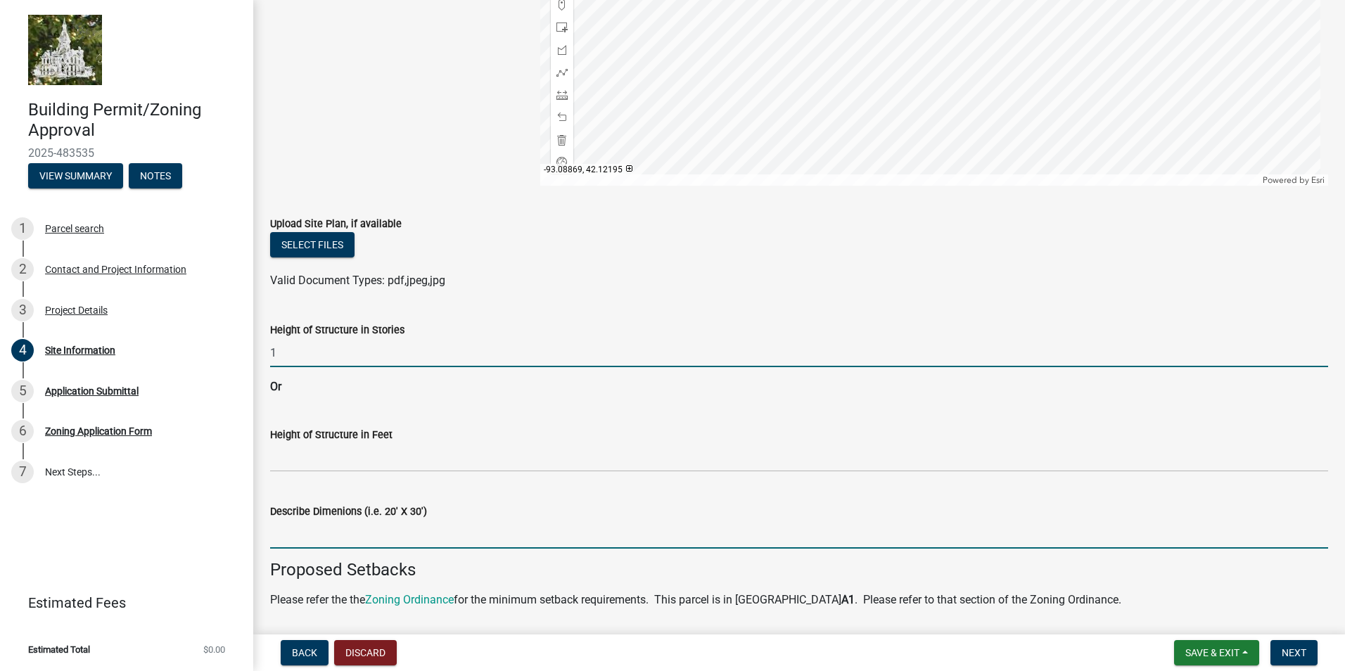
click at [336, 542] on input "Describe Dimenions (i.e. 20' X 30')" at bounding box center [799, 534] width 1058 height 29
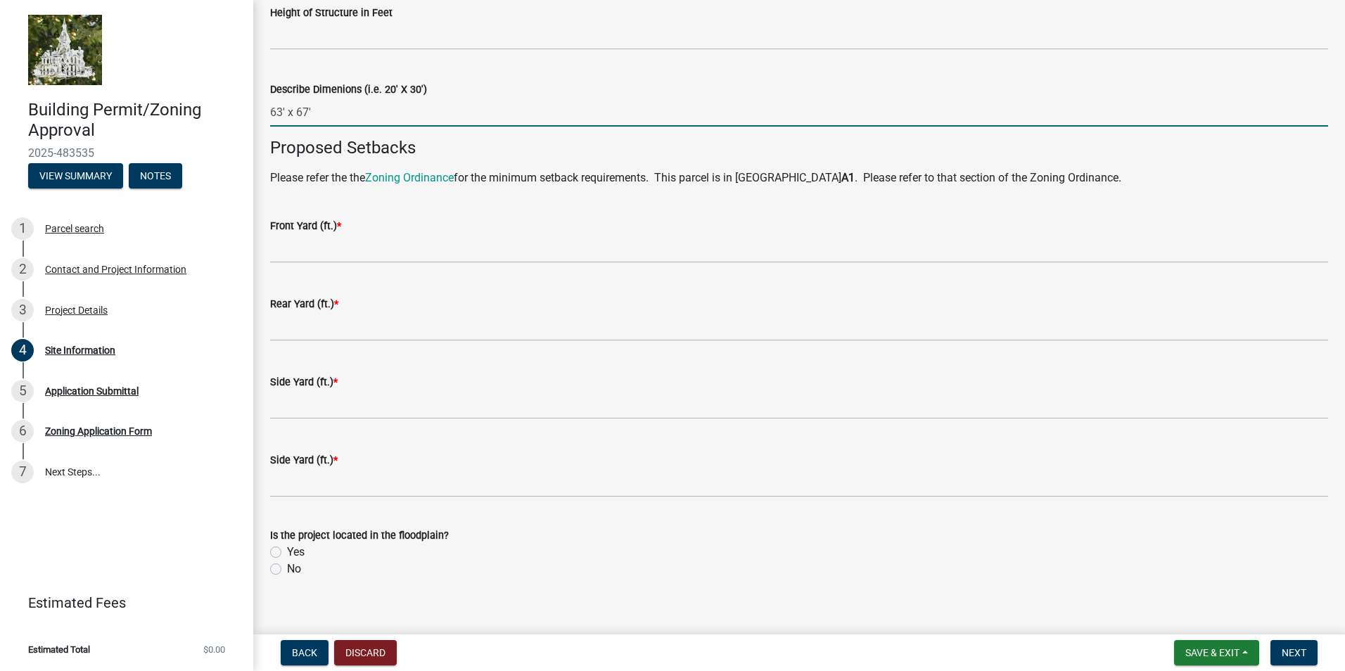
scroll to position [790, 0]
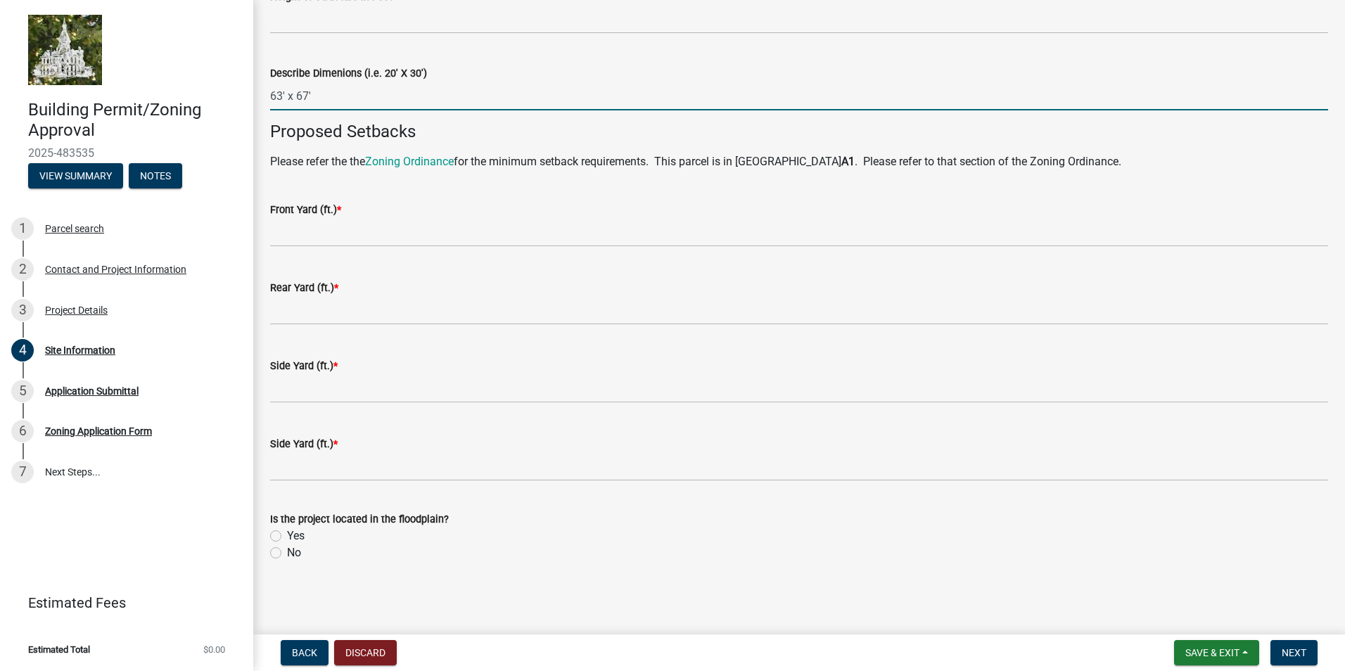
type input "63' x 67'"
click at [287, 553] on label "No" at bounding box center [294, 553] width 14 height 17
click at [287, 553] on input "No" at bounding box center [291, 549] width 9 height 9
radio input "true"
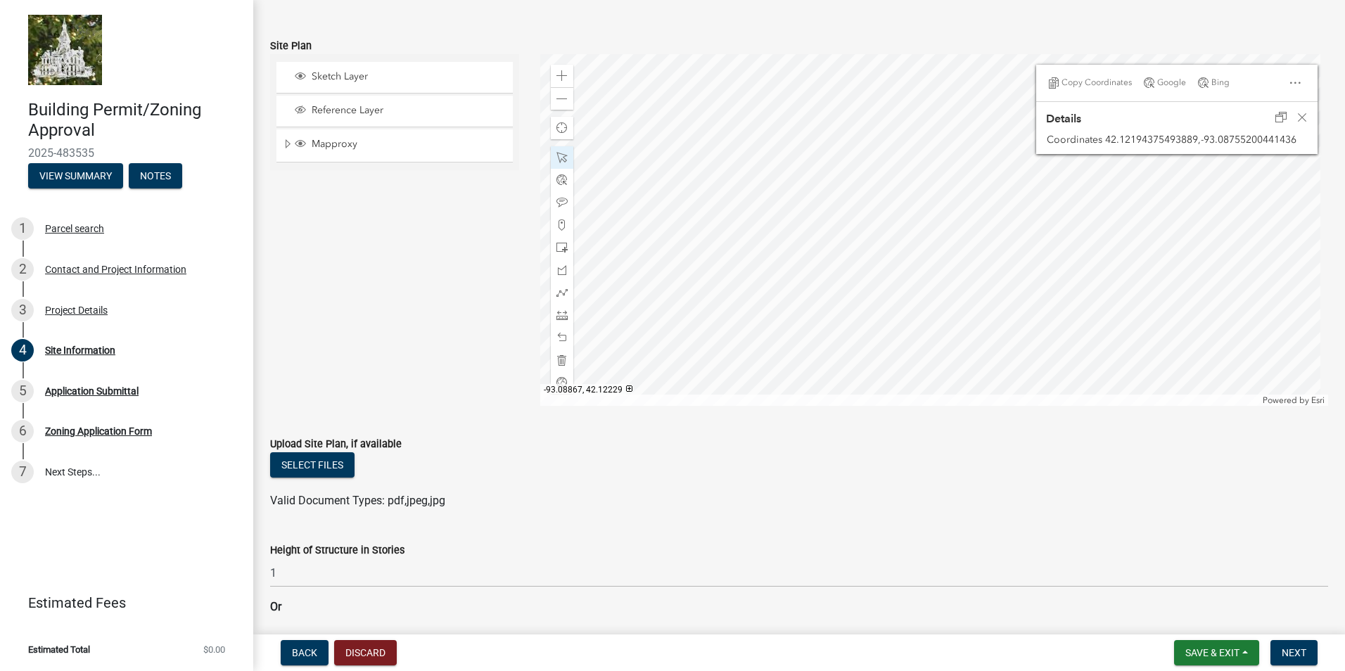
scroll to position [141, 0]
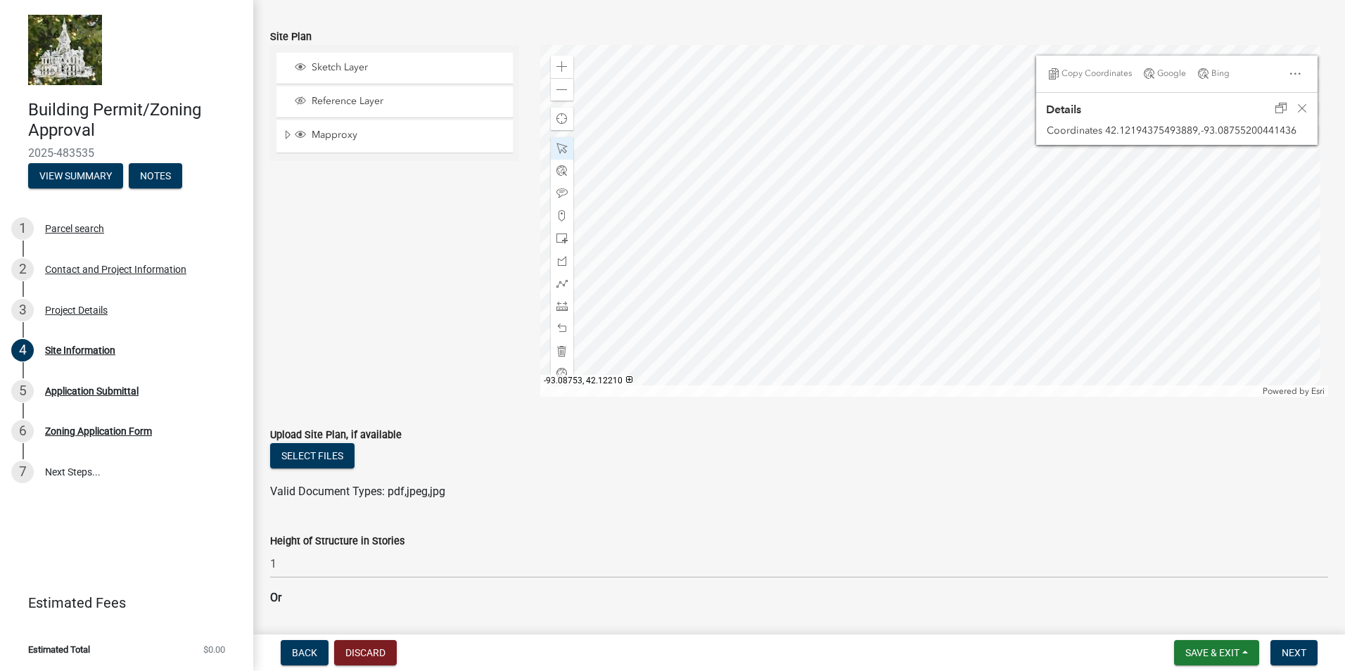
click at [954, 159] on div at bounding box center [934, 221] width 789 height 352
click at [903, 184] on div at bounding box center [934, 221] width 789 height 352
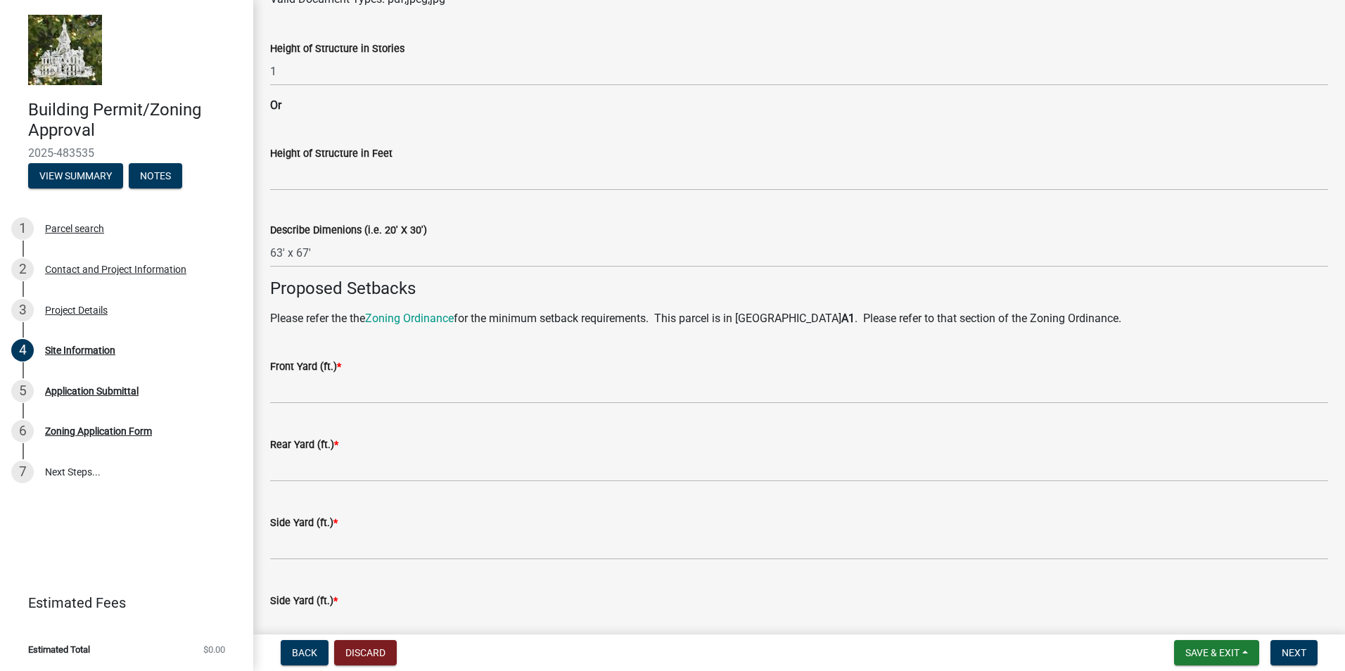
scroll to position [704, 0]
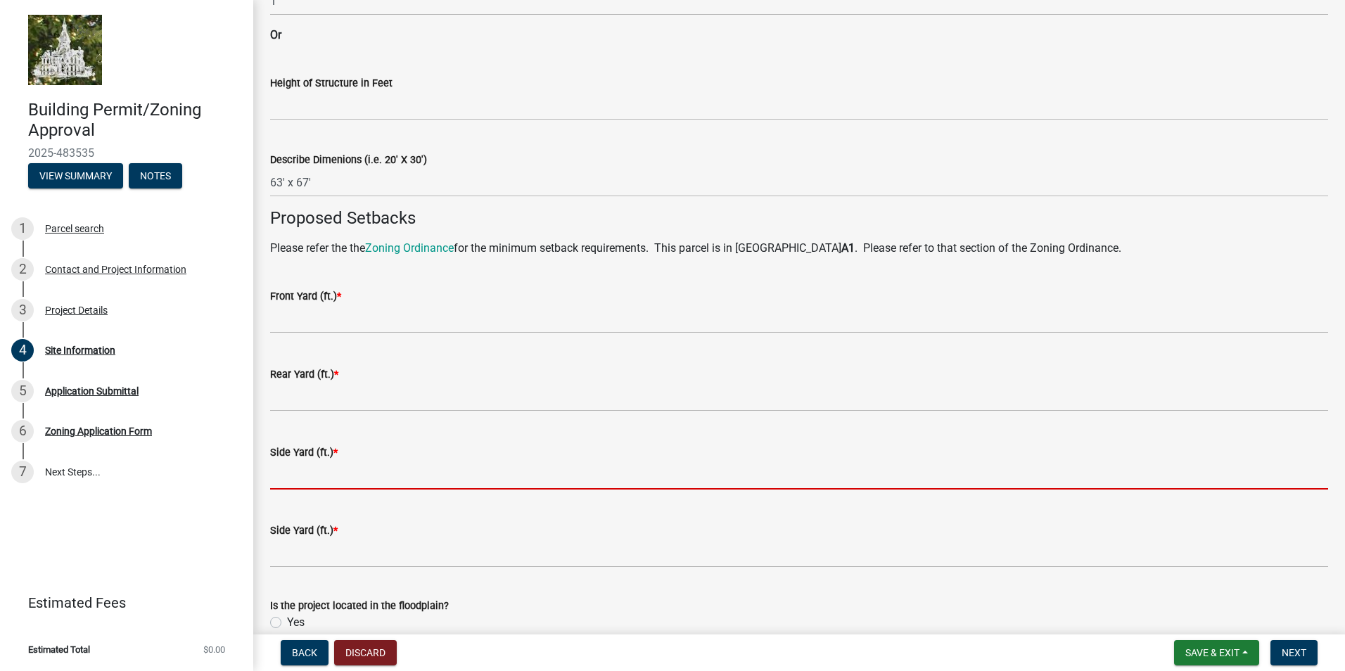
click at [299, 483] on input "text" at bounding box center [799, 475] width 1058 height 29
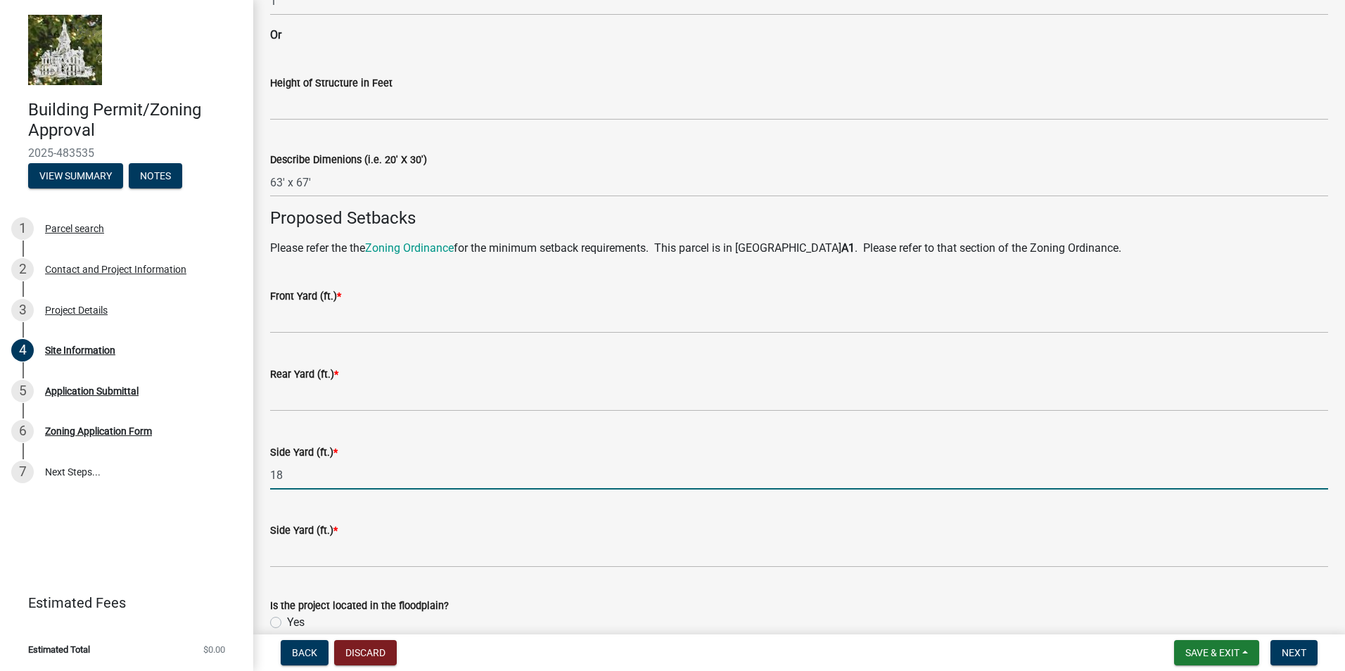
type input "18"
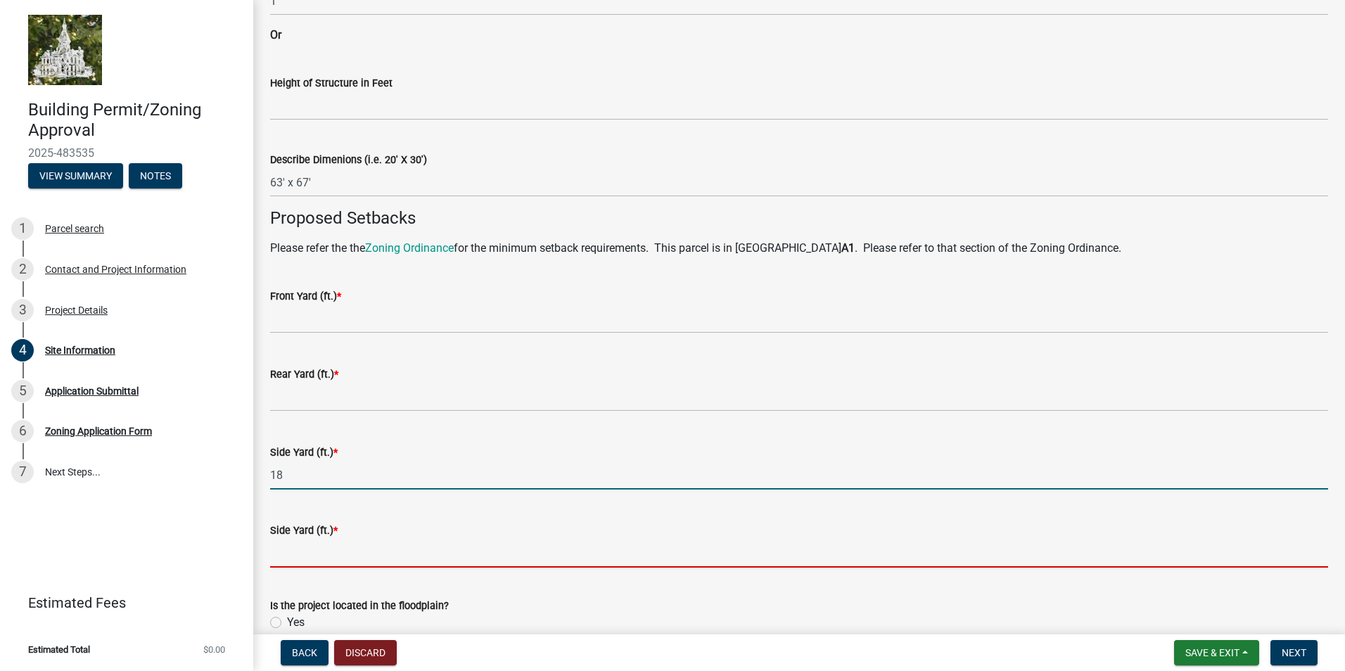
click at [283, 557] on input "text" at bounding box center [799, 553] width 1058 height 29
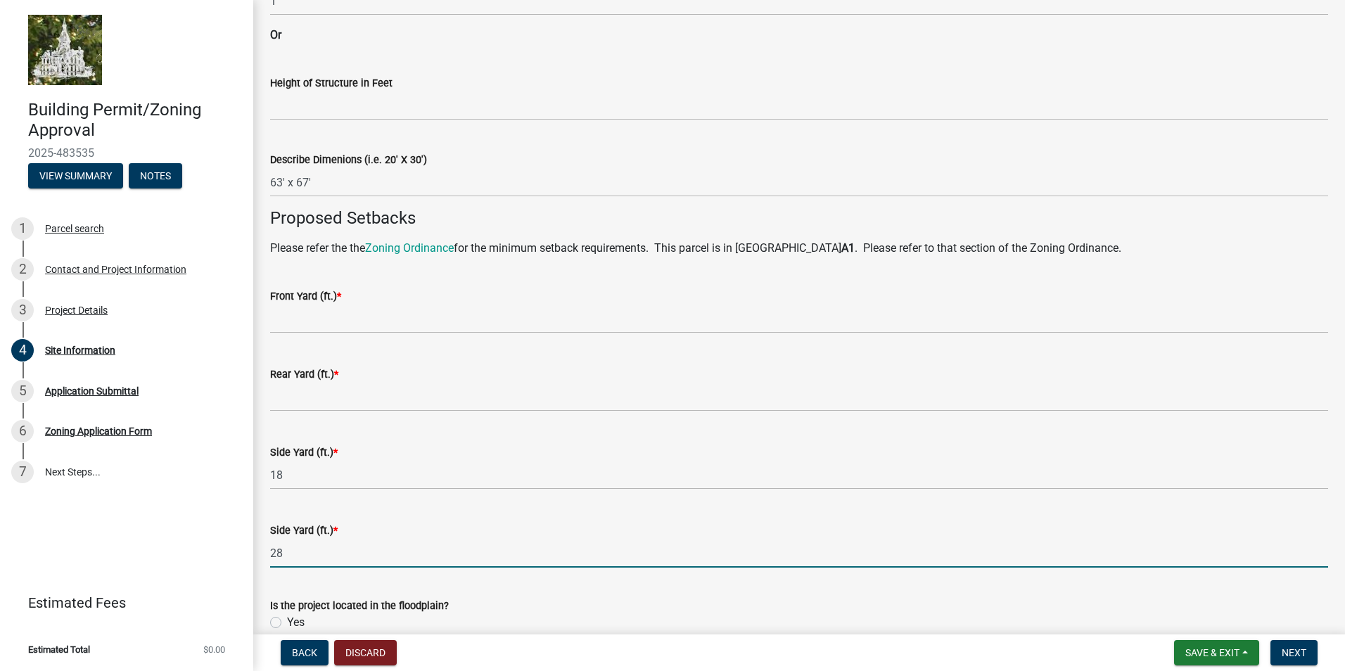
type input "28"
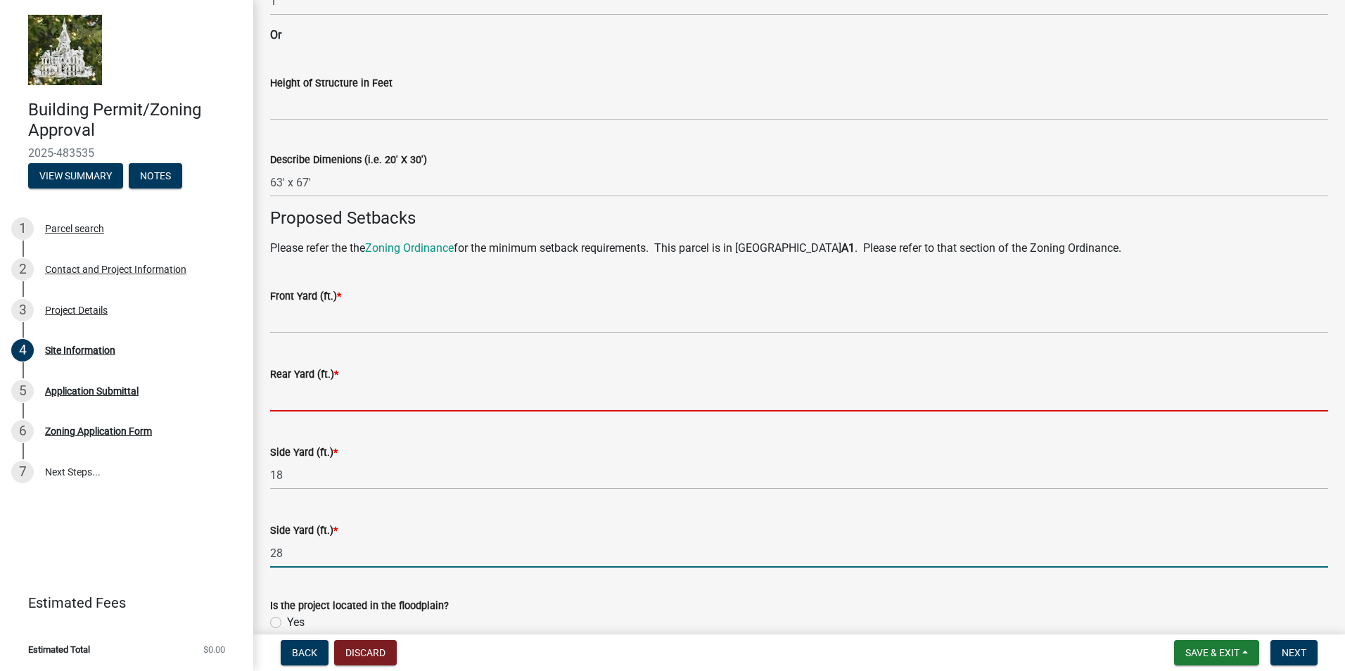
click at [331, 402] on input "text" at bounding box center [799, 397] width 1058 height 29
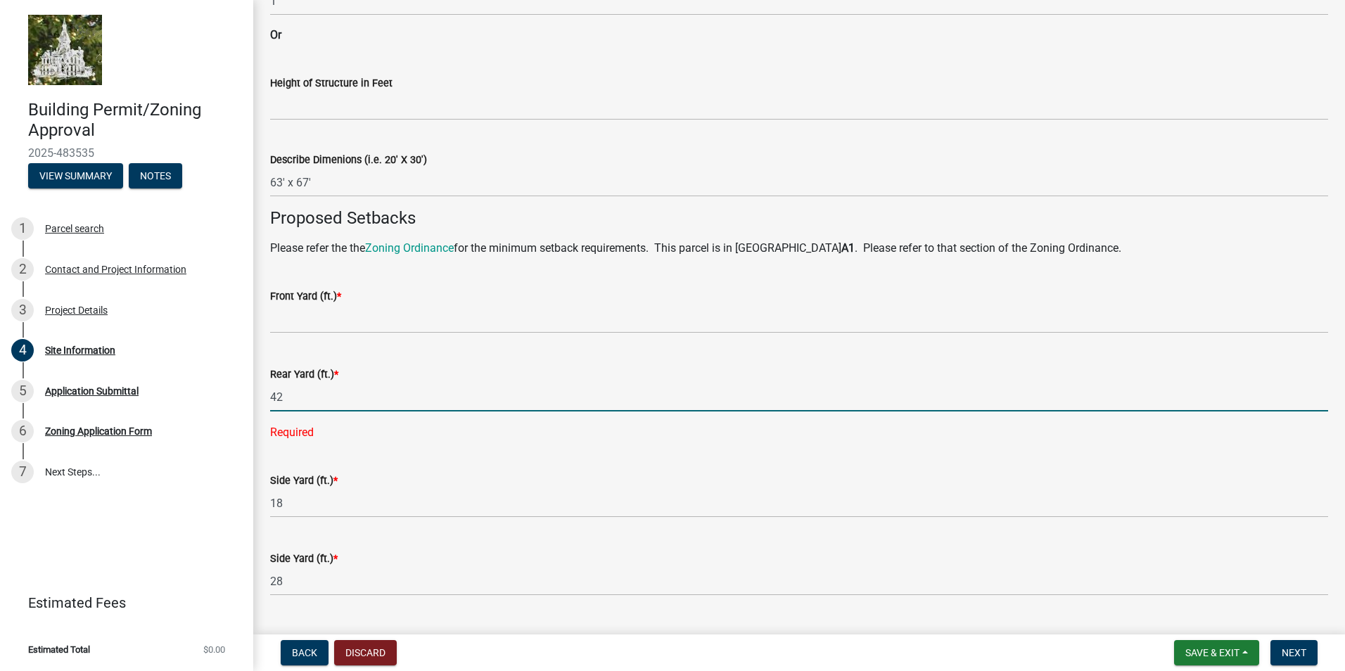
type input "42"
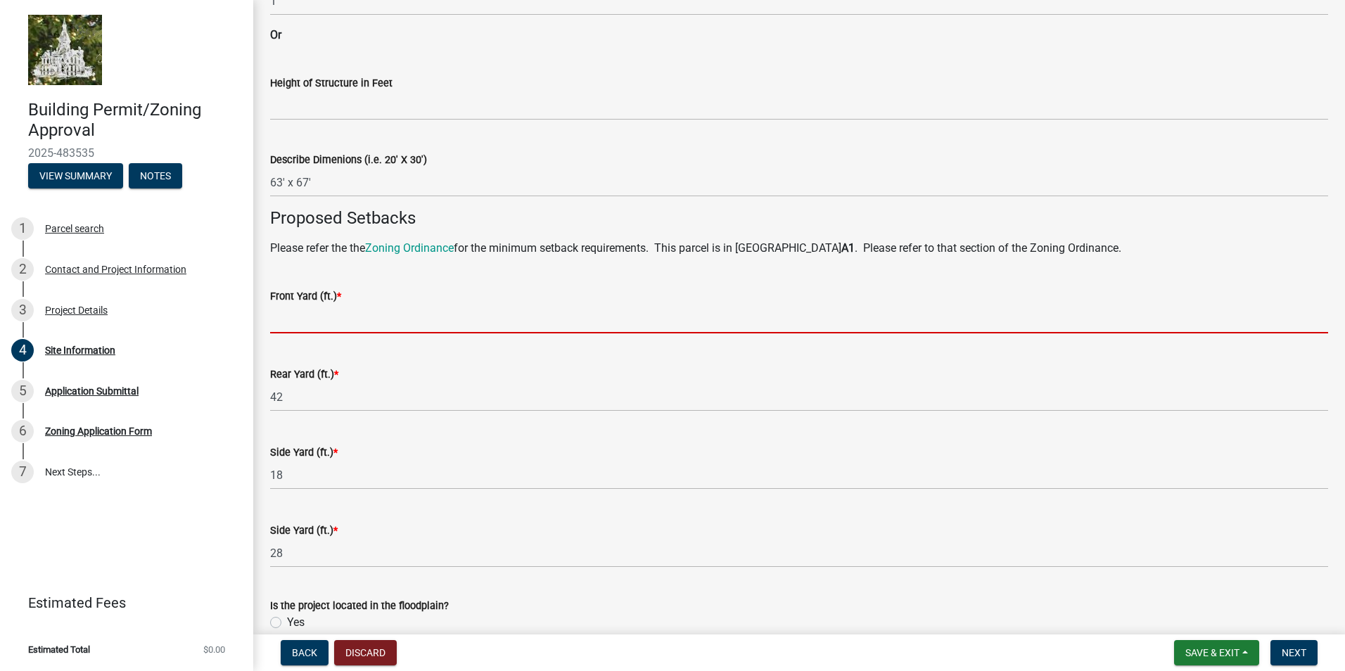
click at [281, 331] on input "text" at bounding box center [799, 319] width 1058 height 29
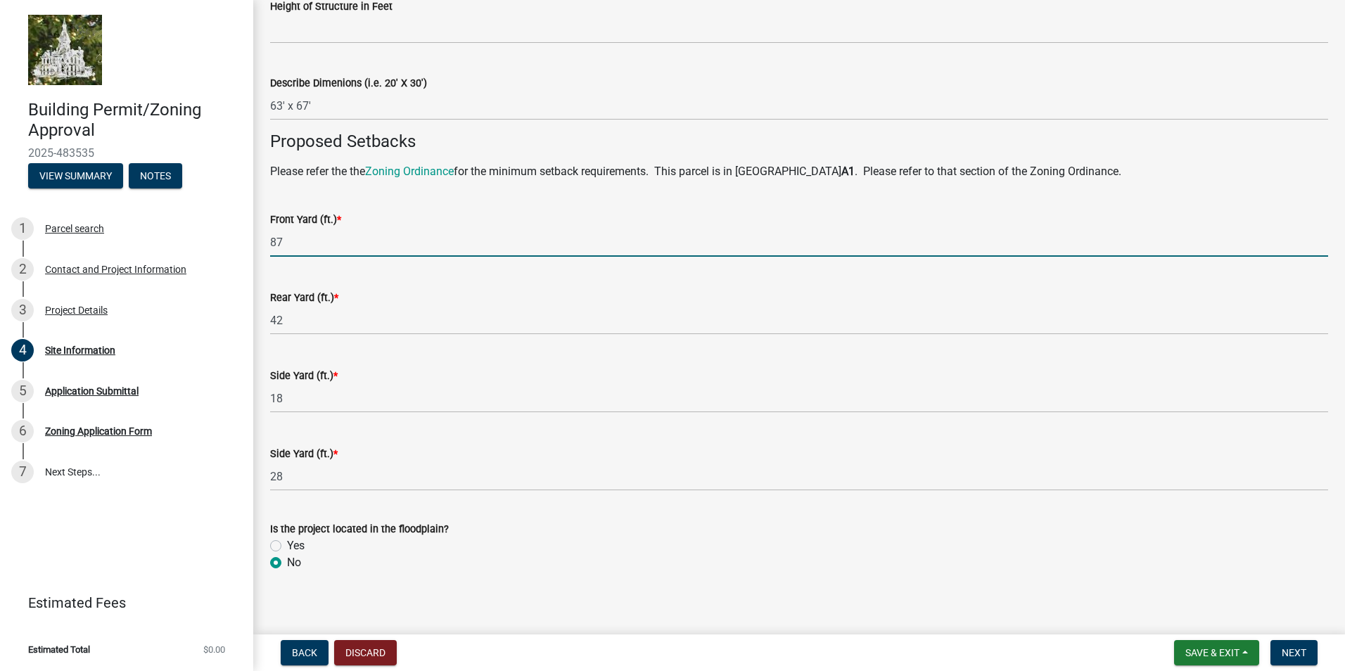
scroll to position [790, 0]
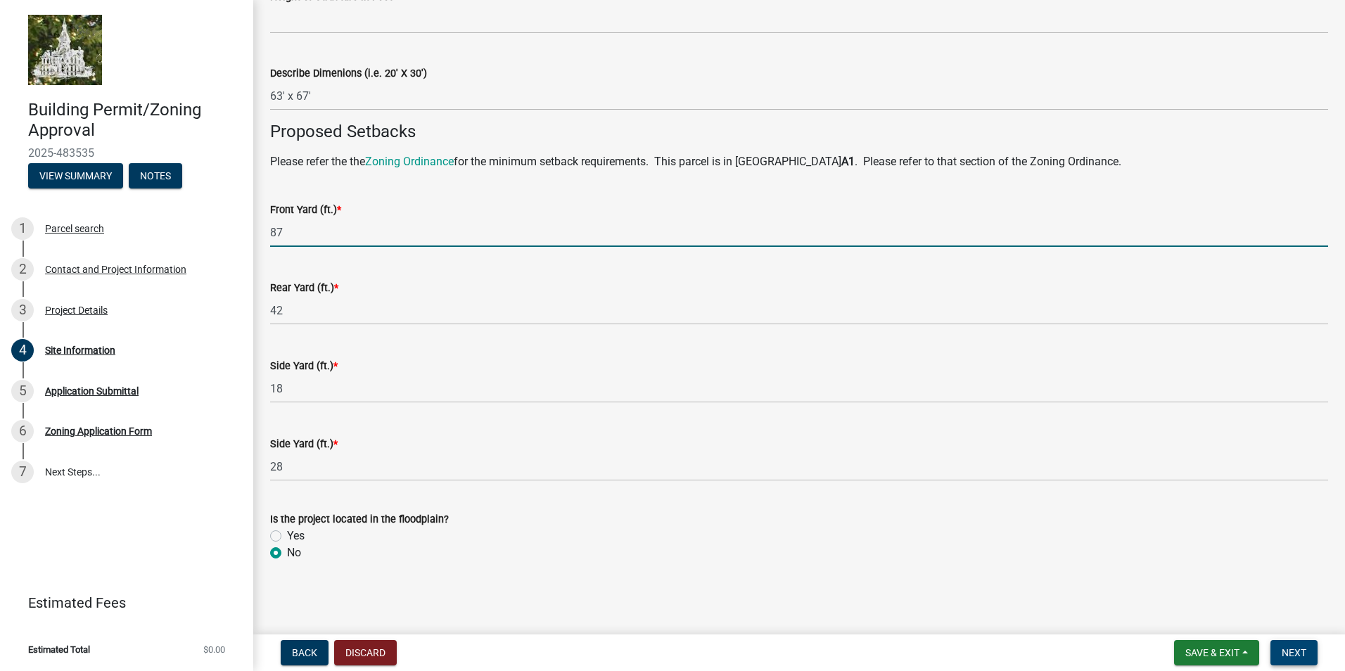
type input "87"
click at [1292, 648] on span "Next" at bounding box center [1294, 652] width 25 height 11
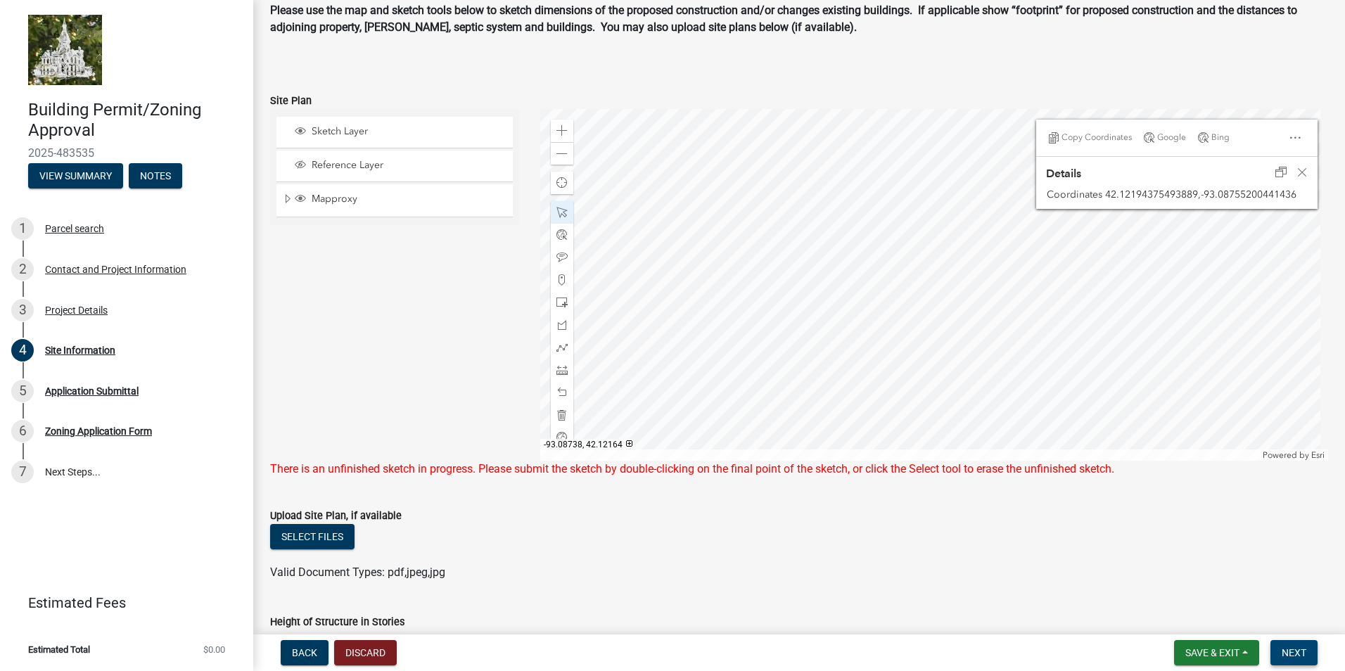
scroll to position [33, 0]
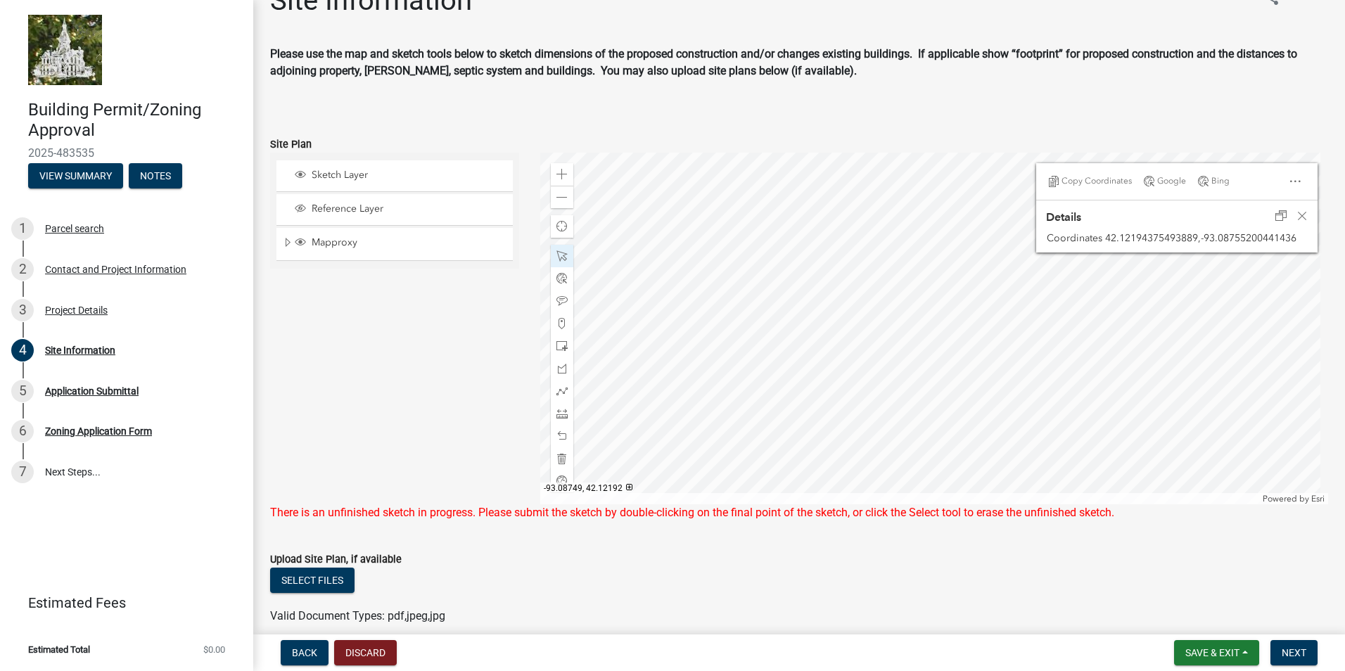
click at [967, 355] on div at bounding box center [934, 329] width 789 height 352
click at [952, 266] on div at bounding box center [934, 329] width 789 height 352
click at [899, 295] on div at bounding box center [934, 329] width 789 height 352
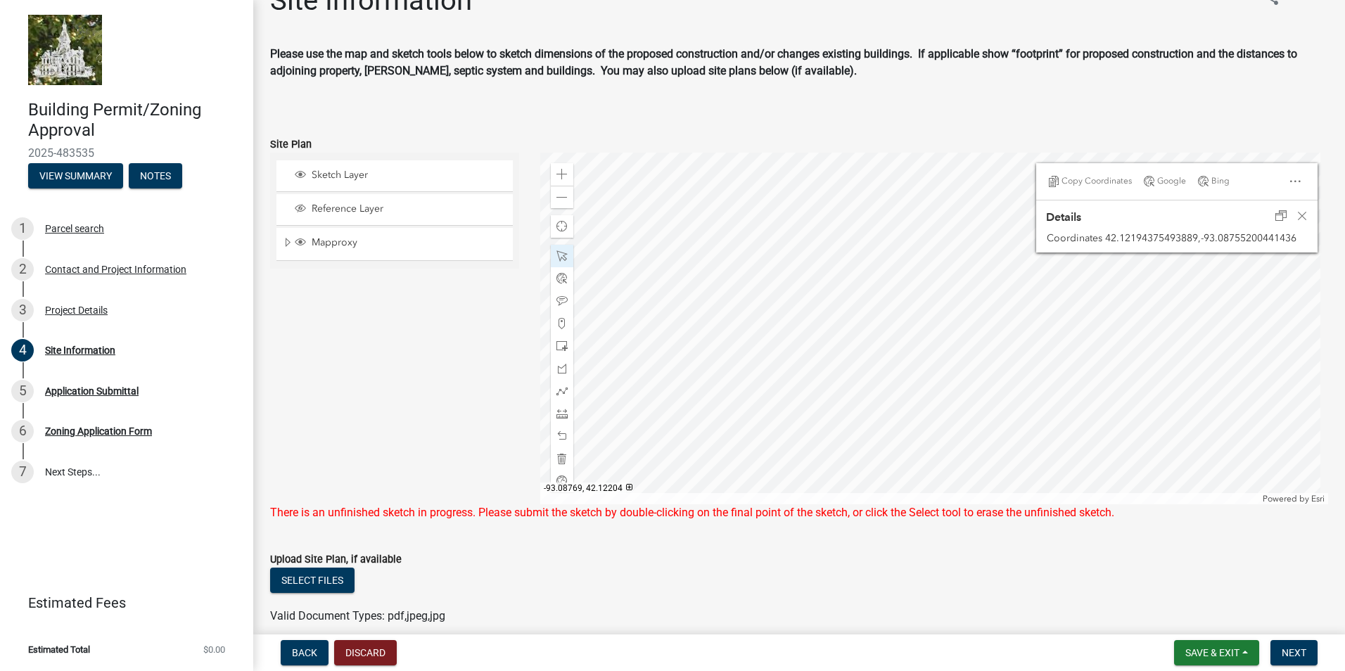
click at [899, 295] on div at bounding box center [934, 329] width 789 height 352
click at [953, 267] on div at bounding box center [934, 329] width 789 height 352
click at [954, 391] on div at bounding box center [934, 329] width 789 height 352
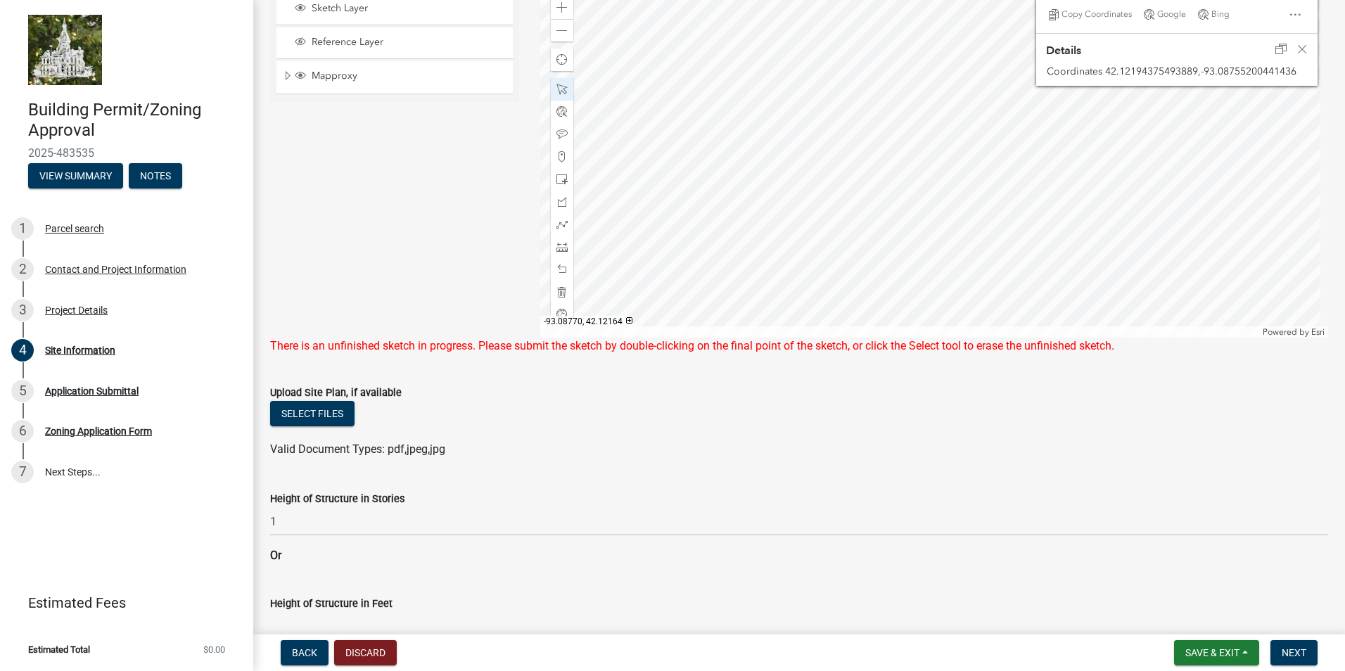
scroll to position [315, 0]
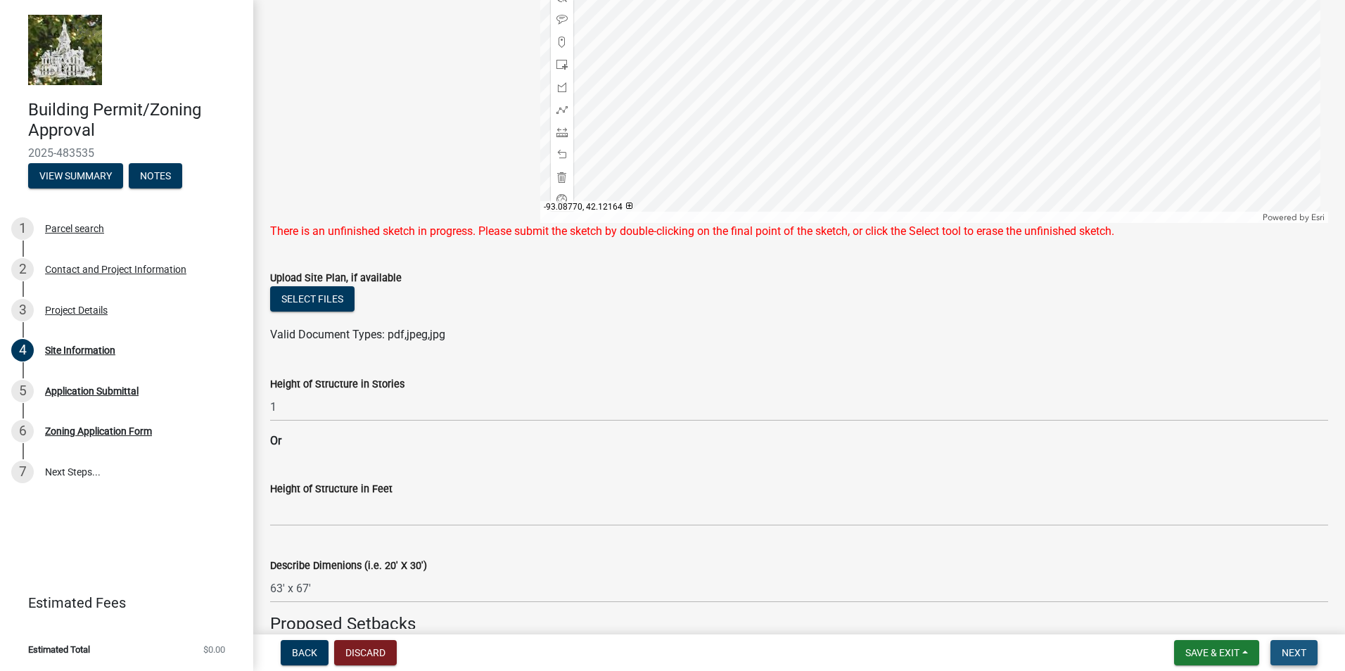
click at [1296, 652] on span "Next" at bounding box center [1294, 652] width 25 height 11
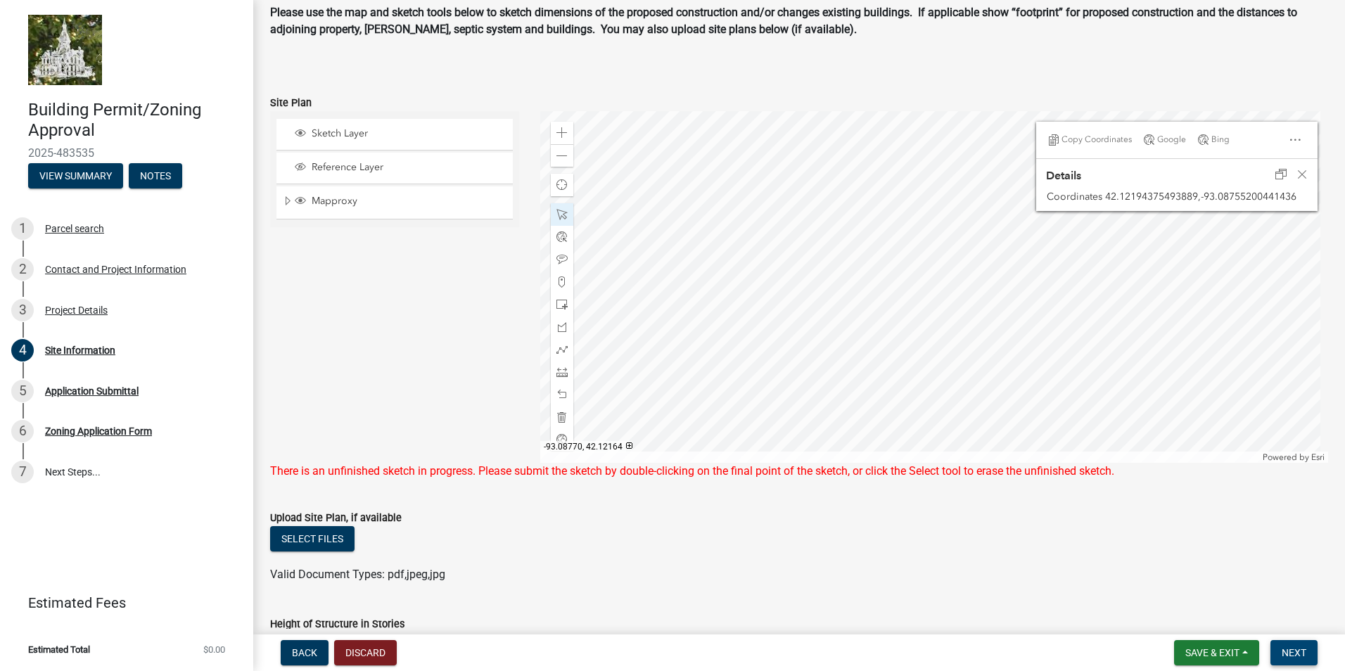
scroll to position [33, 0]
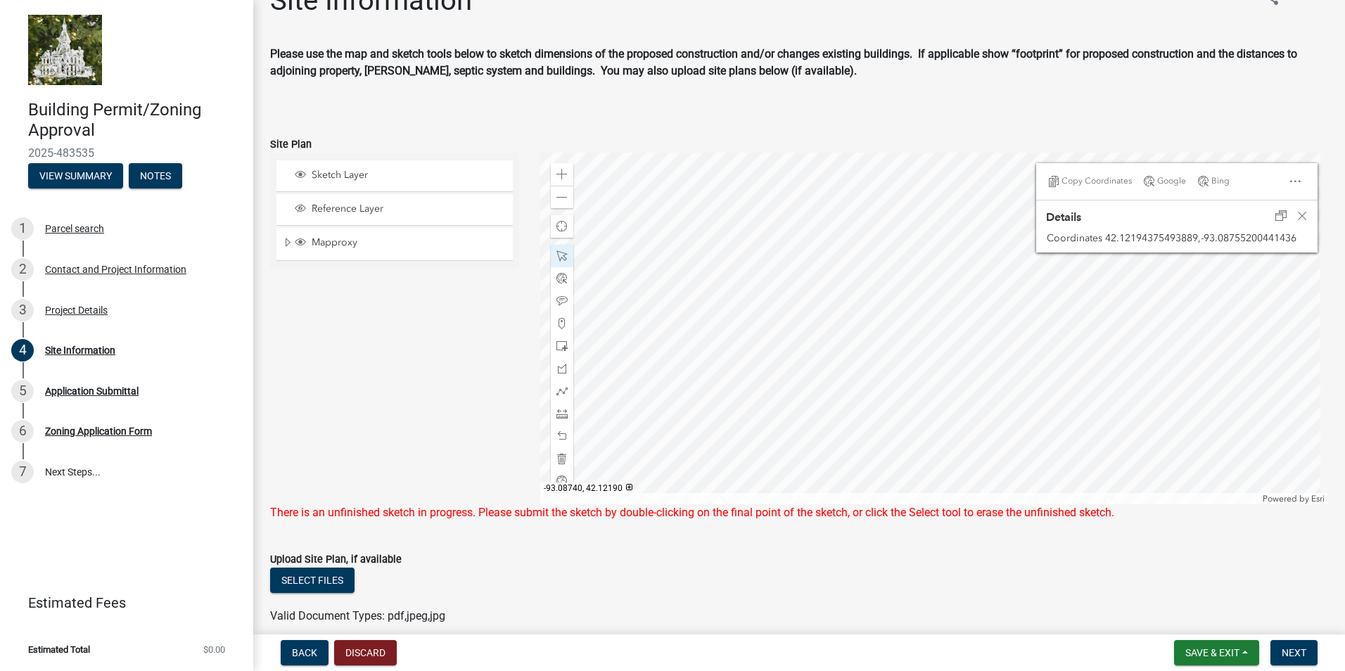
click at [1001, 363] on div at bounding box center [934, 329] width 789 height 352
click at [948, 329] on div at bounding box center [934, 329] width 789 height 352
click at [949, 329] on div at bounding box center [934, 329] width 789 height 352
click at [859, 569] on div "Select files" at bounding box center [799, 582] width 1058 height 29
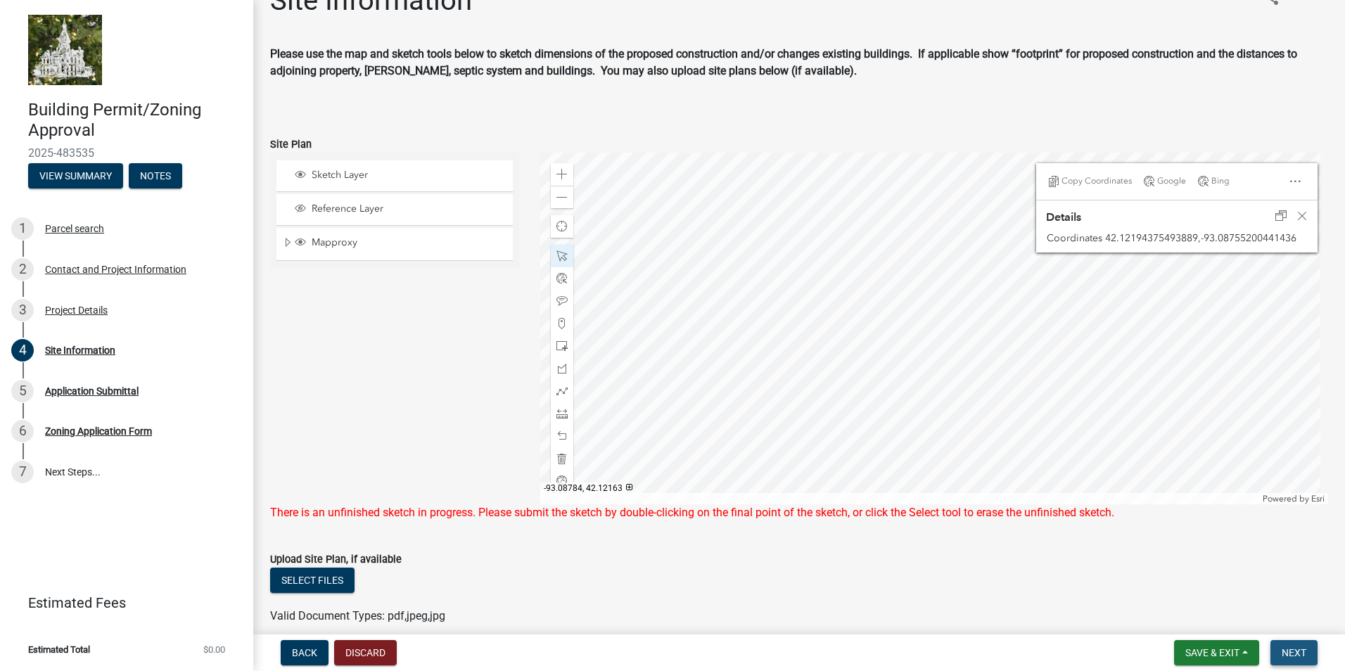
click at [1301, 650] on span "Next" at bounding box center [1294, 652] width 25 height 11
click at [946, 597] on ul at bounding box center [799, 602] width 1058 height 11
click at [434, 333] on div "Sketch Layer Reference Layer Mapproxy Cadastral Anno Condo Name 100 Corp Name 1…" at bounding box center [395, 329] width 270 height 352
click at [853, 364] on div at bounding box center [934, 329] width 789 height 352
click at [1287, 657] on span "Next" at bounding box center [1294, 652] width 25 height 11
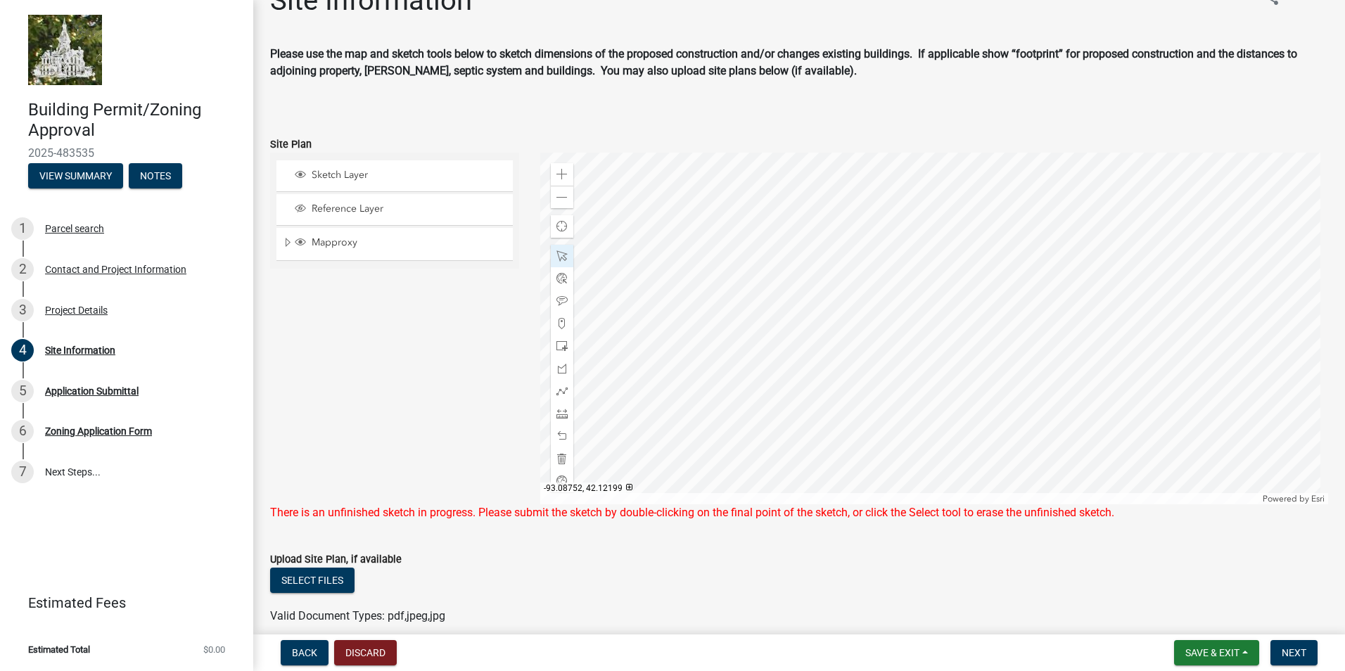
click at [958, 317] on div at bounding box center [934, 329] width 789 height 352
click at [1295, 209] on div "Close" at bounding box center [1302, 216] width 21 height 20
click at [961, 321] on div at bounding box center [934, 329] width 789 height 352
click at [445, 360] on div "Sketch Layer Reference Layer Mapproxy Cadastral Anno Condo Name 100 Corp Name 1…" at bounding box center [395, 329] width 270 height 352
click at [839, 623] on div "Valid Document Types: pdf,jpeg,jpg" at bounding box center [799, 616] width 1079 height 17
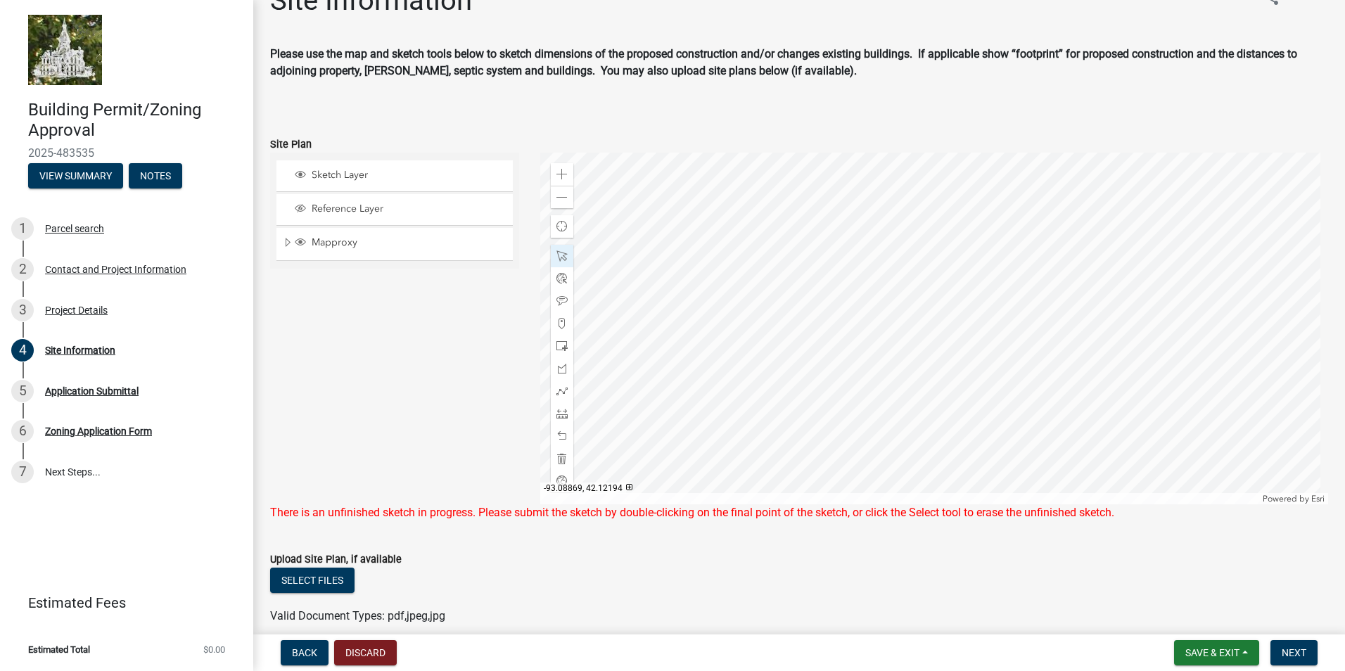
click at [908, 579] on div "Select files" at bounding box center [799, 582] width 1058 height 29
drag, startPoint x: 498, startPoint y: 453, endPoint x: 413, endPoint y: 205, distance: 261.9
click at [413, 205] on span "Reference Layer" at bounding box center [408, 209] width 200 height 13
click at [414, 178] on span "Sketch Layer" at bounding box center [408, 175] width 200 height 13
click at [453, 340] on div "Sketch Layer Reference Layer Mapproxy Cadastral Anno Condo Name 100 Corp Name 1…" at bounding box center [395, 329] width 270 height 352
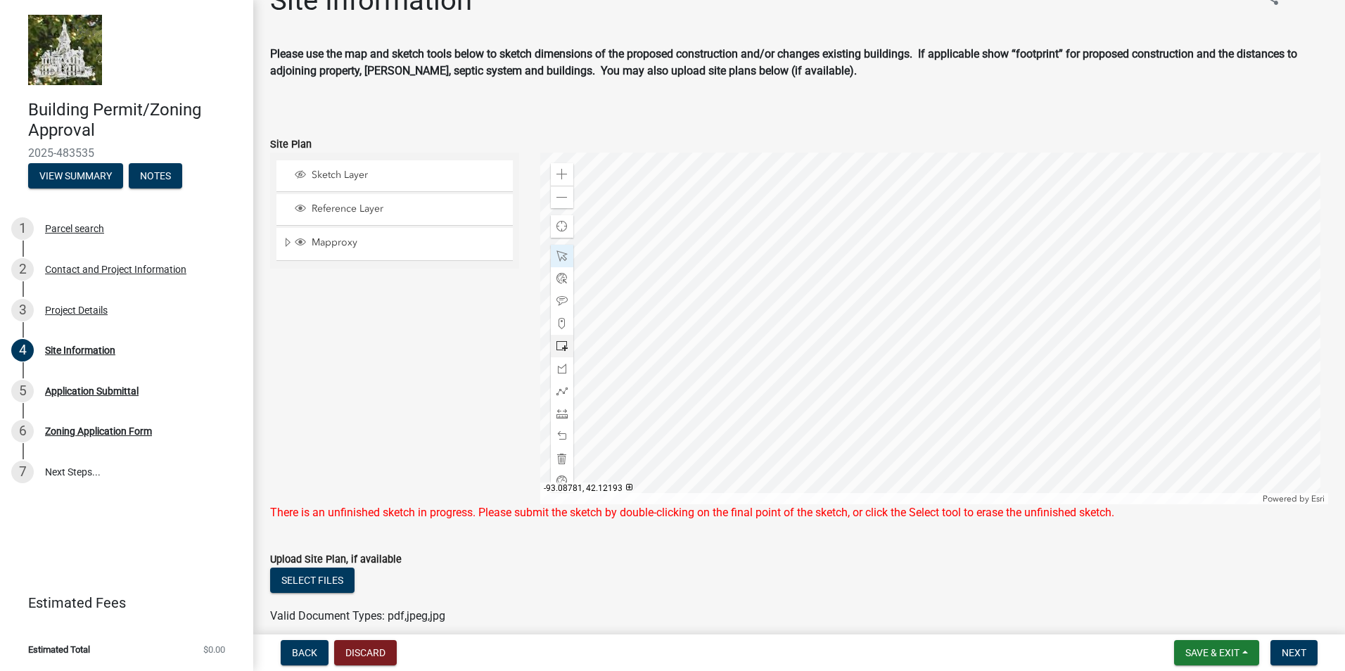
click at [853, 349] on div at bounding box center [934, 329] width 789 height 352
click at [363, 175] on span "Sketch Layer" at bounding box center [408, 175] width 200 height 13
click at [417, 354] on div "Sketch Layer Reference Layer Mapproxy Cadastral Anno Condo Name 100 Corp Name 1…" at bounding box center [395, 329] width 270 height 352
click at [441, 389] on div "Sketch Layer Reference Layer Mapproxy Cadastral Anno Condo Name 100 Corp Name 1…" at bounding box center [395, 329] width 270 height 352
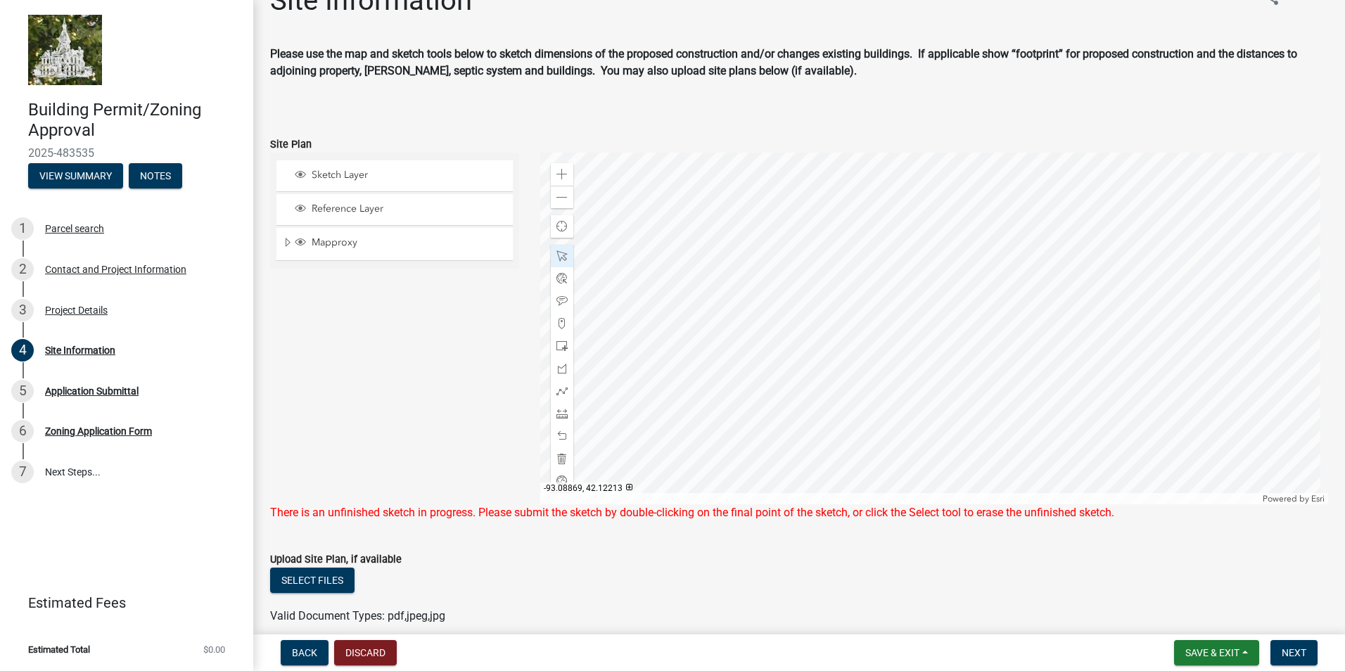
click at [441, 388] on div "Sketch Layer Reference Layer Mapproxy Cadastral Anno Condo Name 100 Corp Name 1…" at bounding box center [395, 329] width 270 height 352
click at [1298, 653] on span "Next" at bounding box center [1294, 652] width 25 height 11
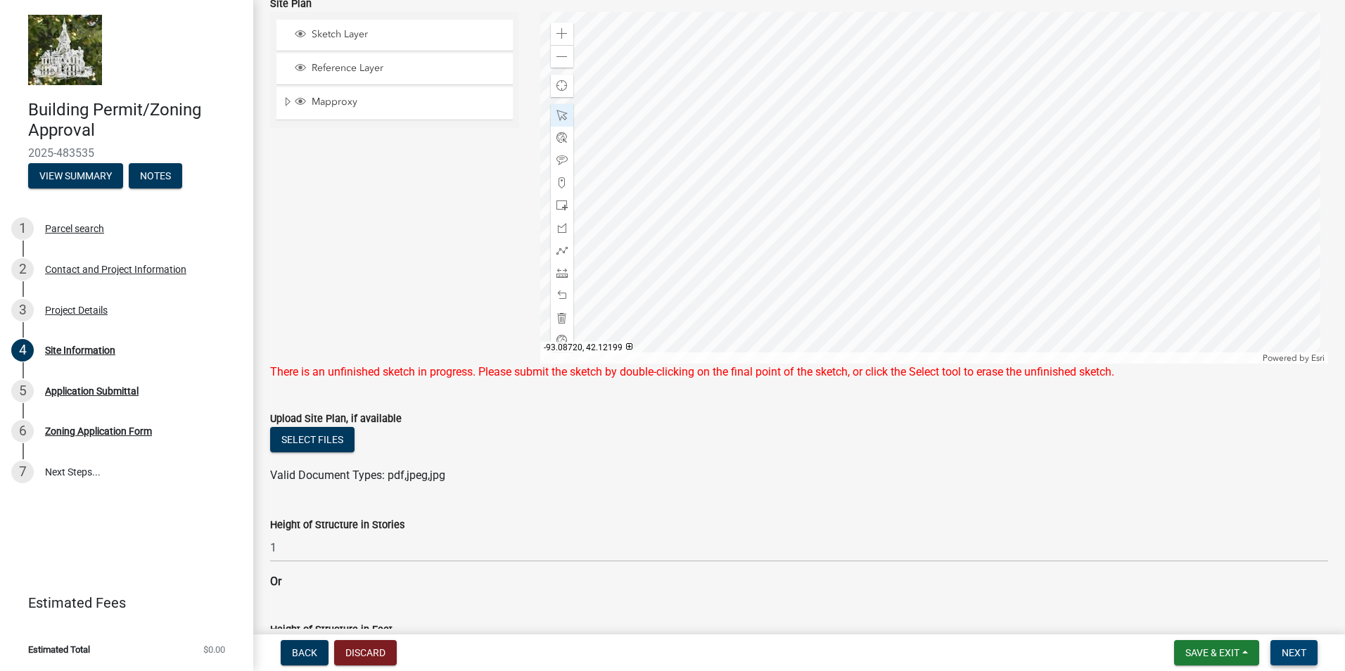
scroll to position [103, 0]
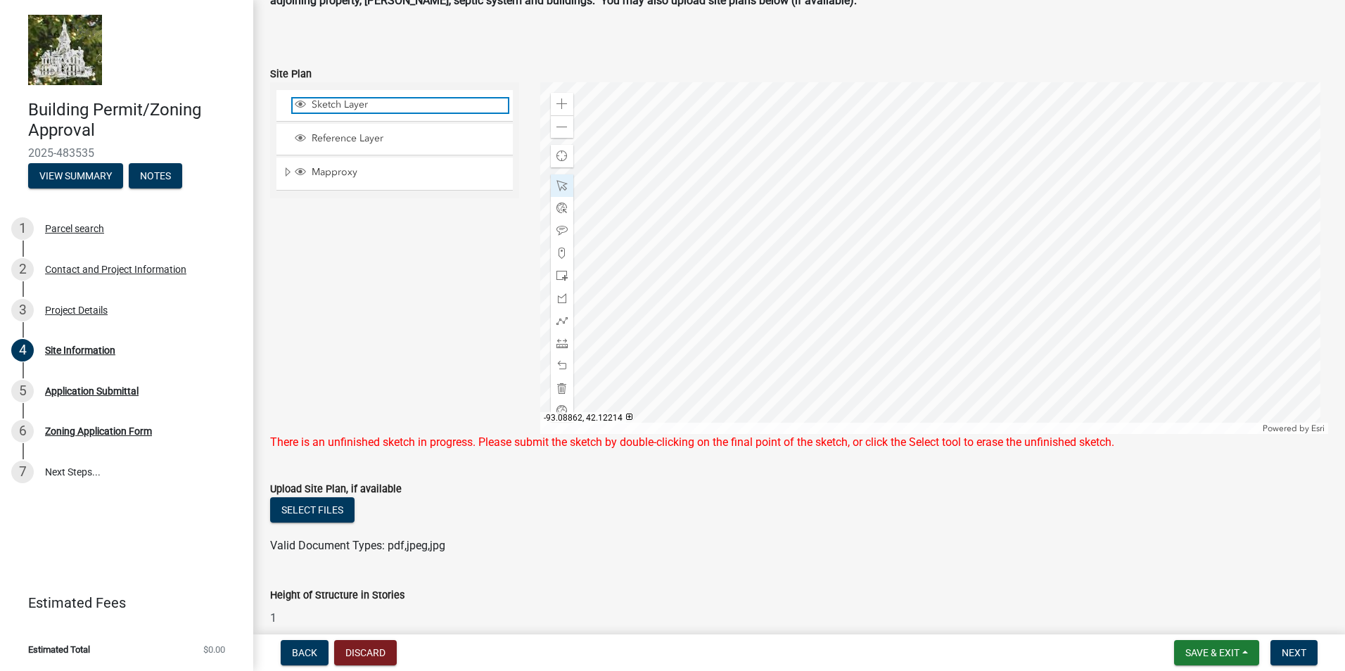
click at [345, 102] on span "Sketch Layer" at bounding box center [408, 105] width 200 height 13
click at [374, 139] on span "Reference Layer" at bounding box center [408, 138] width 200 height 13
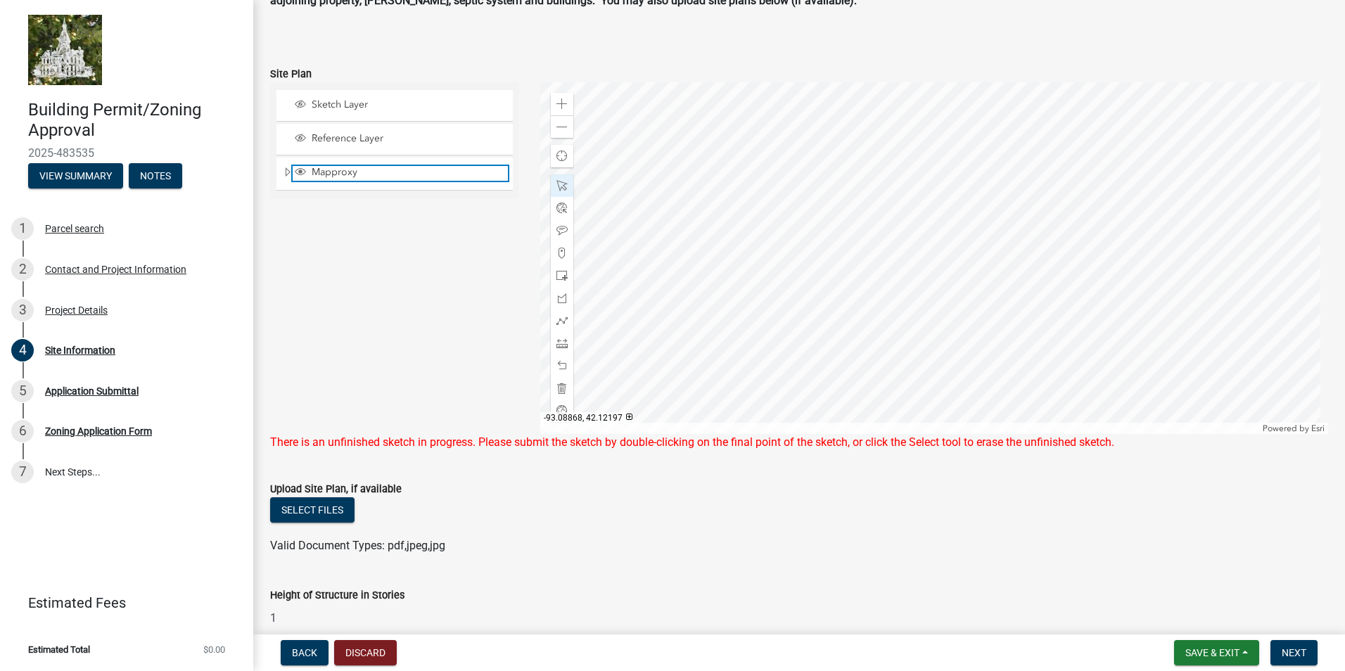
click at [394, 170] on span "Mapproxy" at bounding box center [408, 172] width 200 height 13
click at [400, 84] on div "Sketch Layer Reference Layer Mapproxy Cadastral Anno Condo Name 100 Corp Name 1…" at bounding box center [394, 140] width 249 height 116
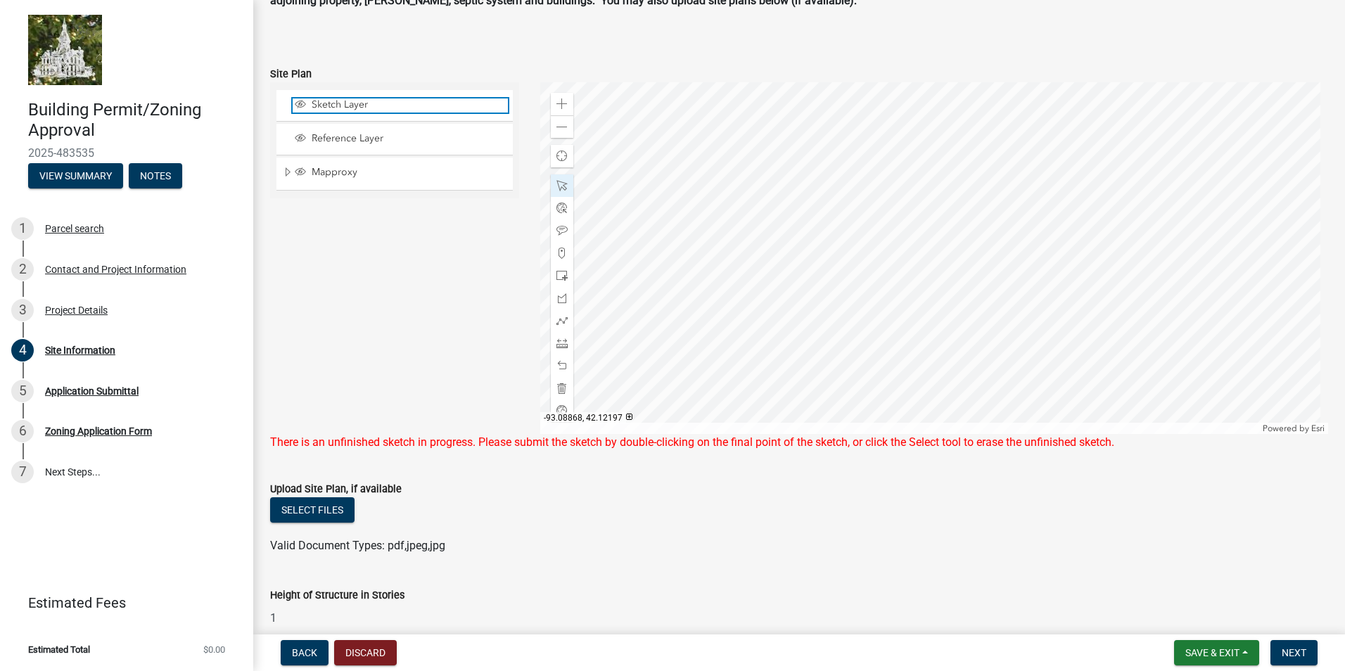
click at [391, 99] on span "Sketch Layer" at bounding box center [408, 105] width 200 height 13
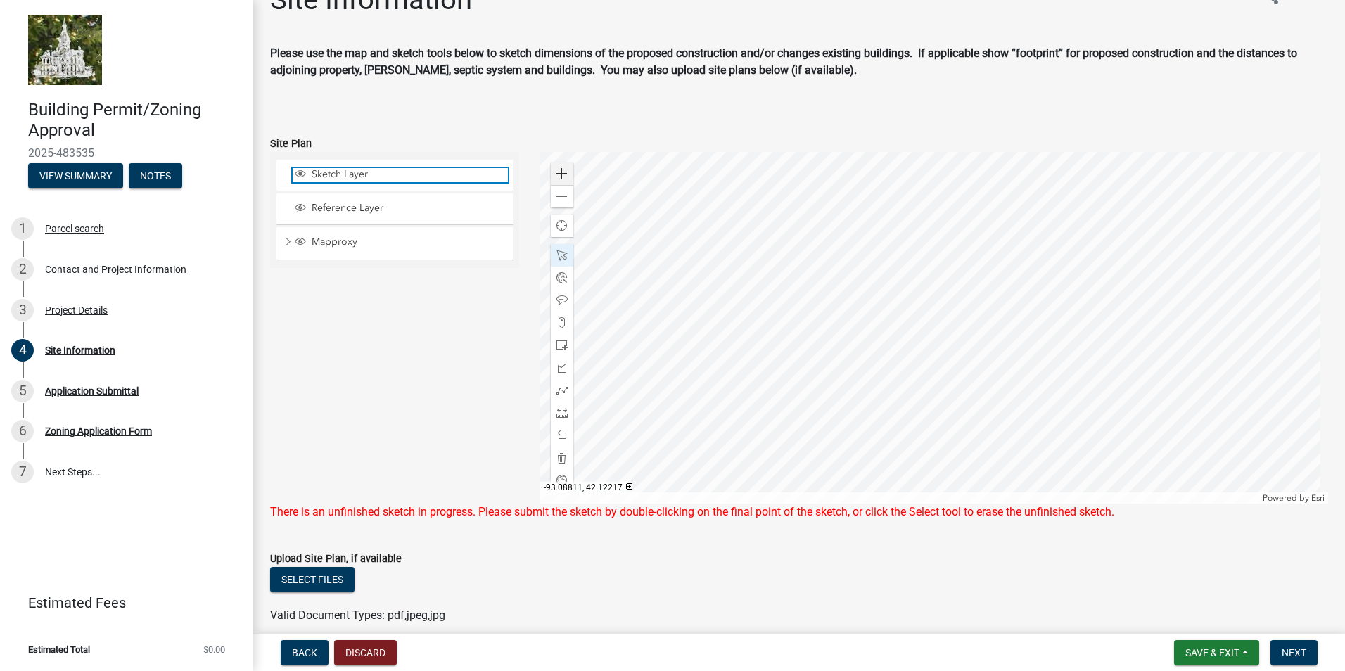
scroll to position [0, 0]
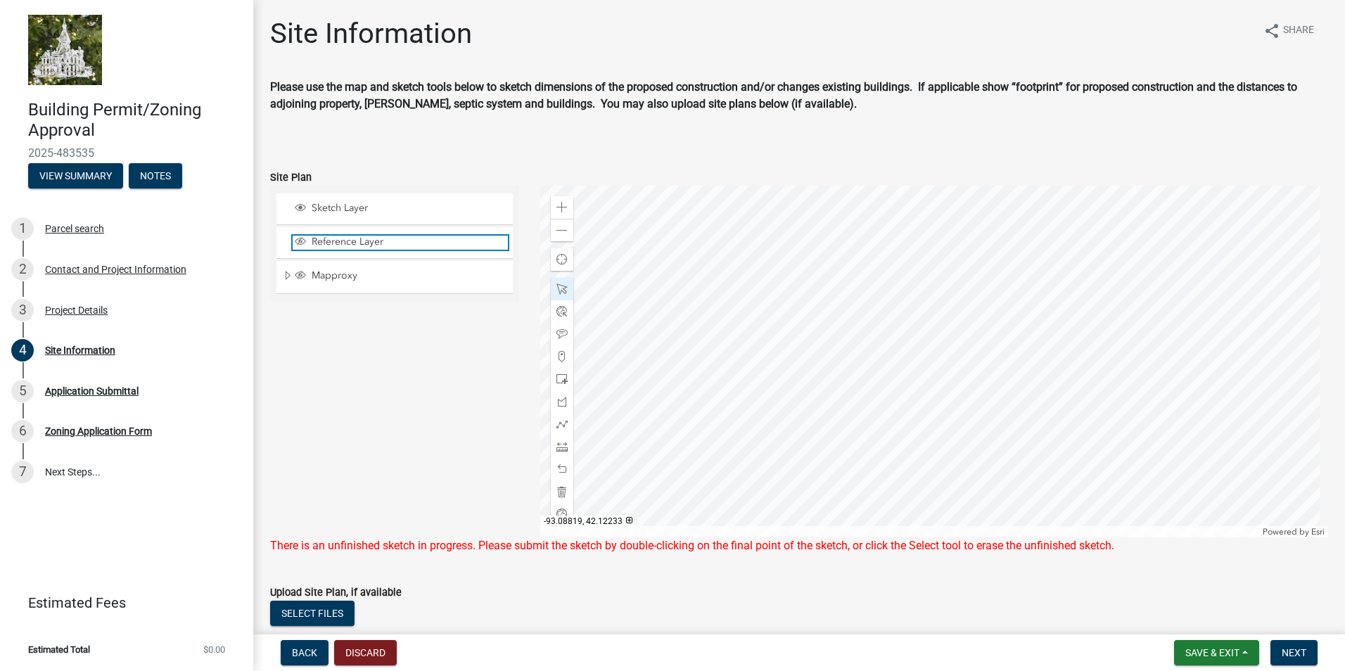
click at [431, 243] on span "Reference Layer" at bounding box center [408, 242] width 200 height 13
click at [431, 577] on form "Upload Site Plan, if available Select files Valid Document Types: pdf,jpeg,jpg" at bounding box center [799, 612] width 1058 height 91
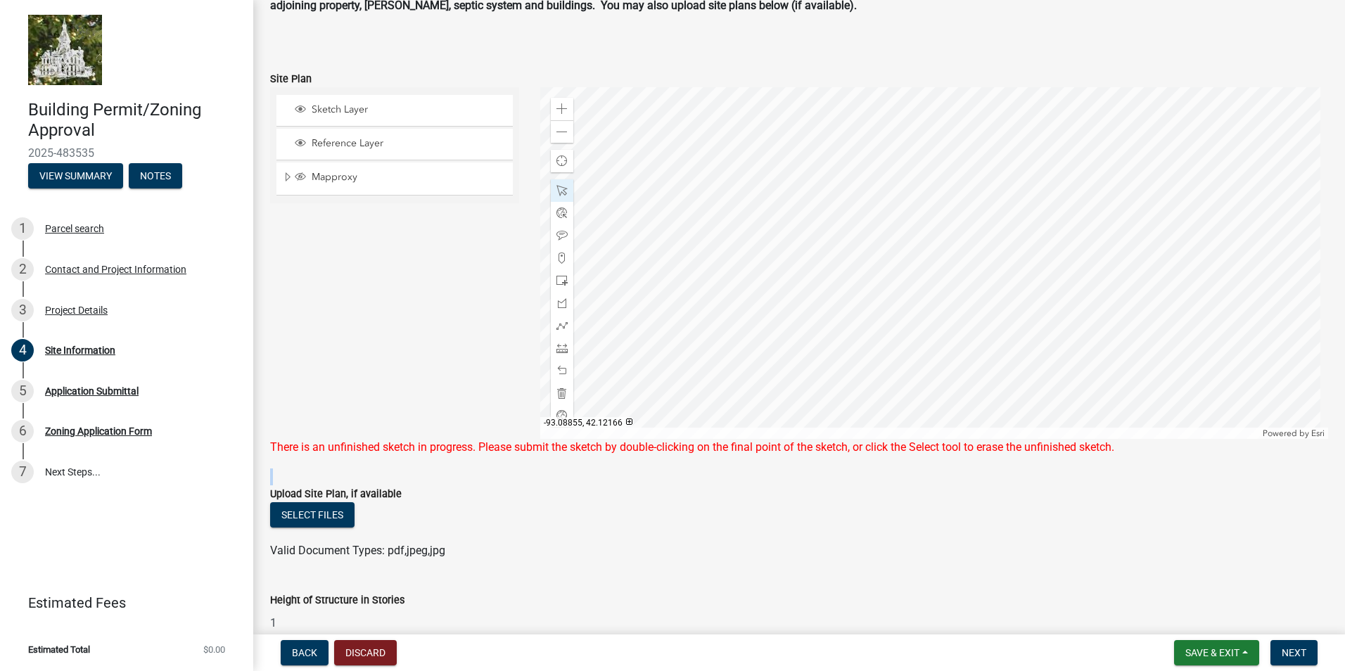
scroll to position [141, 0]
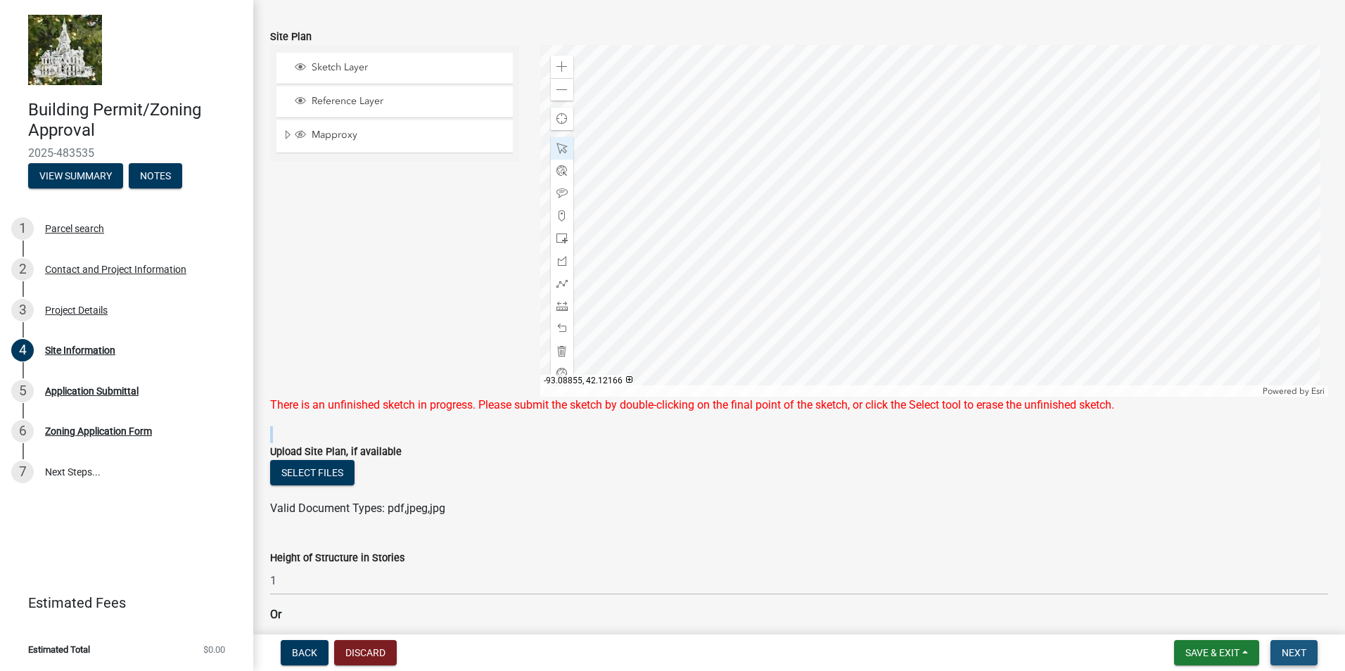
click at [1307, 650] on button "Next" at bounding box center [1294, 652] width 47 height 25
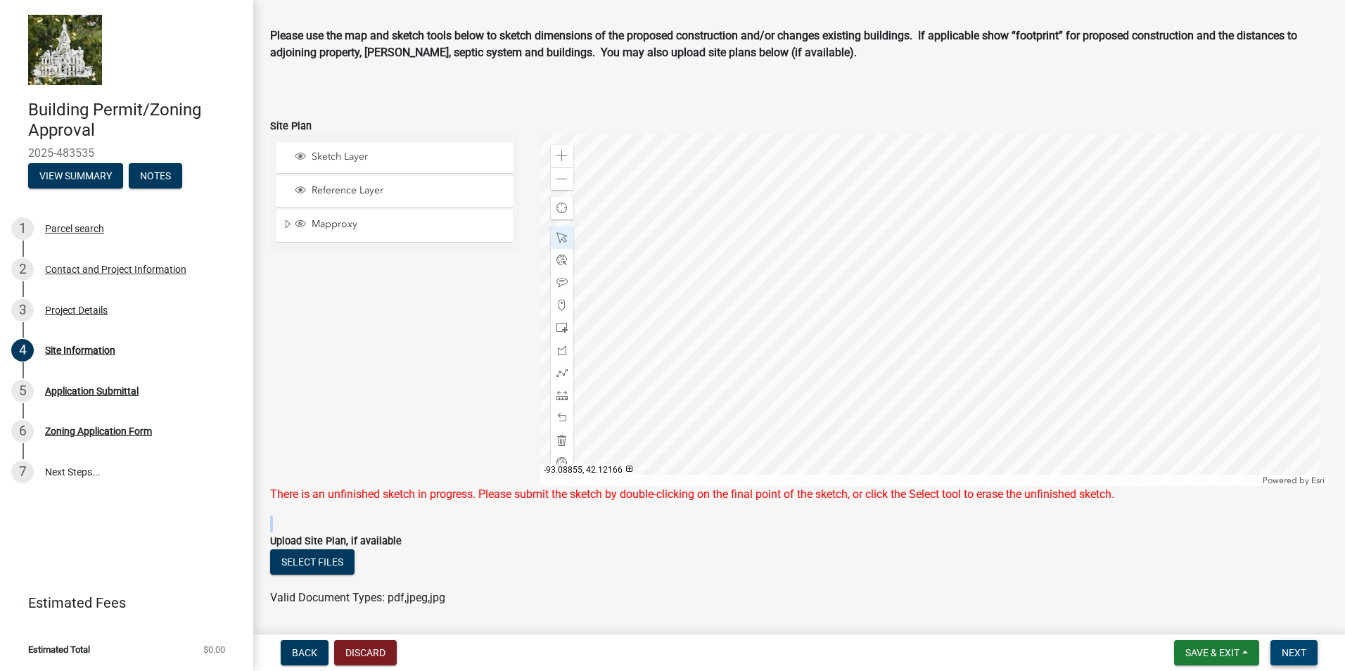
scroll to position [0, 0]
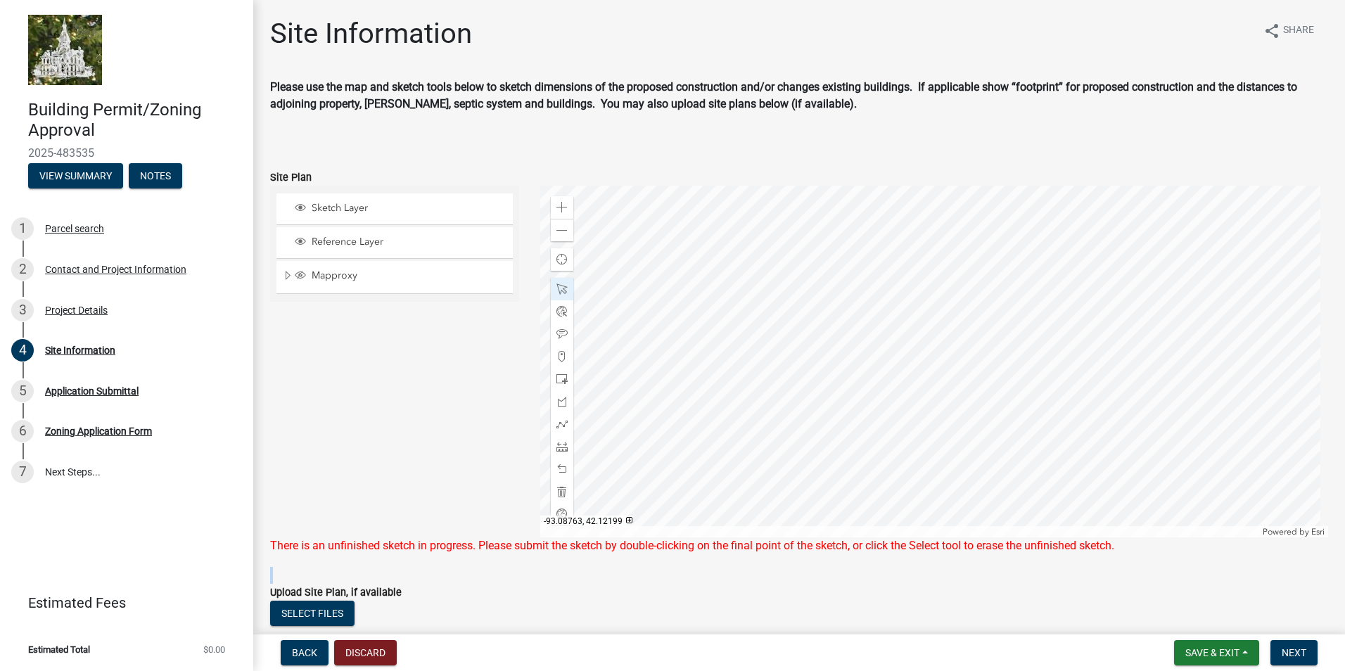
click at [919, 352] on div at bounding box center [934, 362] width 789 height 352
click at [559, 284] on span at bounding box center [562, 289] width 11 height 11
click at [342, 365] on div "Sketch Layer Reference Layer Mapproxy Cadastral Anno Condo Name 100 Corp Name 1…" at bounding box center [395, 362] width 270 height 352
click at [339, 247] on span "Reference Layer" at bounding box center [408, 242] width 200 height 13
click at [1284, 654] on span "Next" at bounding box center [1294, 652] width 25 height 11
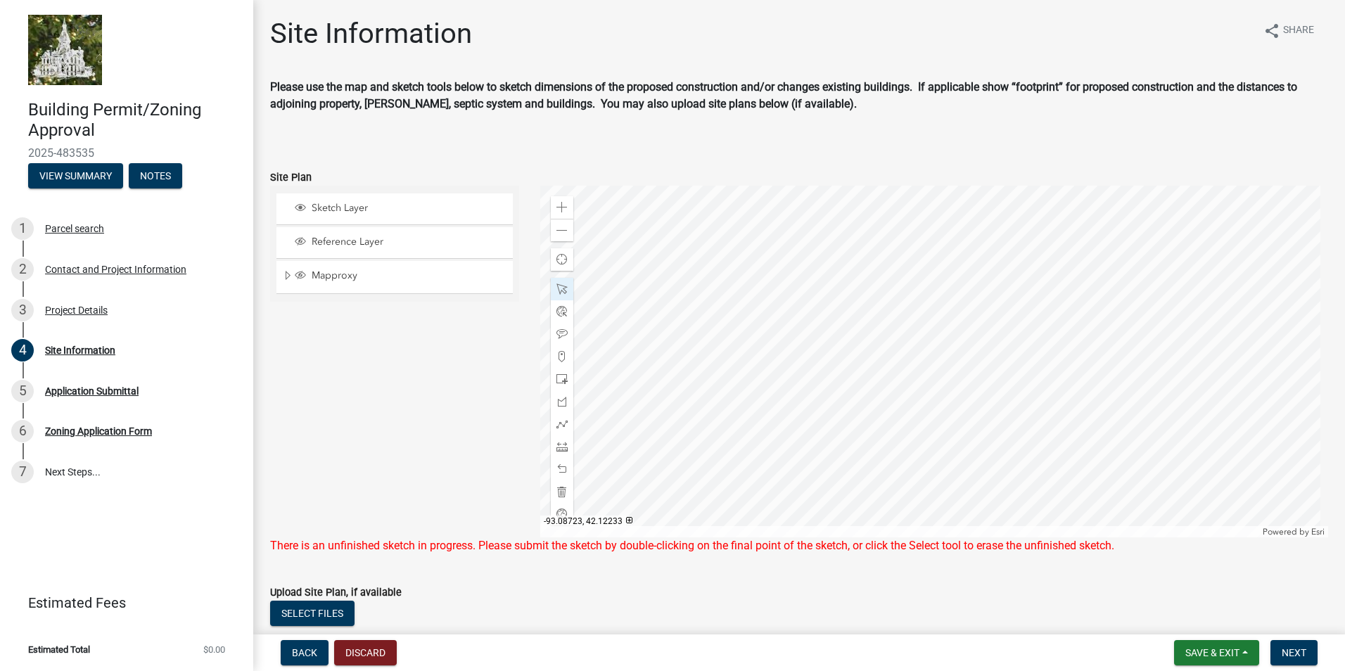
click at [388, 254] on div "Reference Layer" at bounding box center [395, 242] width 236 height 31
click at [384, 240] on span "Reference Layer" at bounding box center [408, 242] width 200 height 13
click at [792, 312] on div at bounding box center [934, 362] width 789 height 352
click at [319, 612] on button "Select files" at bounding box center [312, 613] width 84 height 25
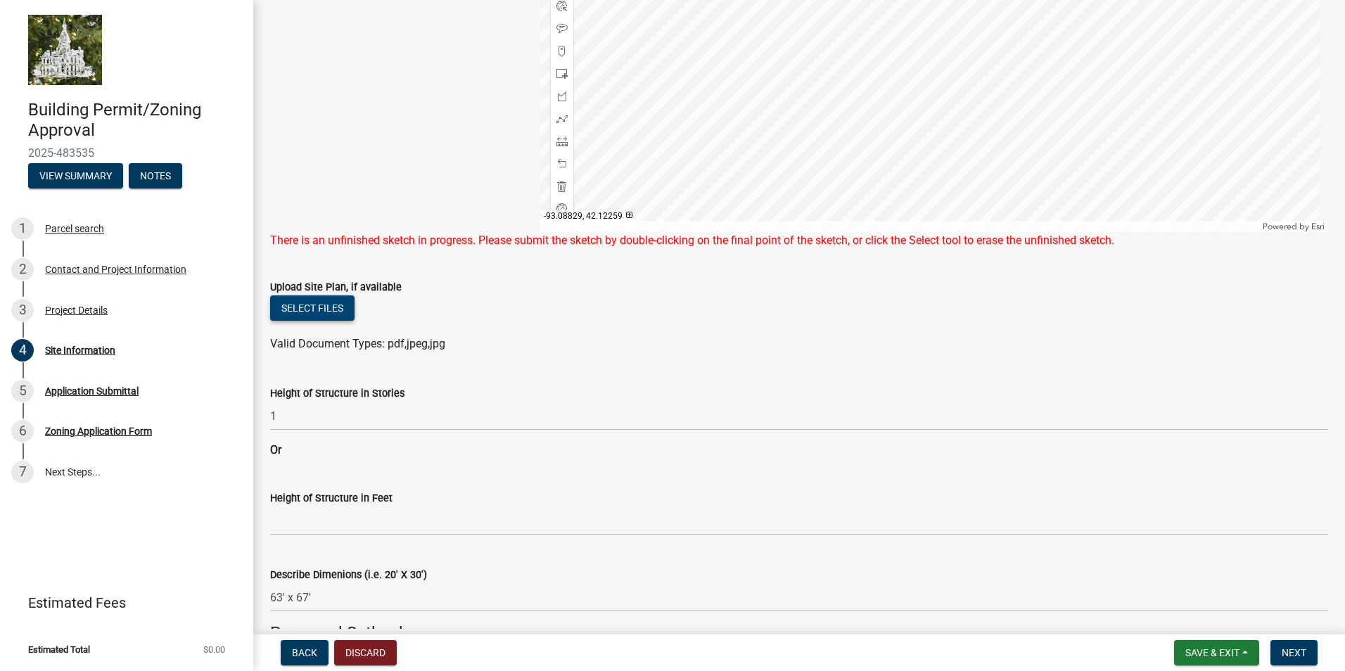
scroll to position [352, 0]
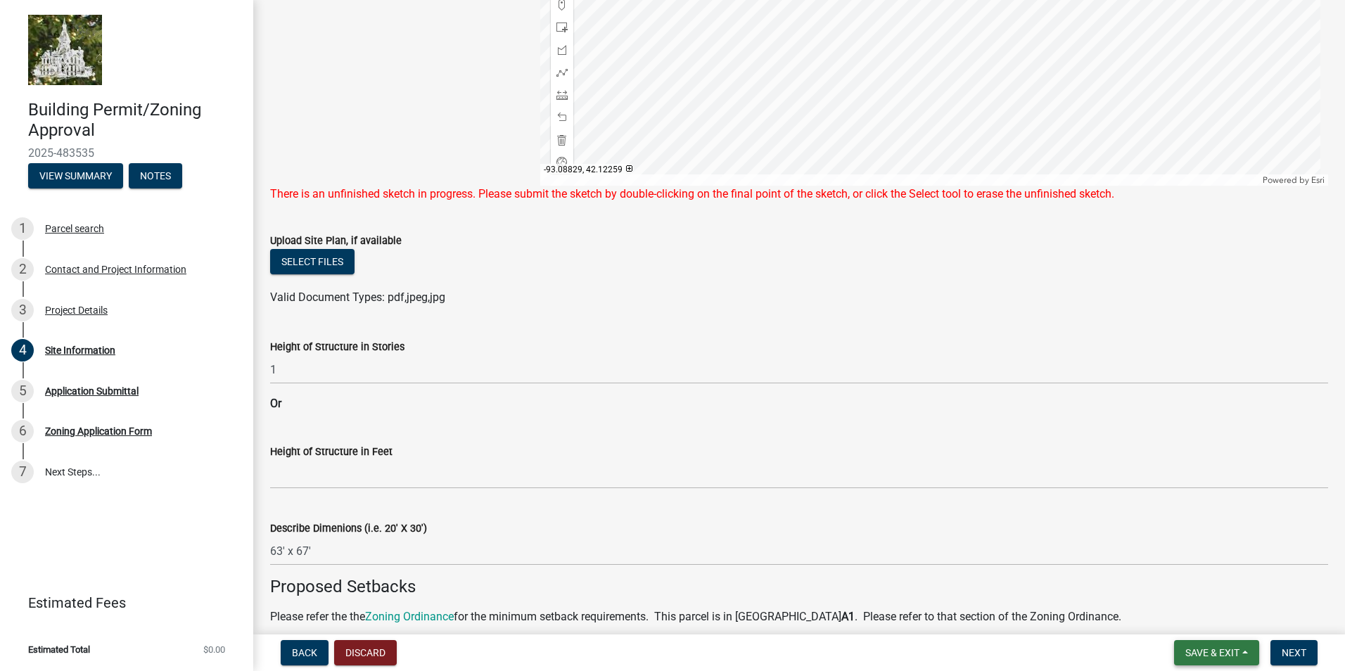
click at [1220, 648] on span "Save & Exit" at bounding box center [1213, 652] width 54 height 11
click at [1174, 612] on button "Save & Exit" at bounding box center [1203, 617] width 113 height 34
click at [1298, 640] on button "Next" at bounding box center [1294, 652] width 47 height 25
click at [1294, 652] on span "Next" at bounding box center [1294, 652] width 25 height 11
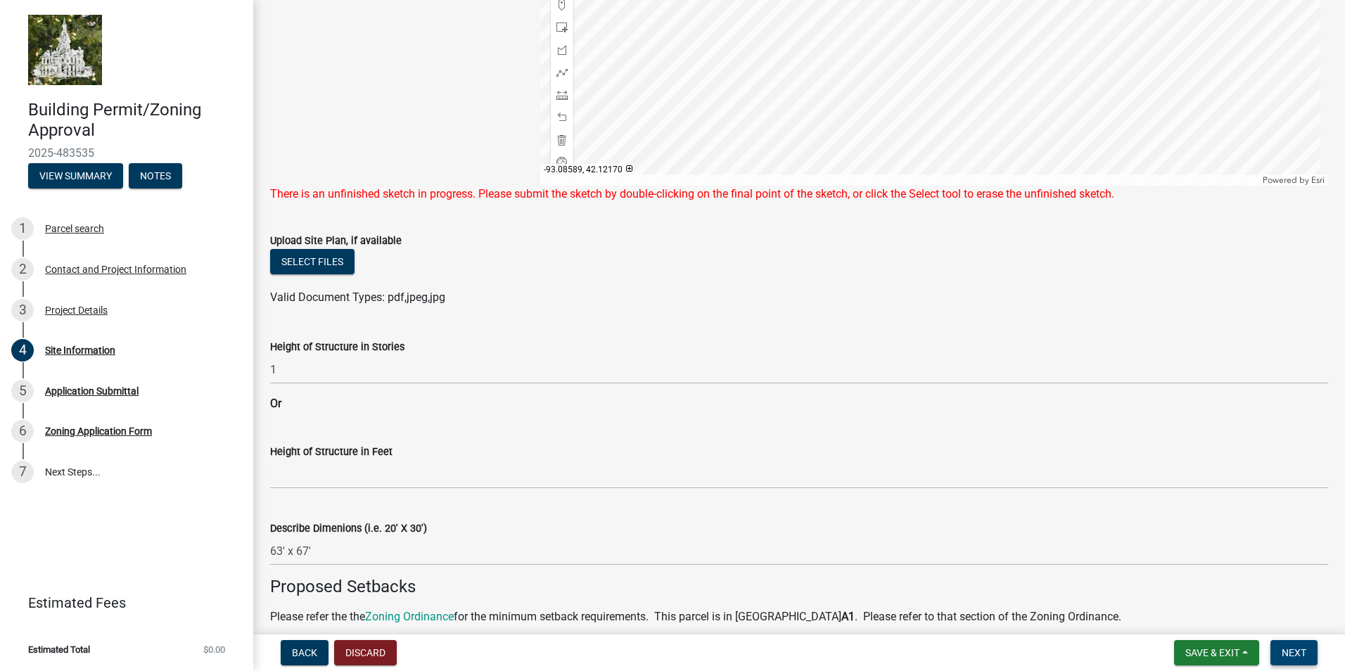
scroll to position [0, 0]
